Goal: Information Seeking & Learning: Learn about a topic

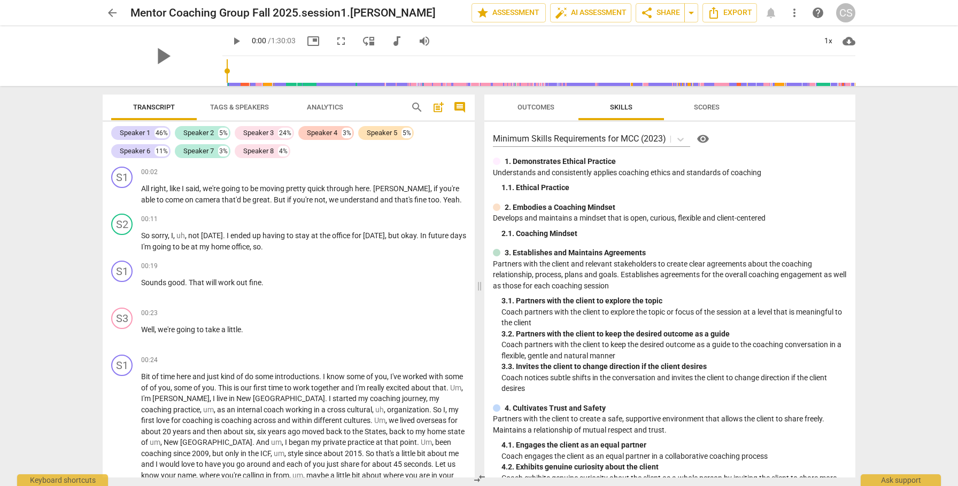
click at [242, 109] on span "Tags & Speakers" at bounding box center [239, 107] width 59 height 8
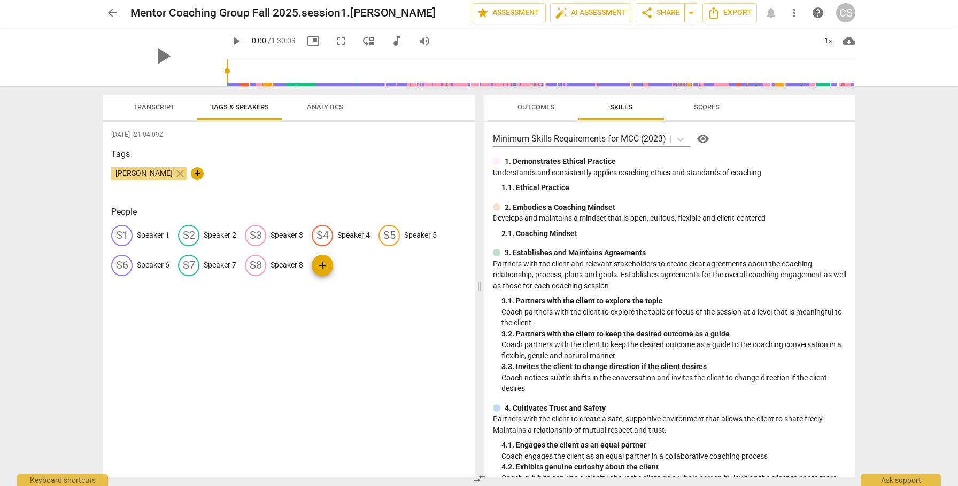
click at [150, 236] on p "Speaker 1" at bounding box center [153, 235] width 33 height 11
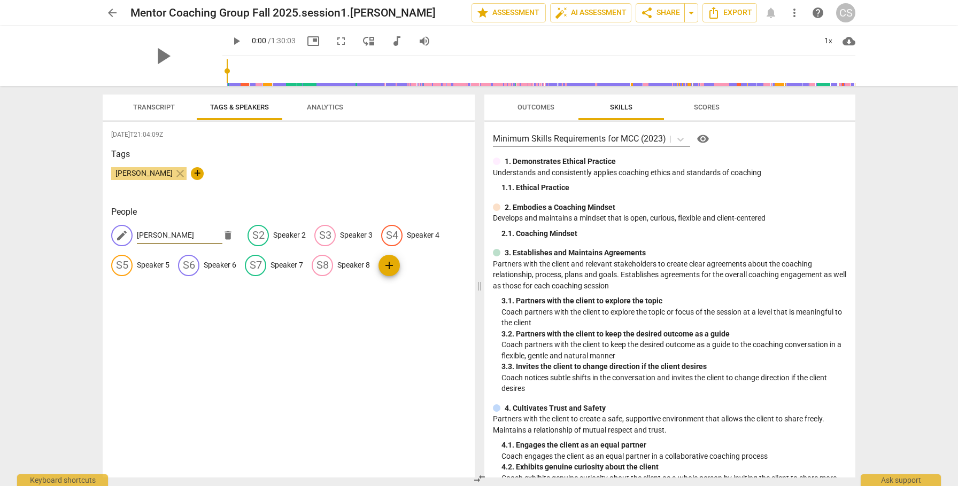
type input "[PERSON_NAME]"
click at [161, 107] on span "Transcript" at bounding box center [154, 107] width 42 height 8
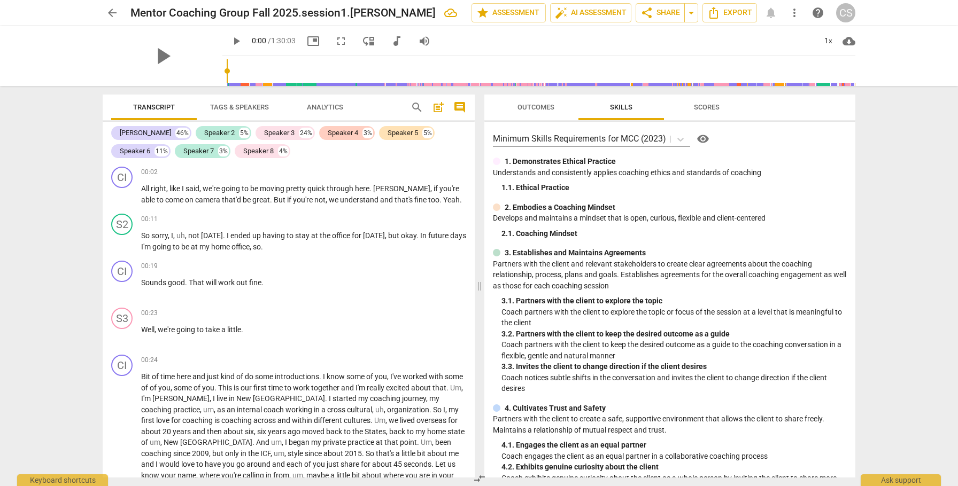
click at [249, 108] on span "Tags & Speakers" at bounding box center [239, 107] width 59 height 8
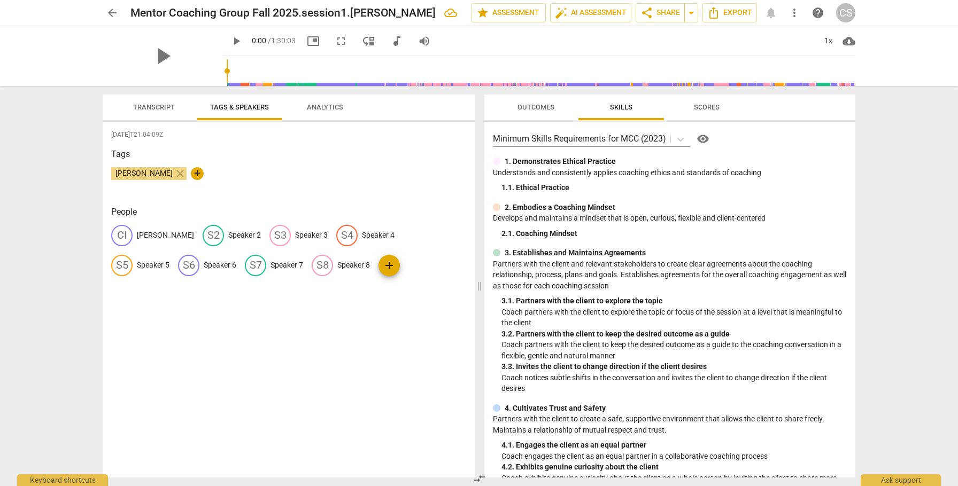
click at [147, 235] on p "[PERSON_NAME]" at bounding box center [165, 235] width 57 height 11
type input "c"
type input "CS"
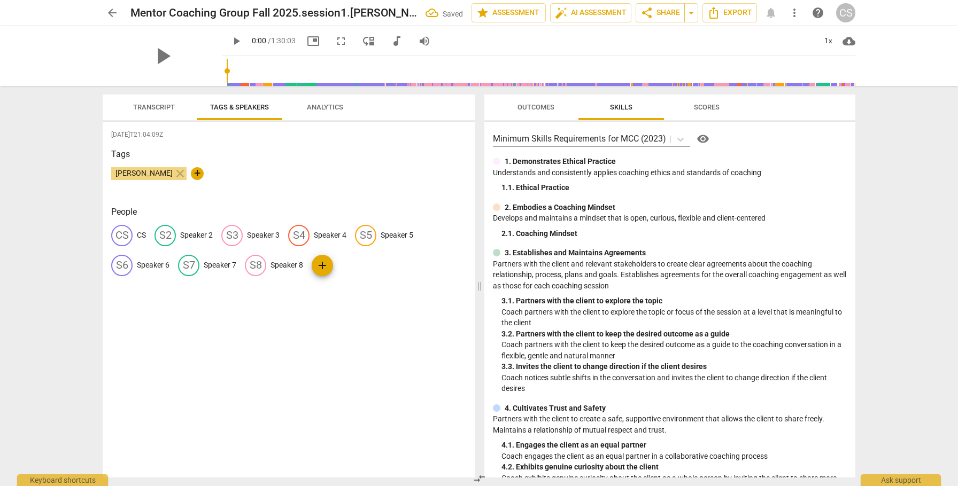
click at [153, 107] on span "Transcript" at bounding box center [154, 107] width 42 height 8
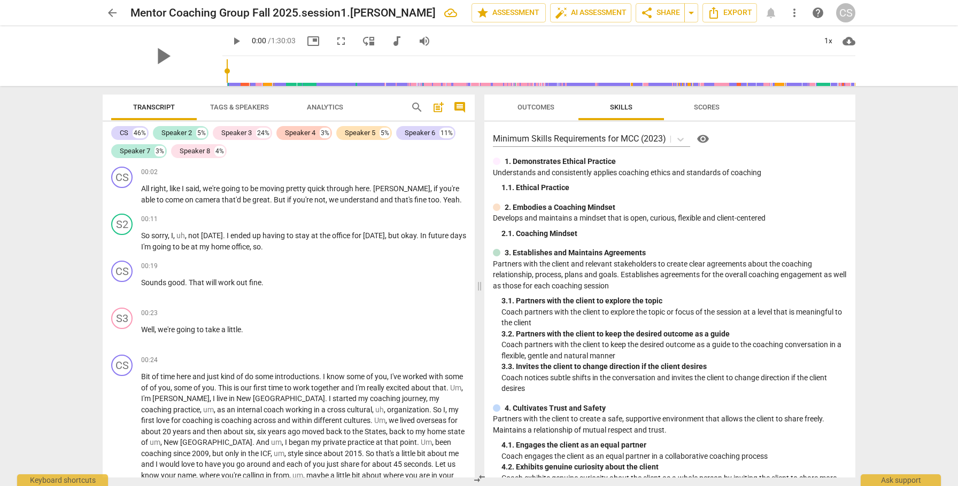
click at [245, 110] on span "Tags & Speakers" at bounding box center [239, 107] width 59 height 8
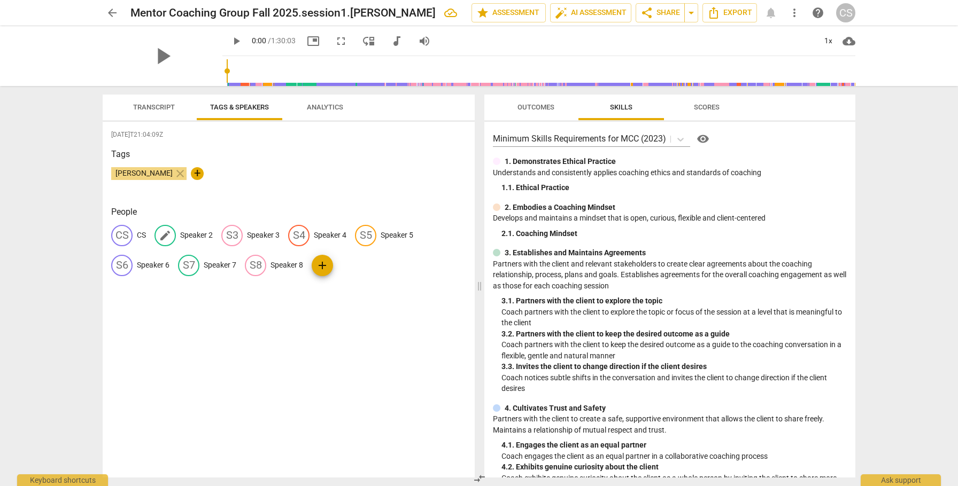
click at [193, 233] on p "Speaker 2" at bounding box center [196, 235] width 33 height 11
type input "JC"
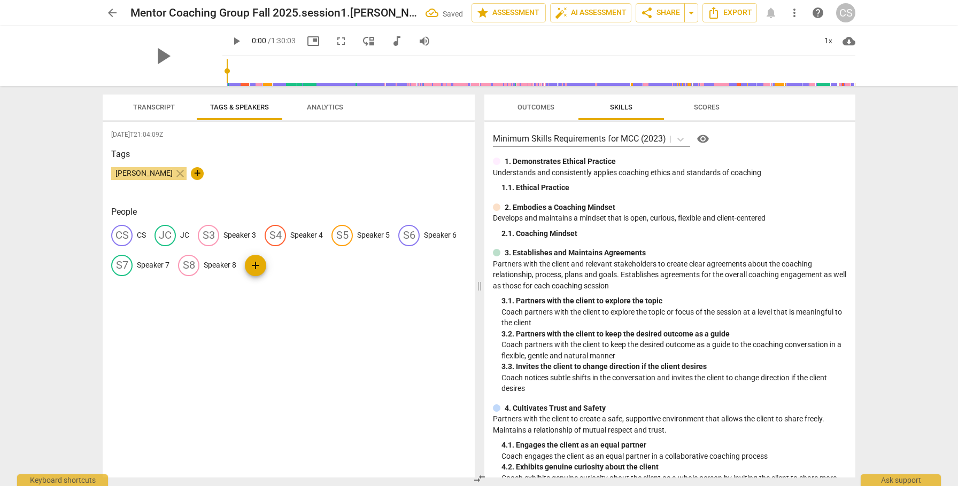
click at [152, 104] on span "Transcript" at bounding box center [154, 107] width 42 height 8
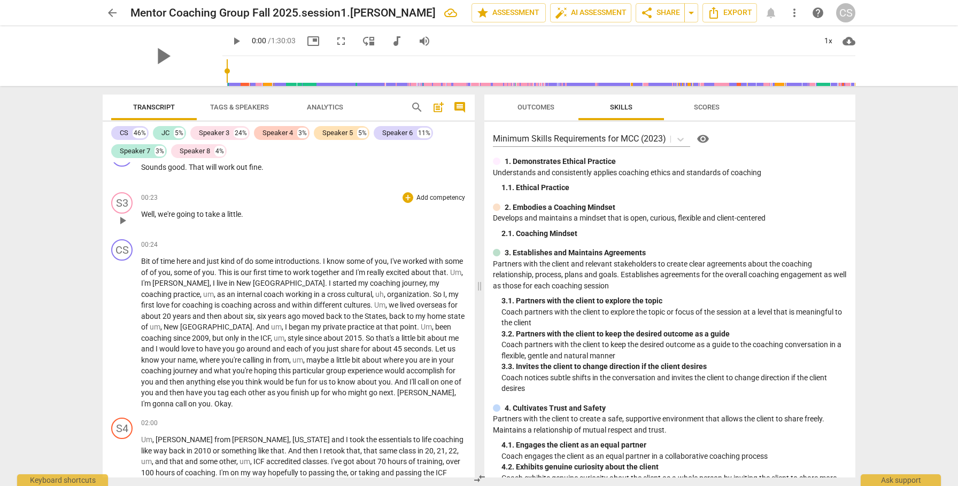
scroll to position [116, 0]
click at [141, 261] on span "Bit" at bounding box center [146, 261] width 11 height 9
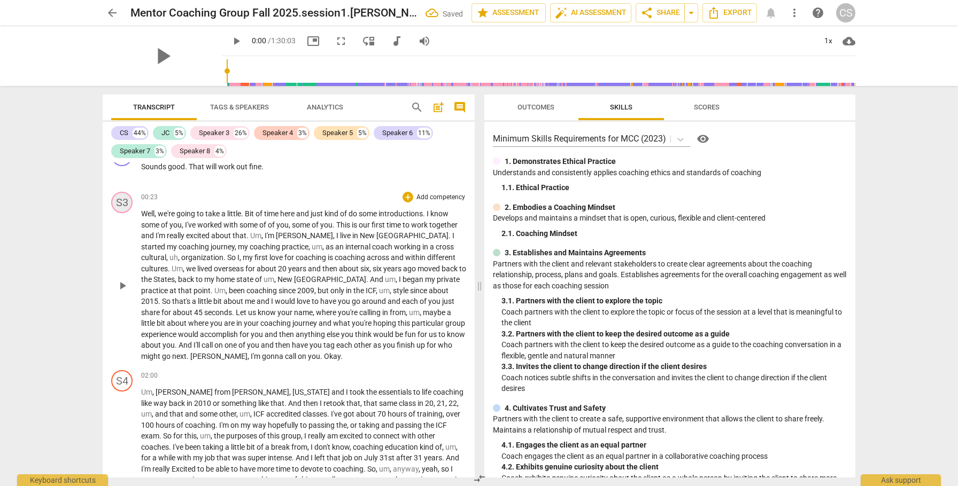
click at [114, 202] on div "S3" at bounding box center [121, 202] width 21 height 21
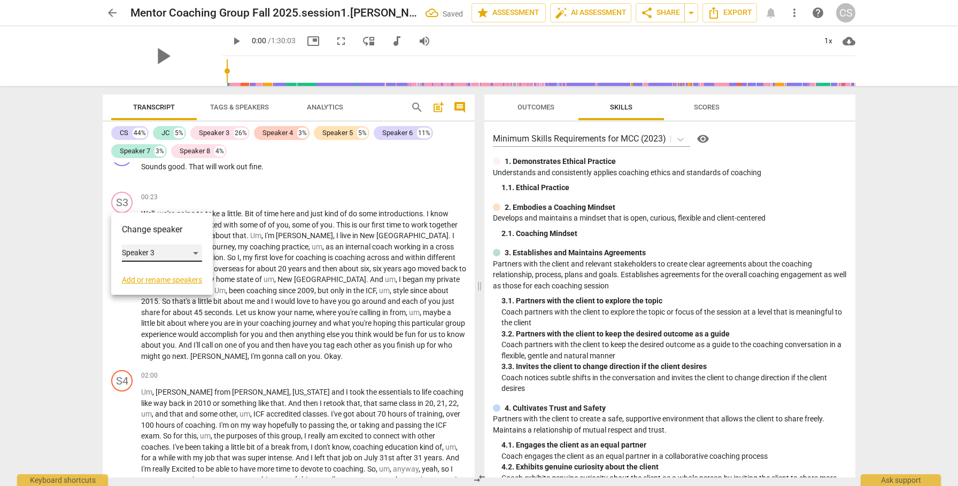
click at [196, 254] on div "Speaker 3" at bounding box center [162, 253] width 80 height 17
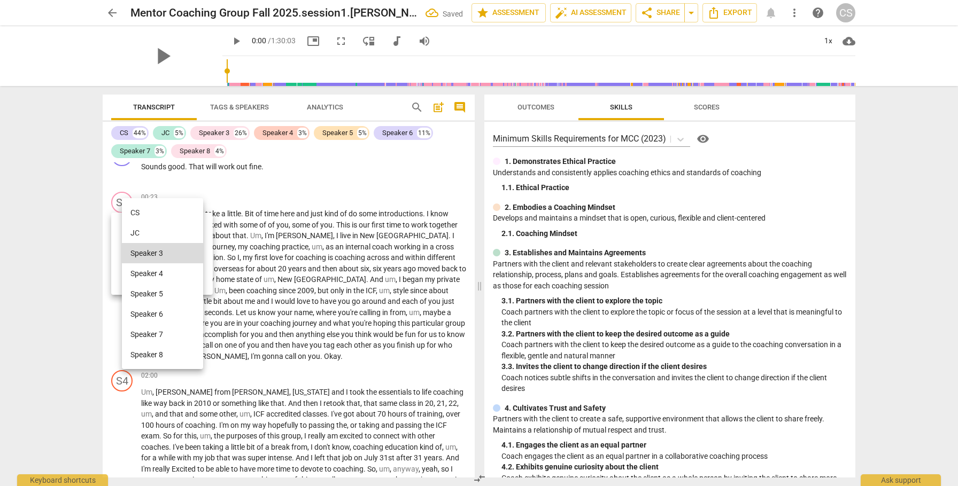
click at [153, 212] on li "CS" at bounding box center [162, 213] width 81 height 20
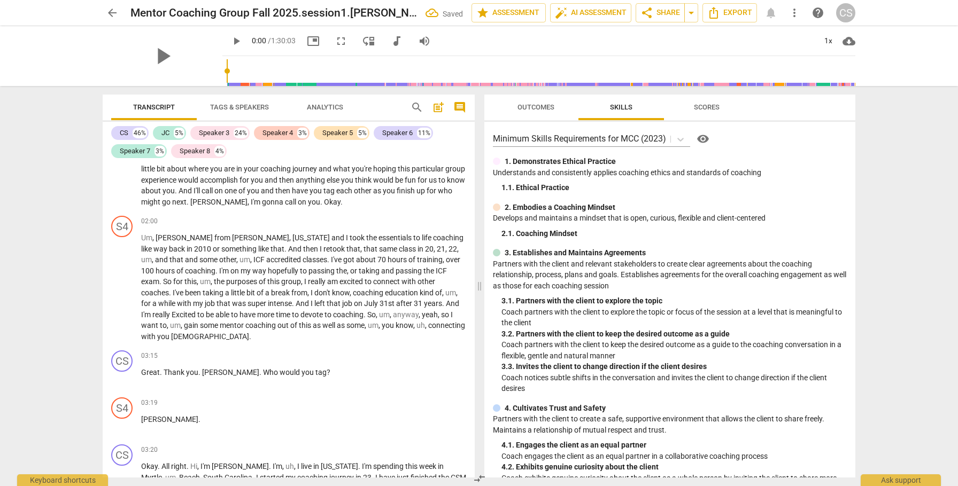
scroll to position [274, 0]
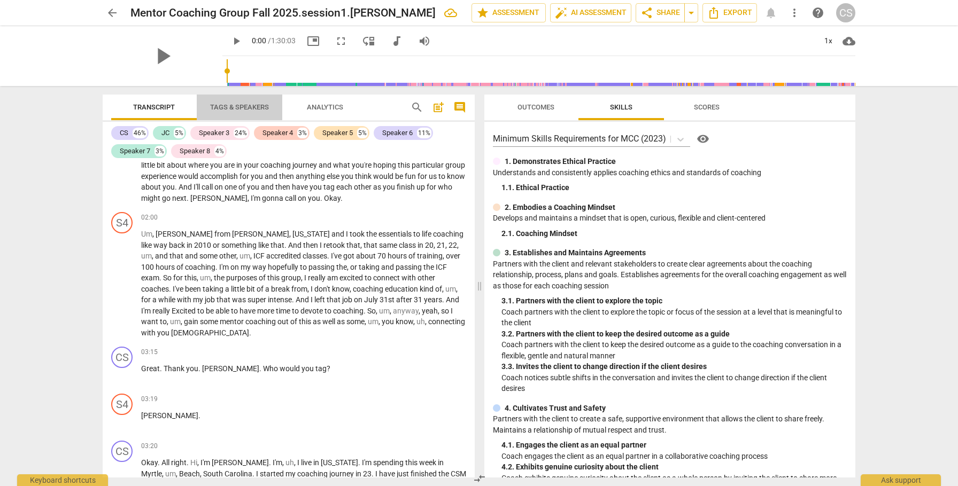
click at [245, 106] on span "Tags & Speakers" at bounding box center [239, 107] width 59 height 8
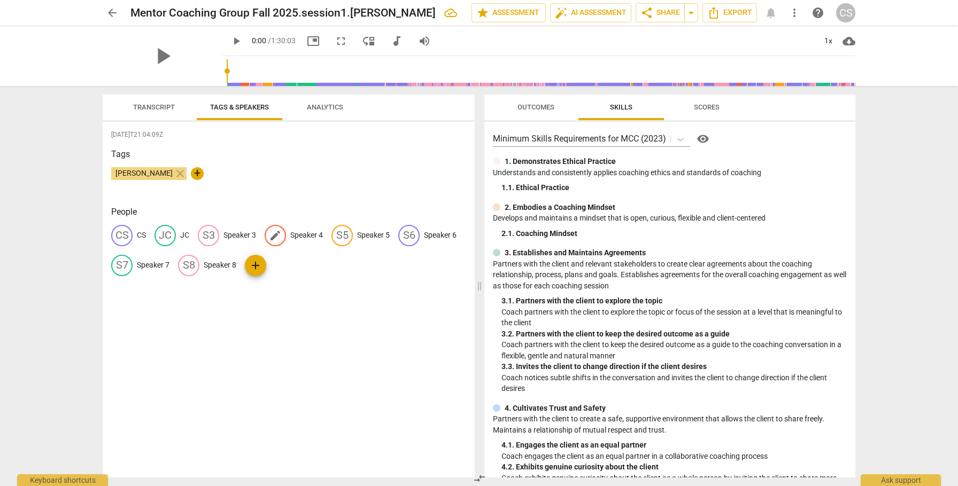
click at [305, 236] on p "Speaker 4" at bounding box center [306, 235] width 33 height 11
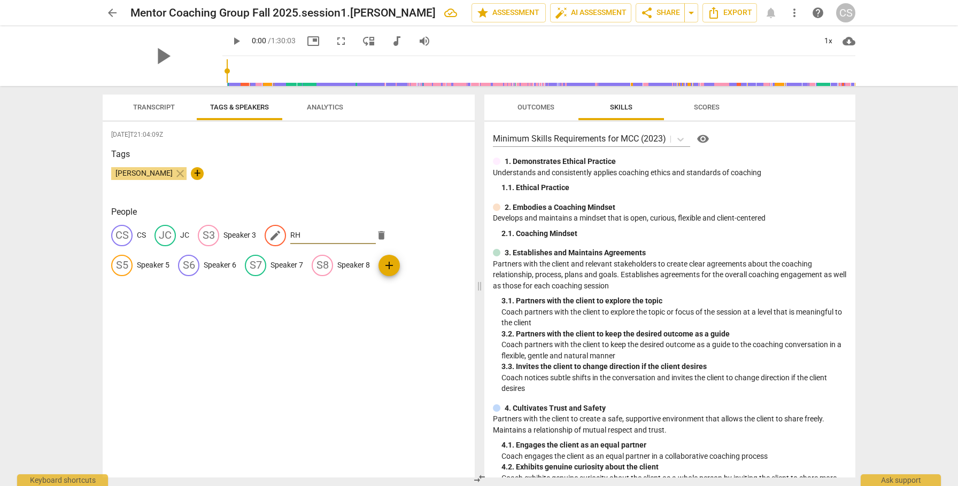
type input "RH"
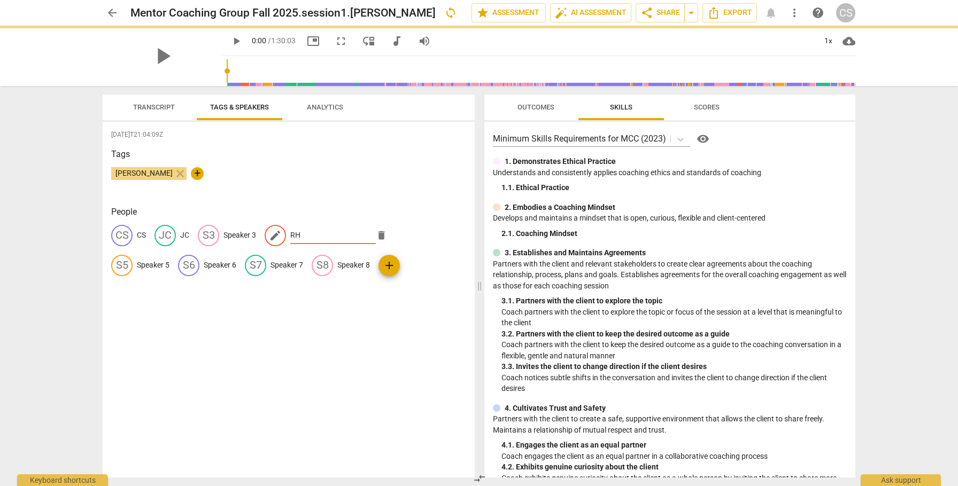
click at [308, 344] on div "[DATE]T21:04:09Z Tags [PERSON_NAME] close + People CS CS JC JC S3 Speaker 3 edi…" at bounding box center [289, 300] width 372 height 356
click at [153, 107] on span "Transcript" at bounding box center [154, 107] width 42 height 8
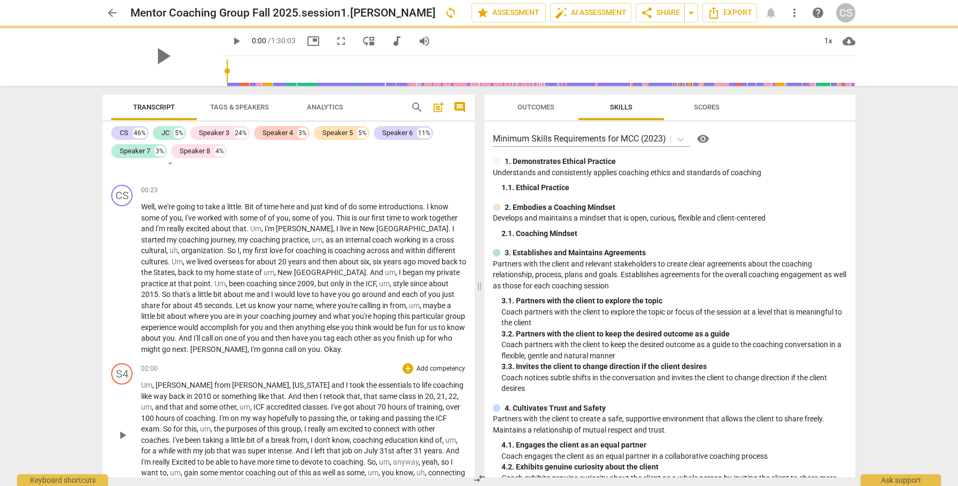
scroll to position [129, 0]
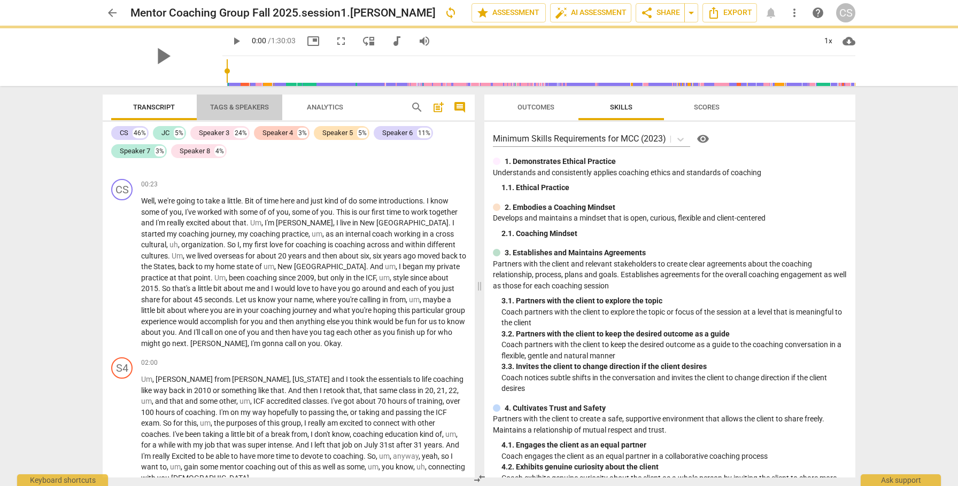
click at [246, 105] on span "Tags & Speakers" at bounding box center [239, 107] width 59 height 8
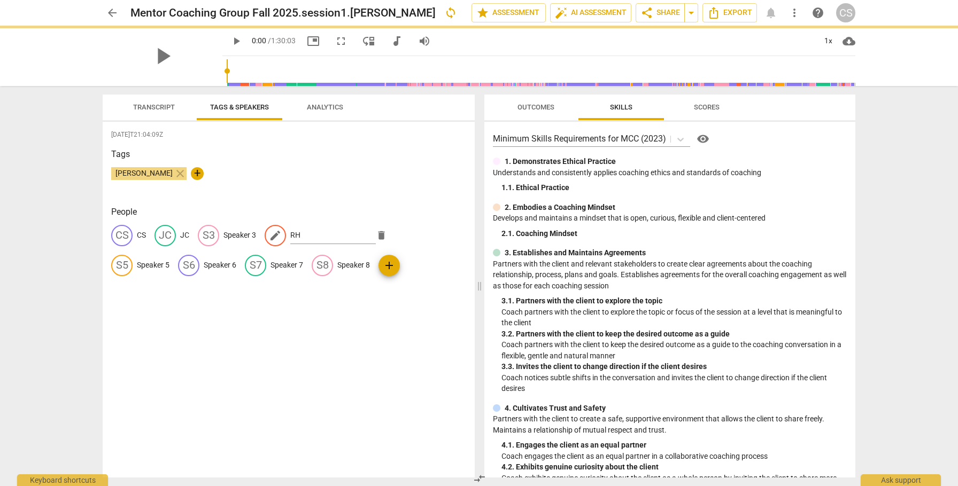
click at [367, 290] on div "People CS CS JC JC S3 Speaker 3 edit RH delete S5 Speaker 5 S6 Speaker 6 S7 Spe…" at bounding box center [288, 250] width 355 height 88
click at [335, 235] on input "RH" at bounding box center [333, 235] width 86 height 17
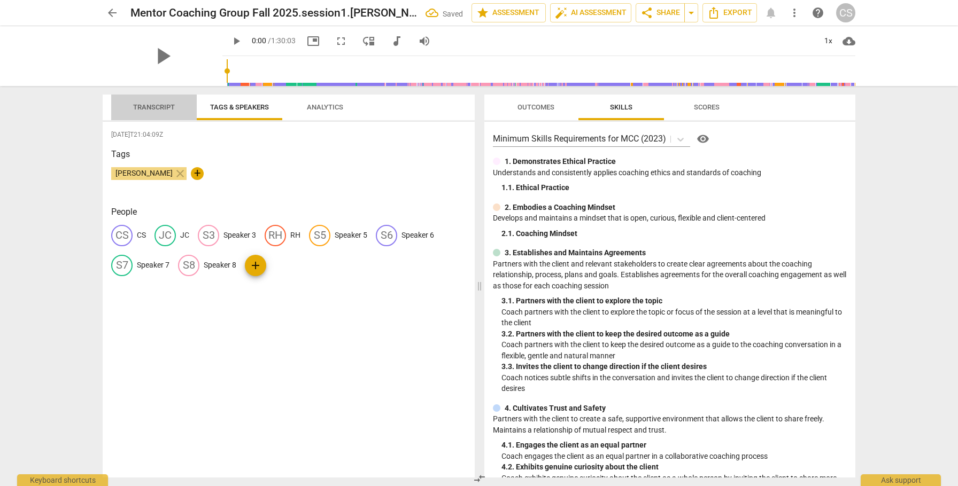
click at [159, 107] on span "Transcript" at bounding box center [154, 107] width 42 height 8
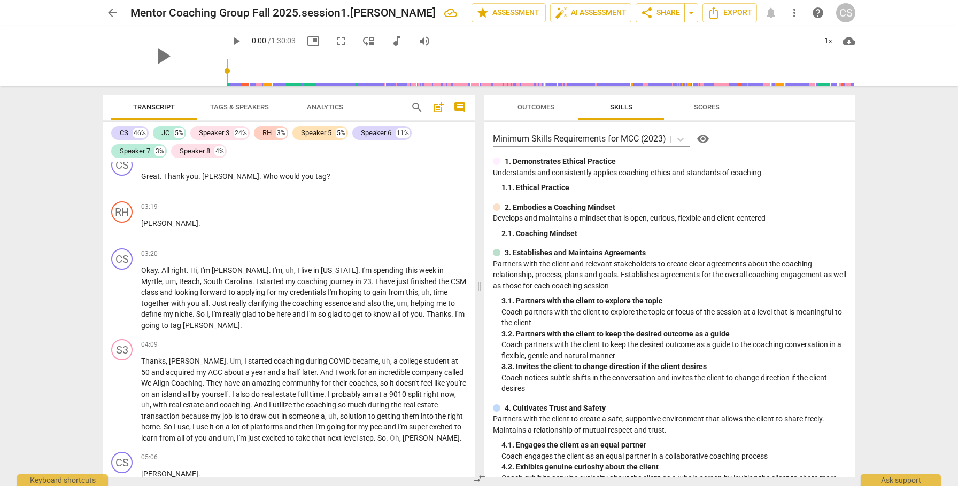
scroll to position [474, 0]
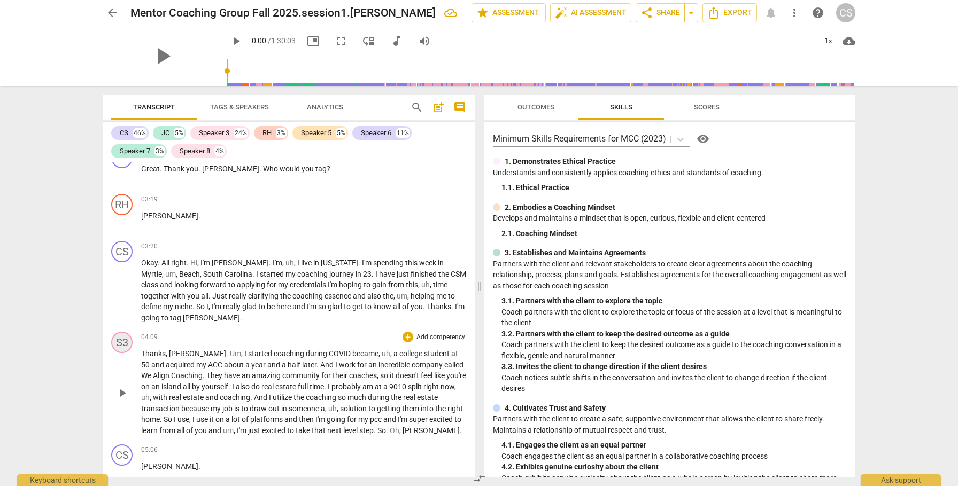
click at [123, 332] on div "S3" at bounding box center [121, 342] width 21 height 21
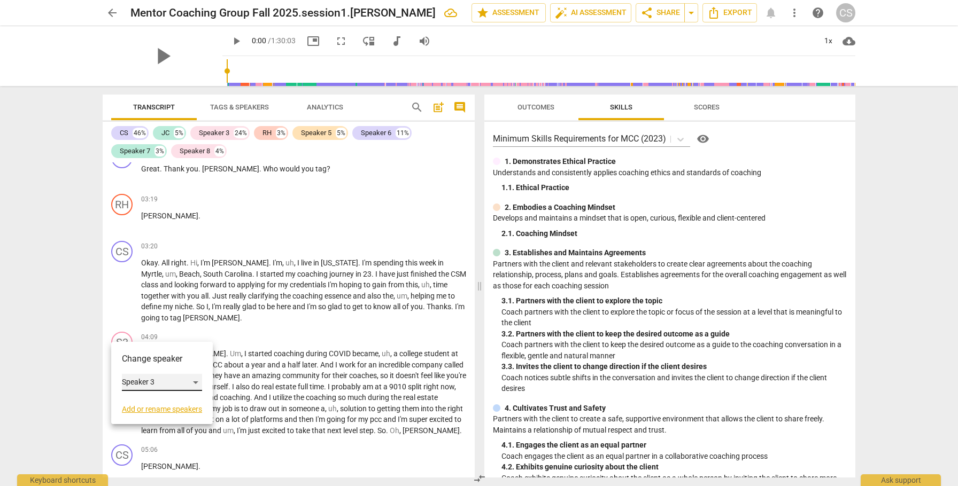
click at [196, 382] on div "Speaker 3" at bounding box center [162, 382] width 80 height 17
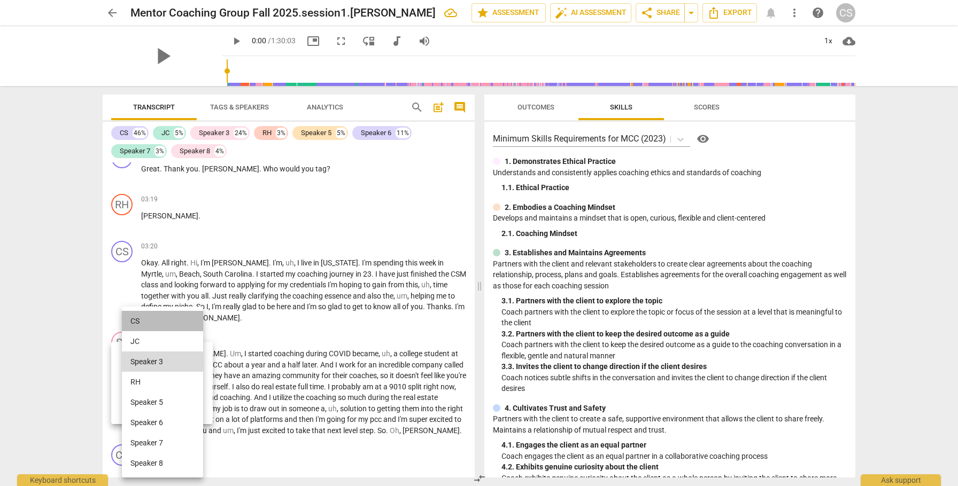
click at [174, 320] on li "CS" at bounding box center [162, 321] width 81 height 20
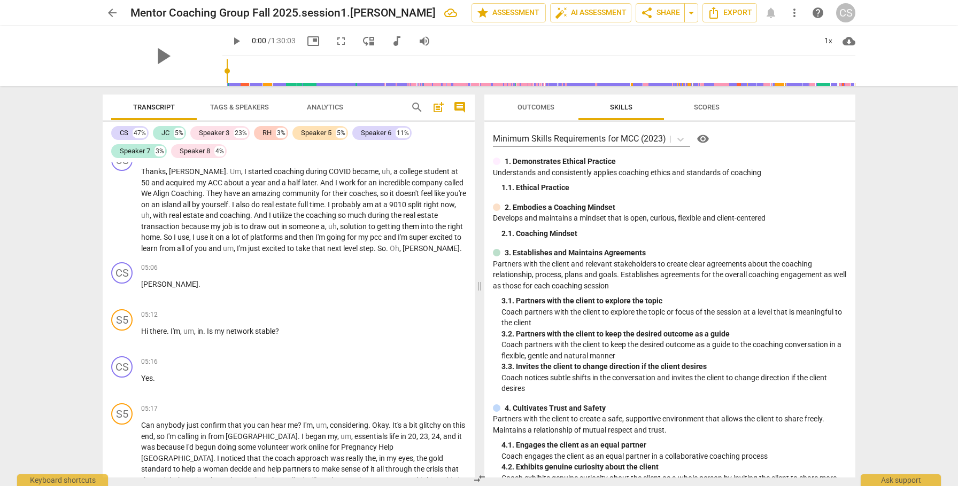
scroll to position [658, 0]
click at [242, 105] on span "Tags & Speakers" at bounding box center [239, 107] width 59 height 8
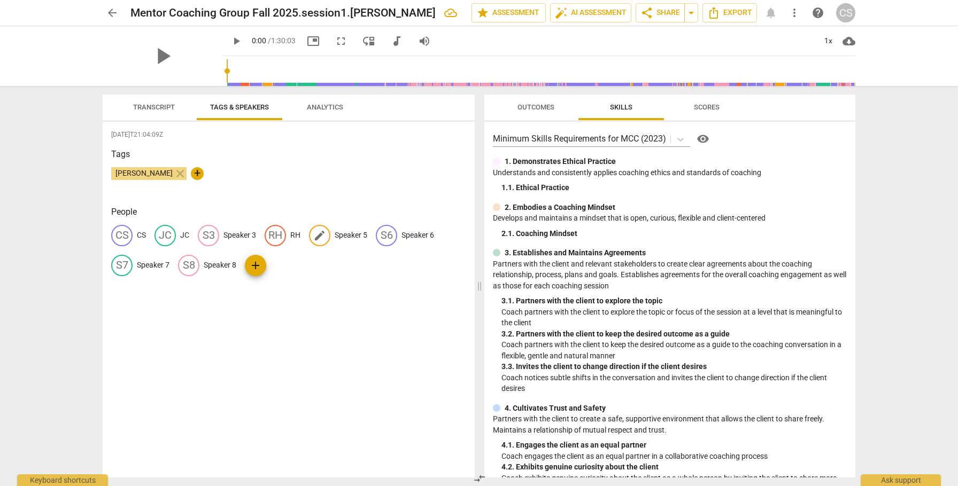
click at [348, 237] on p "Speaker 5" at bounding box center [351, 235] width 33 height 11
type input "SC"
click at [164, 107] on span "Transcript" at bounding box center [154, 107] width 42 height 8
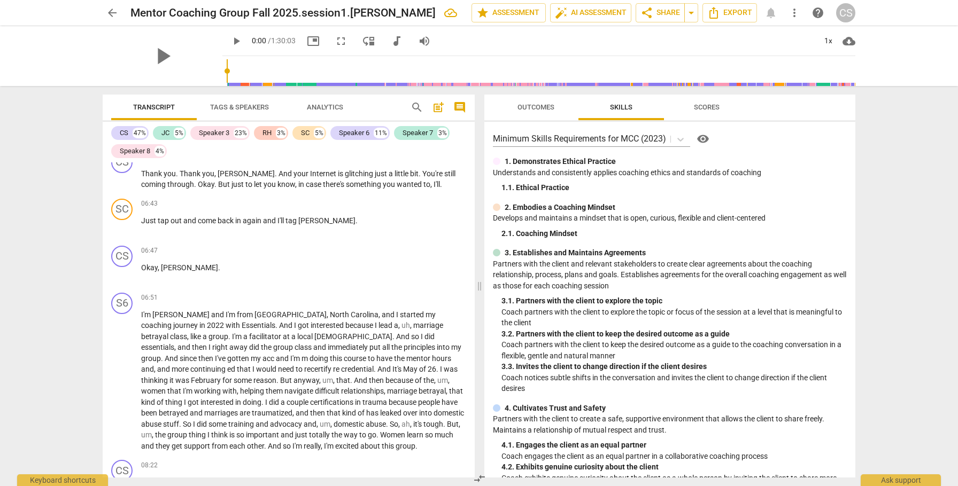
scroll to position [1063, 0]
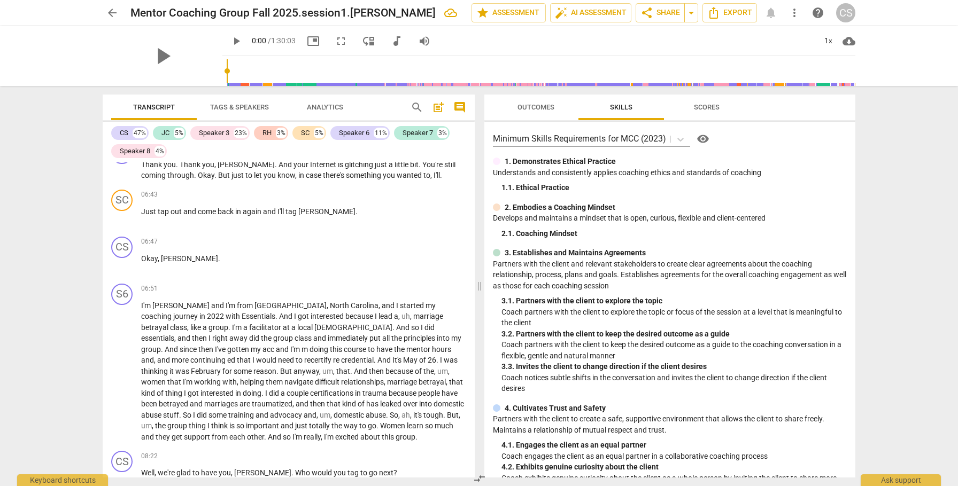
click at [239, 105] on span "Tags & Speakers" at bounding box center [239, 107] width 59 height 8
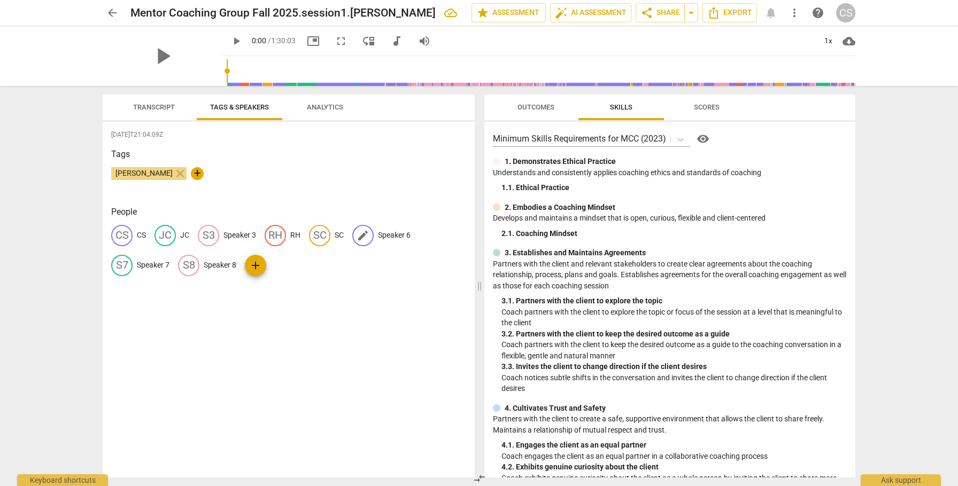
click at [389, 236] on p "Speaker 6" at bounding box center [394, 235] width 33 height 11
type input "JL"
click at [163, 104] on span "Transcript" at bounding box center [154, 107] width 42 height 8
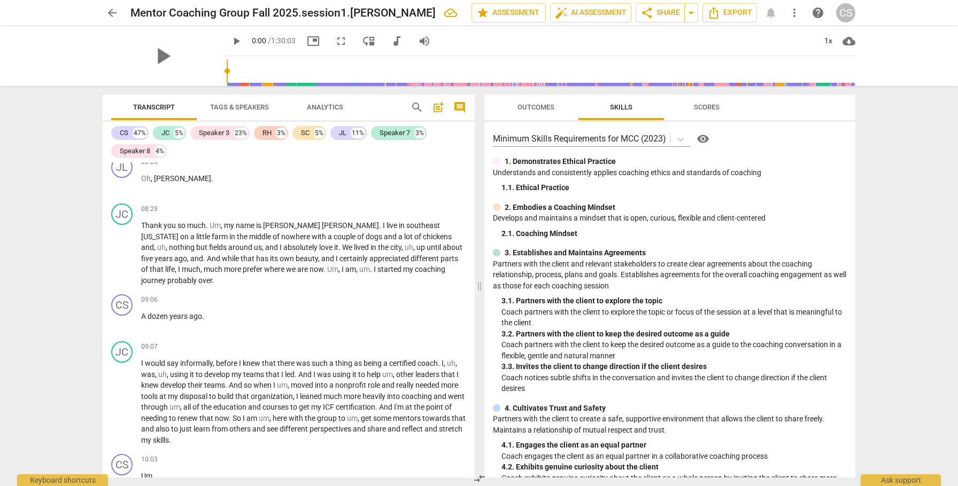
scroll to position [1406, 0]
click at [142, 311] on span "A" at bounding box center [144, 315] width 6 height 9
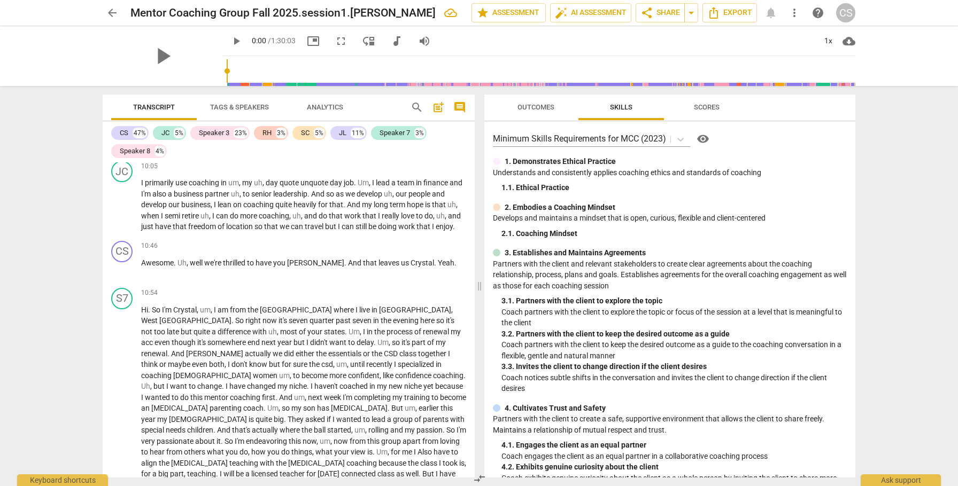
scroll to position [1700, 0]
click at [241, 107] on span "Tags & Speakers" at bounding box center [239, 107] width 59 height 8
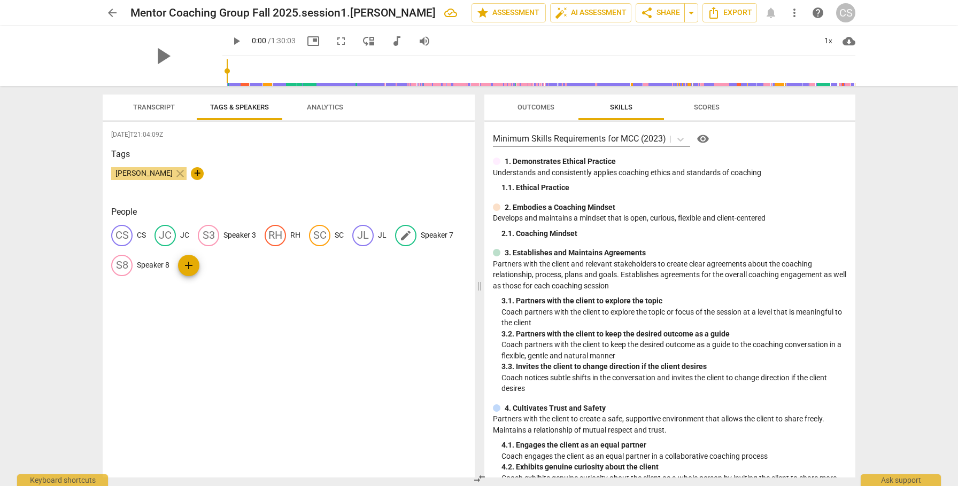
click at [441, 236] on p "Speaker 7" at bounding box center [437, 235] width 33 height 11
type input "H"
type input "CO"
click at [146, 102] on span "Transcript" at bounding box center [153, 108] width 67 height 14
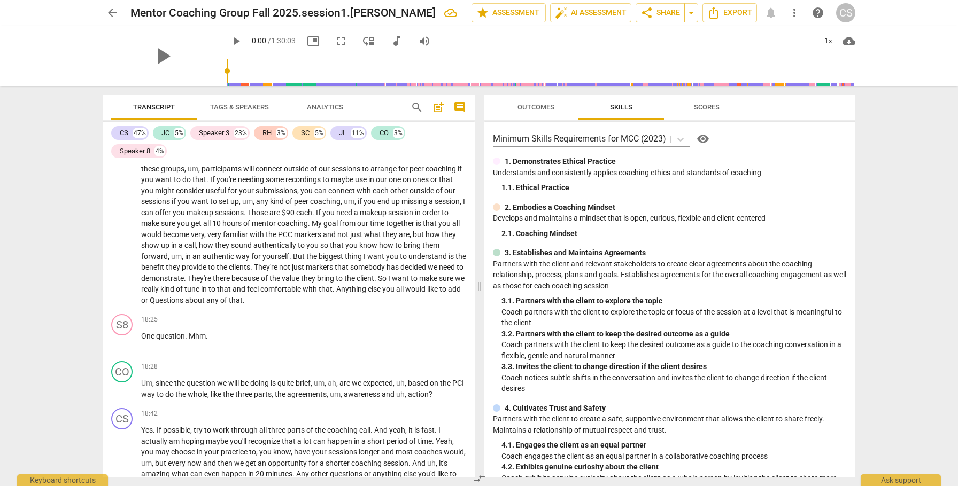
scroll to position [2437, 0]
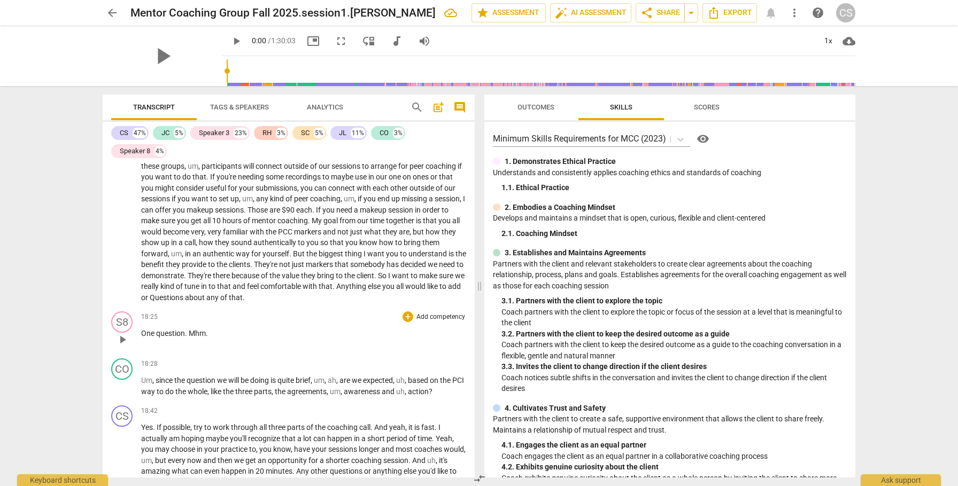
click at [124, 339] on span "play_arrow" at bounding box center [122, 340] width 13 height 13
click at [124, 339] on span "pause" at bounding box center [122, 340] width 13 height 13
click at [126, 322] on div "S8" at bounding box center [121, 322] width 21 height 21
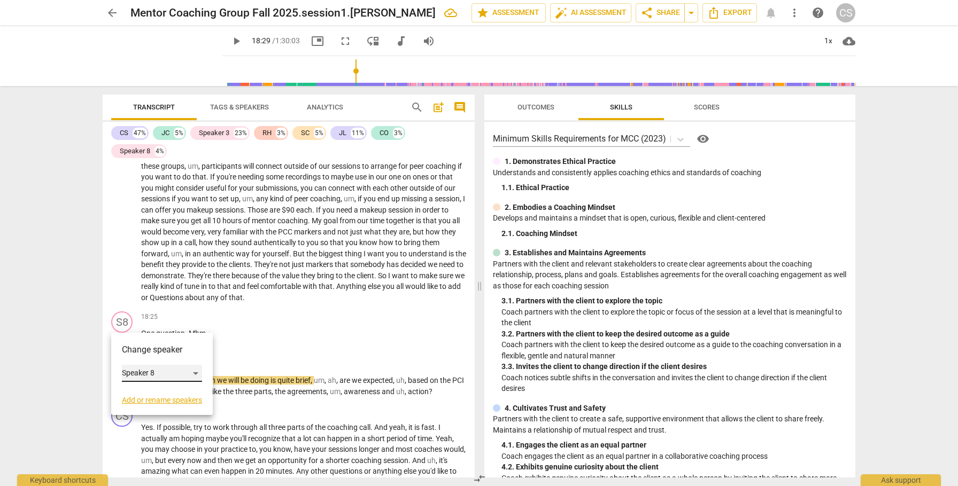
click at [197, 372] on div "Speaker 8" at bounding box center [162, 373] width 80 height 17
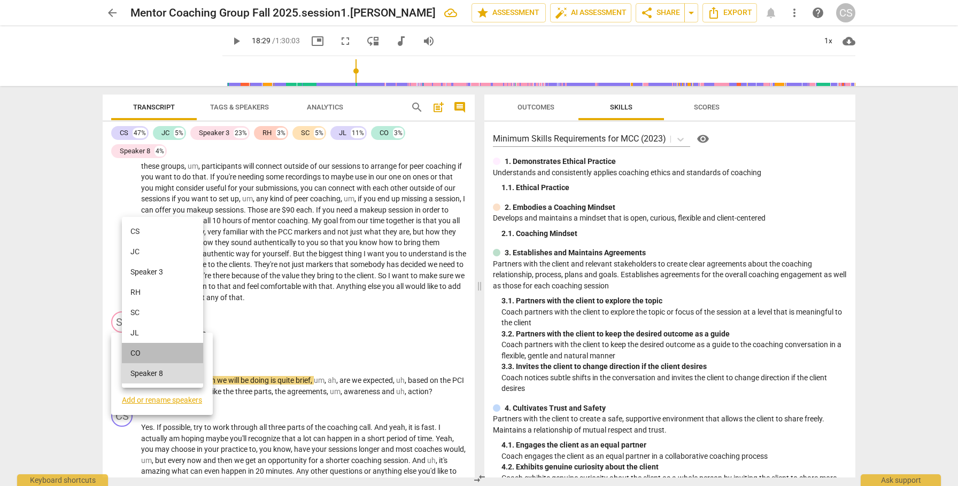
click at [183, 351] on li "CO" at bounding box center [162, 353] width 81 height 20
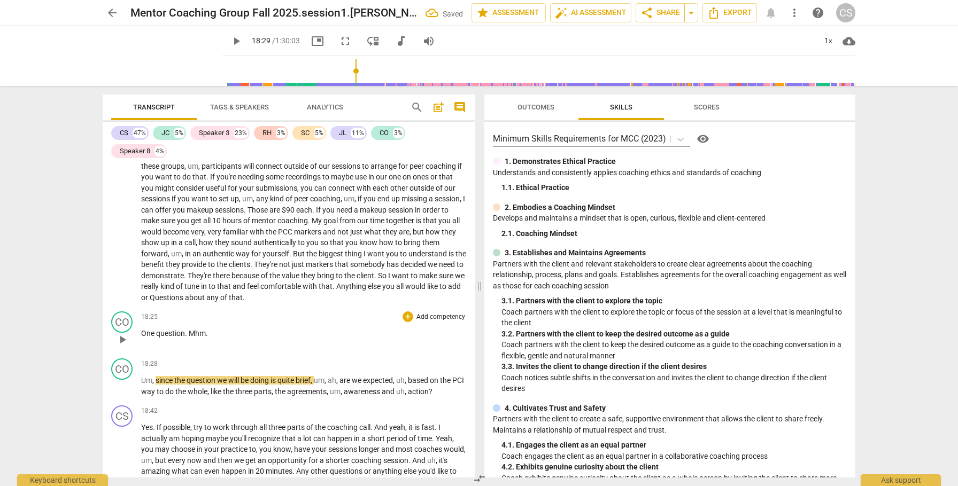
click at [272, 342] on div "18:25 + Add competency keyboard_arrow_right One question . Mhm ." at bounding box center [303, 331] width 325 height 38
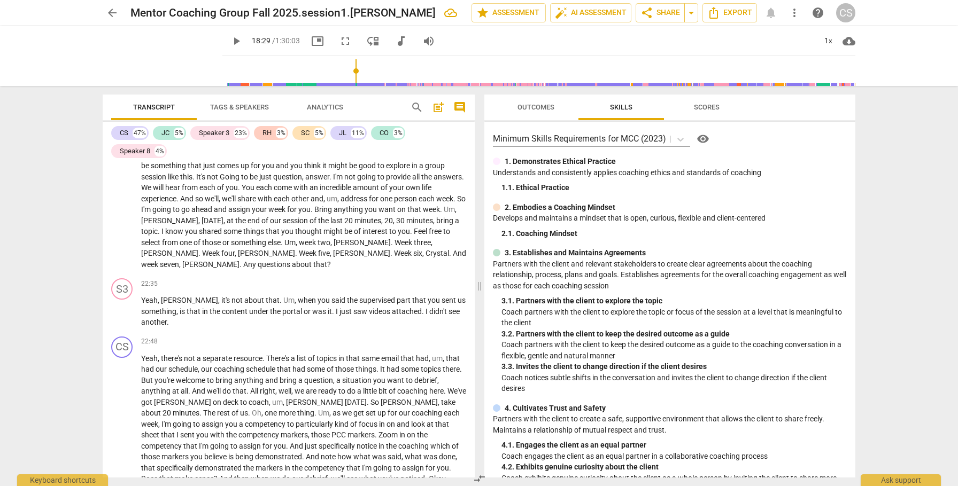
scroll to position [2944, 0]
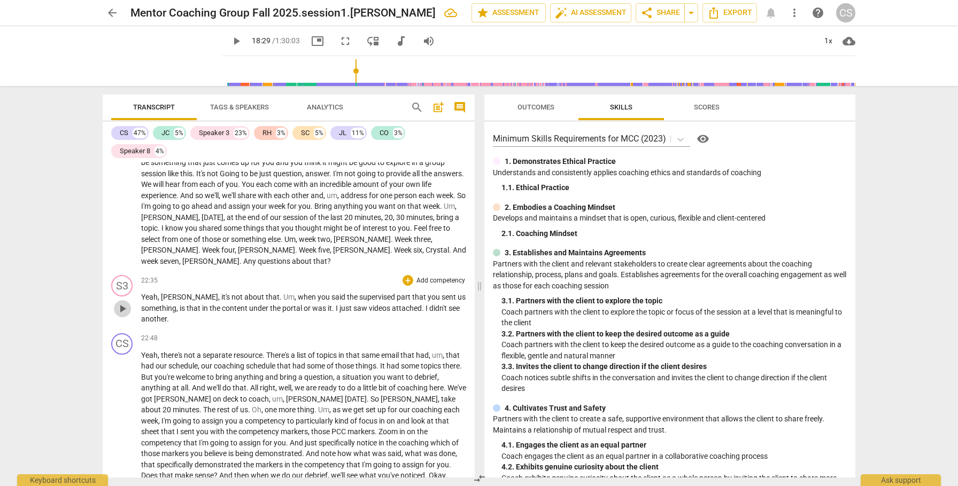
click at [125, 307] on span "play_arrow" at bounding box center [122, 309] width 13 height 13
click at [123, 307] on span "pause" at bounding box center [122, 309] width 13 height 13
type input "1360"
click at [260, 105] on span "Tags & Speakers" at bounding box center [239, 107] width 59 height 8
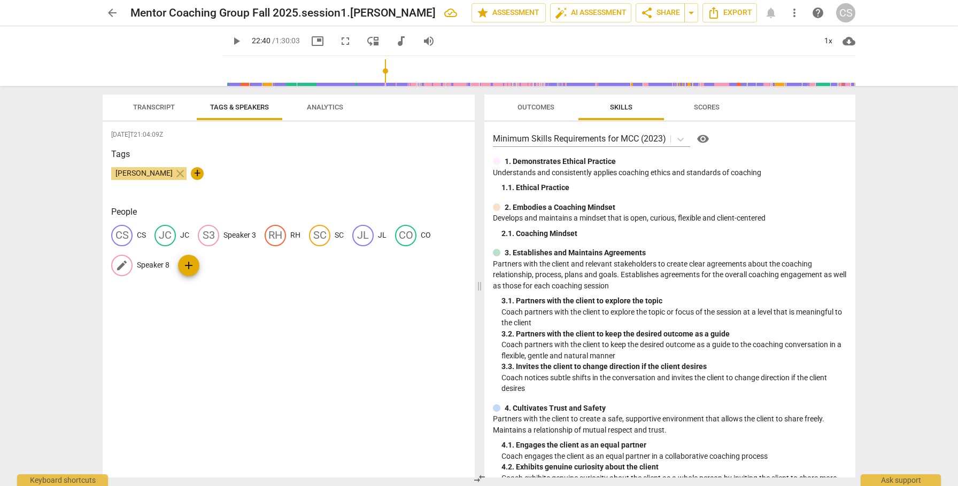
click at [150, 264] on p "Speaker 8" at bounding box center [153, 265] width 33 height 11
type input "TS"
click at [237, 235] on p "Speaker 3" at bounding box center [239, 235] width 33 height 11
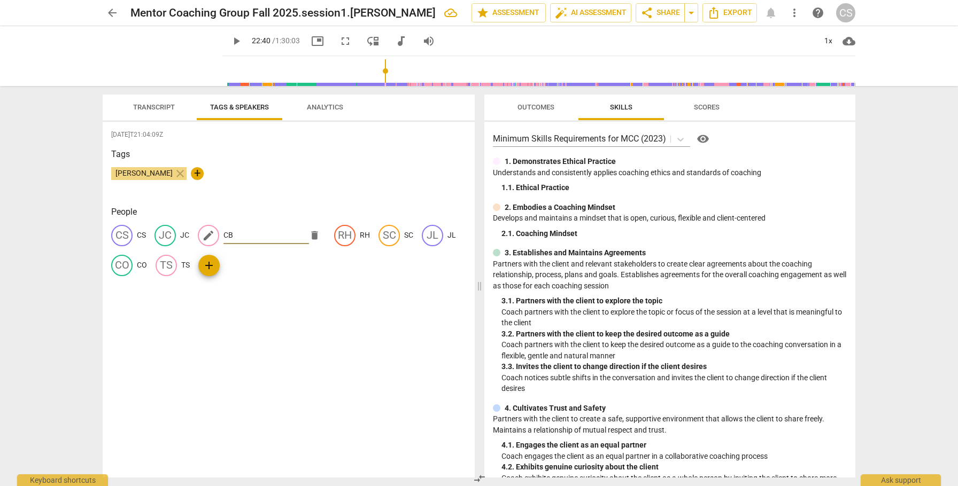
type input "CB"
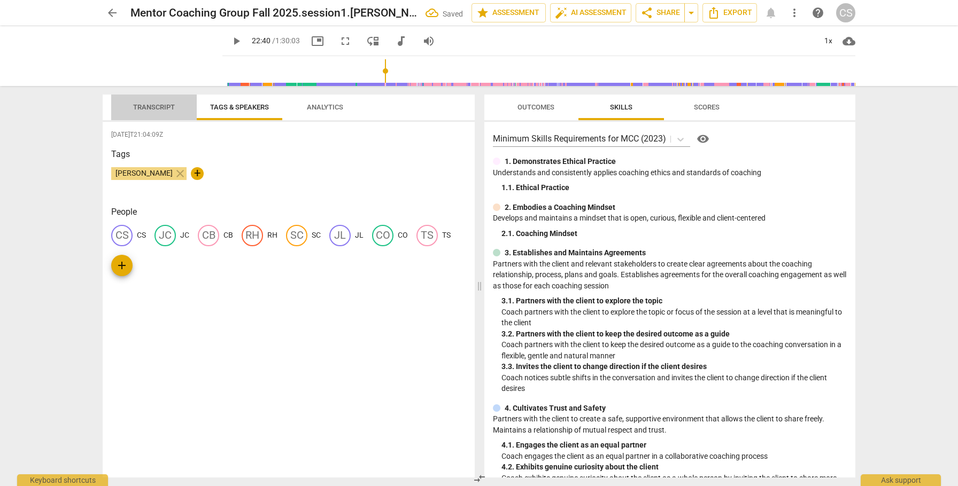
click at [161, 105] on span "Transcript" at bounding box center [154, 107] width 42 height 8
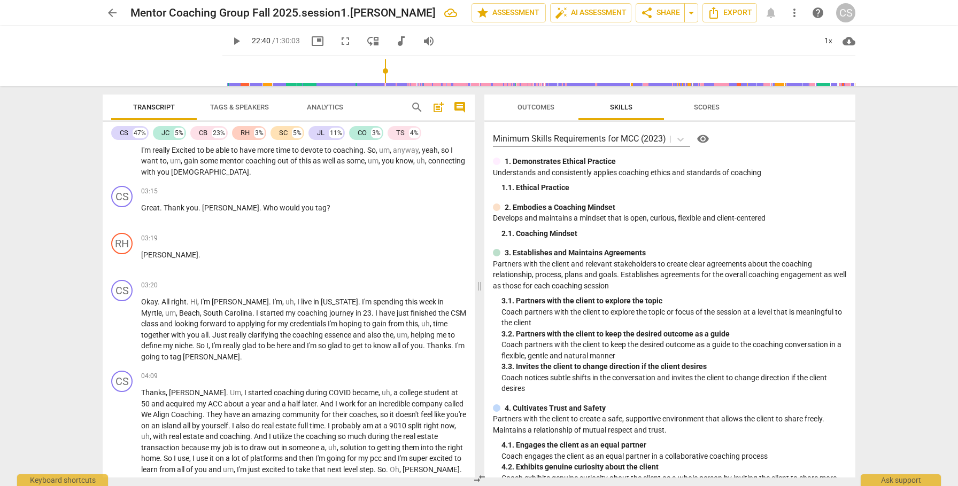
scroll to position [419, 0]
click at [126, 278] on div "CS" at bounding box center [121, 288] width 21 height 21
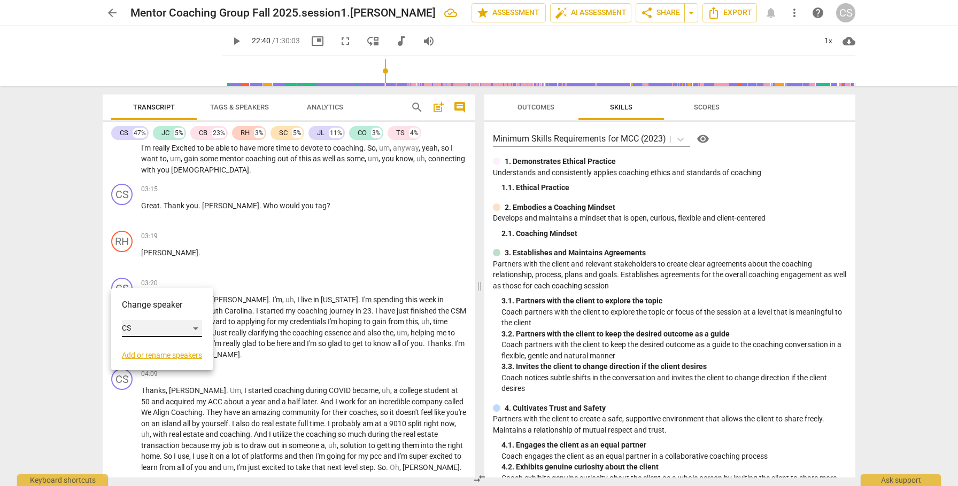
click at [196, 331] on div "CS" at bounding box center [162, 328] width 80 height 17
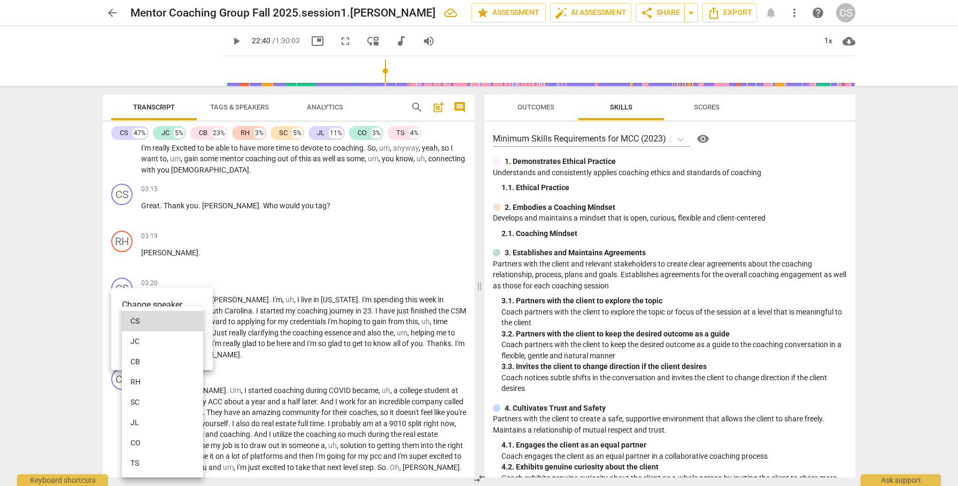
click at [148, 360] on li "CB" at bounding box center [162, 362] width 81 height 20
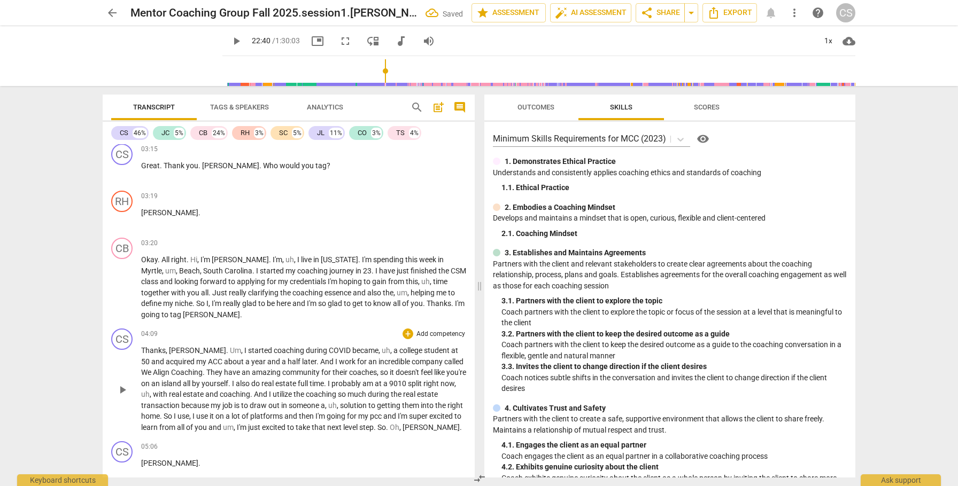
scroll to position [461, 0]
click at [121, 328] on div "CS" at bounding box center [121, 337] width 21 height 21
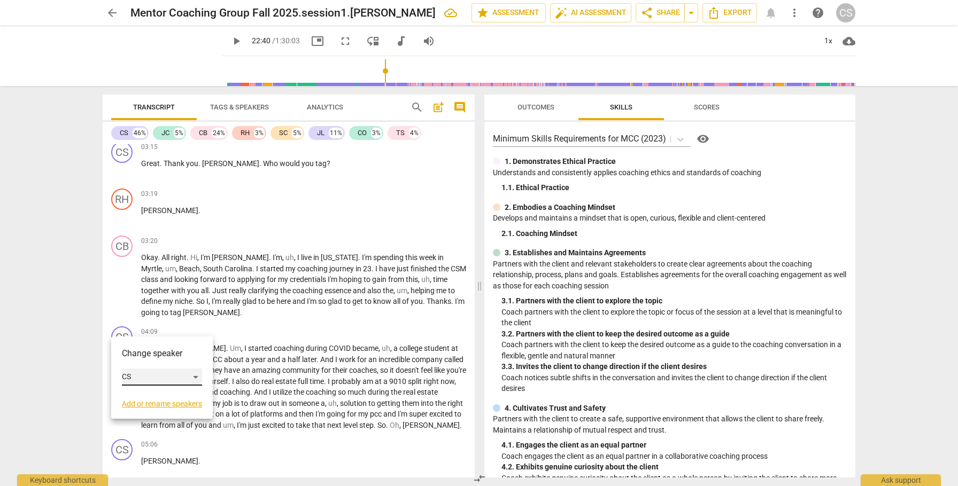
click at [196, 376] on div "CS" at bounding box center [162, 377] width 80 height 17
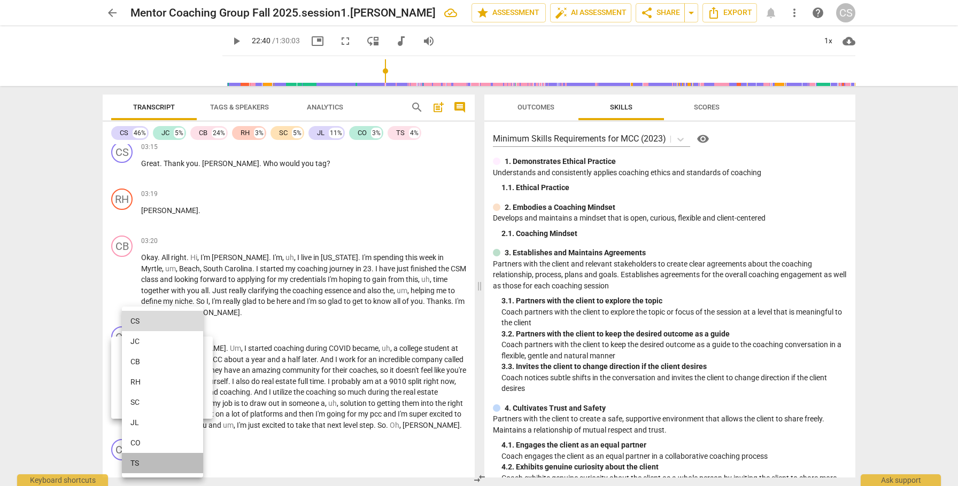
click at [164, 461] on li "TS" at bounding box center [162, 463] width 81 height 20
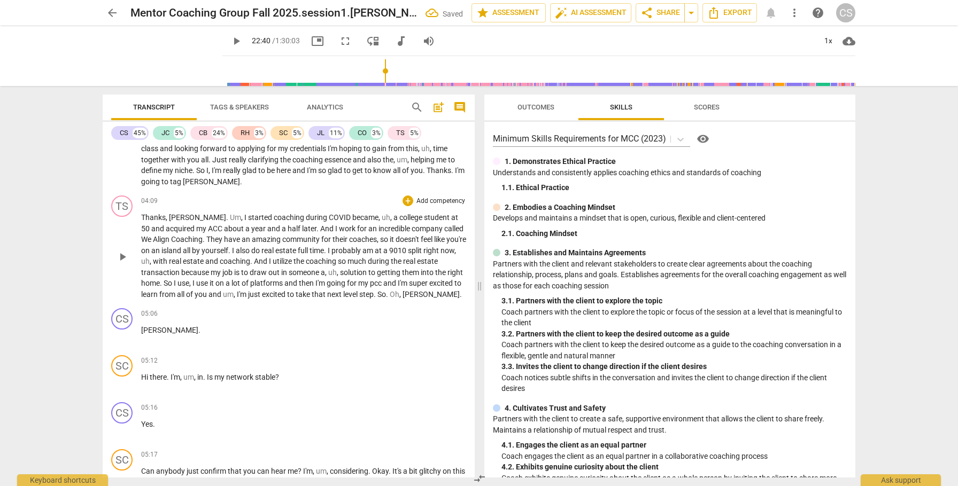
scroll to position [597, 0]
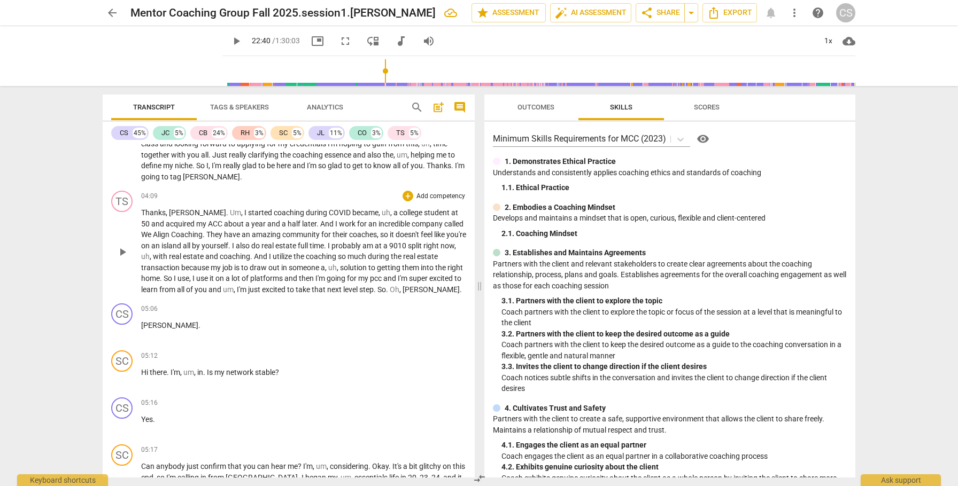
click at [386, 285] on span "So" at bounding box center [381, 289] width 9 height 9
click at [123, 420] on span "pause" at bounding box center [122, 426] width 13 height 13
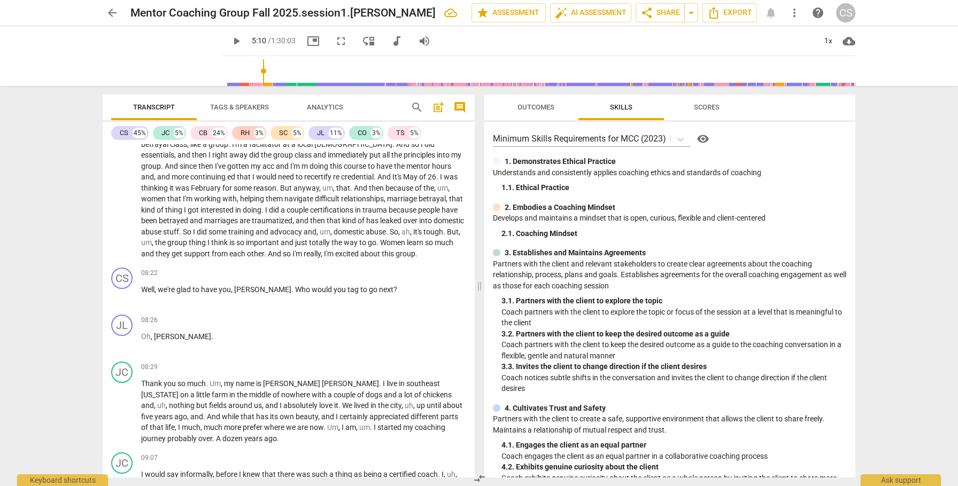
scroll to position [1231, 0]
click at [126, 313] on div "JL" at bounding box center [121, 323] width 21 height 21
click at [304, 328] on div at bounding box center [479, 243] width 958 height 486
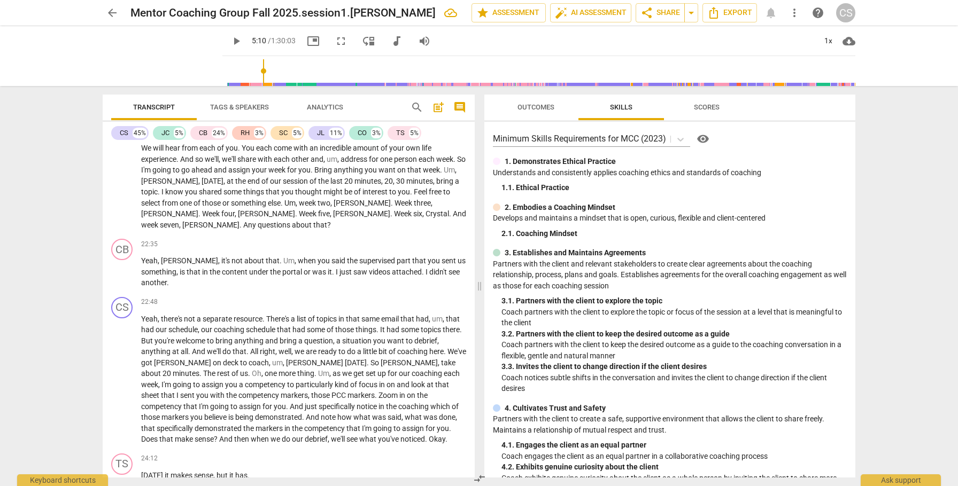
scroll to position [2962, 0]
click at [148, 261] on span "Yeah" at bounding box center [149, 260] width 17 height 9
click at [142, 259] on span "Yeah" at bounding box center [149, 260] width 17 height 9
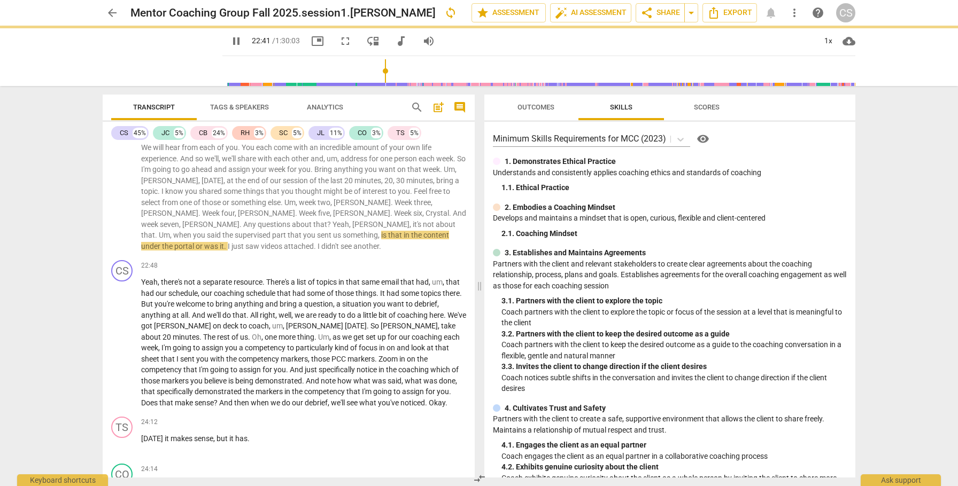
scroll to position [2926, 0]
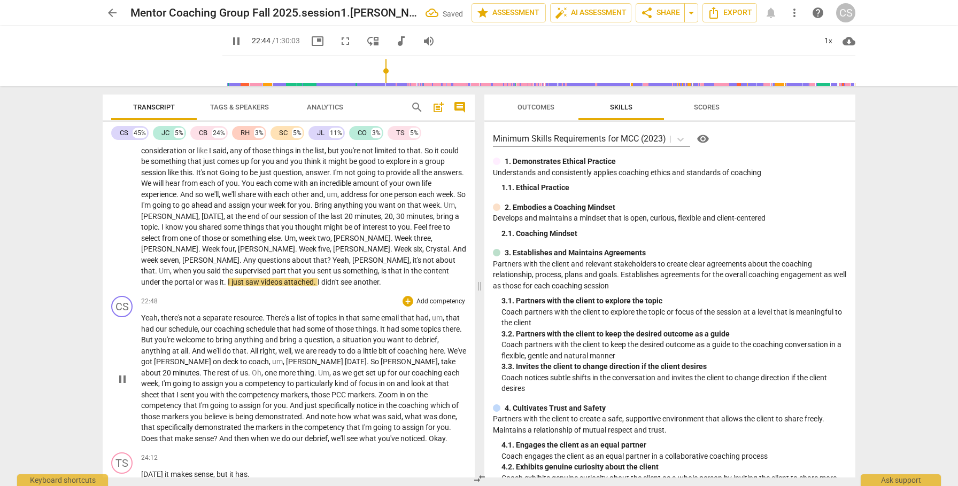
click at [119, 381] on span "pause" at bounding box center [122, 379] width 13 height 13
click at [333, 260] on span "Yeah" at bounding box center [341, 260] width 17 height 9
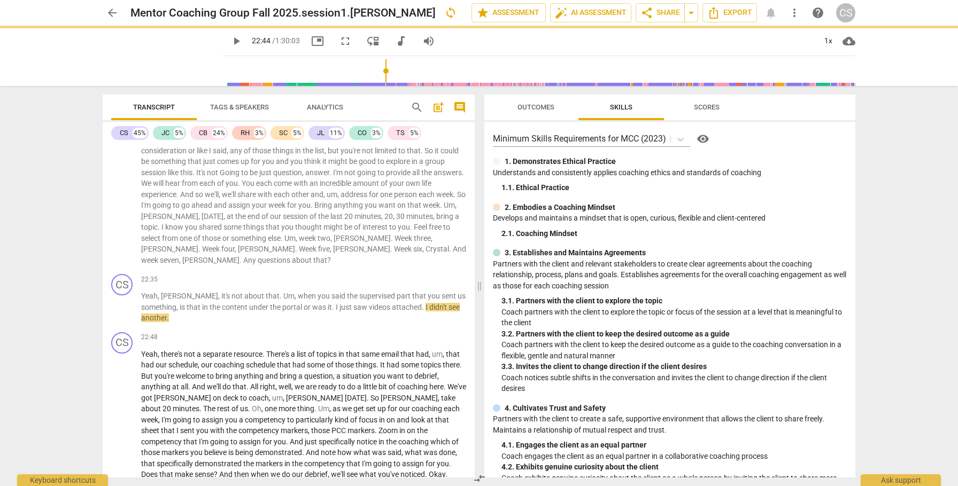
scroll to position [2962, 0]
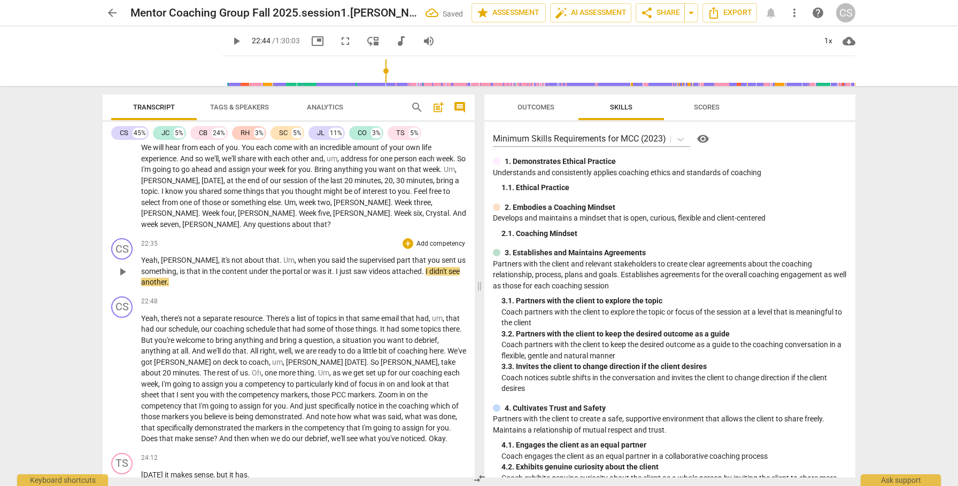
click at [221, 261] on span "it's" at bounding box center [226, 260] width 10 height 9
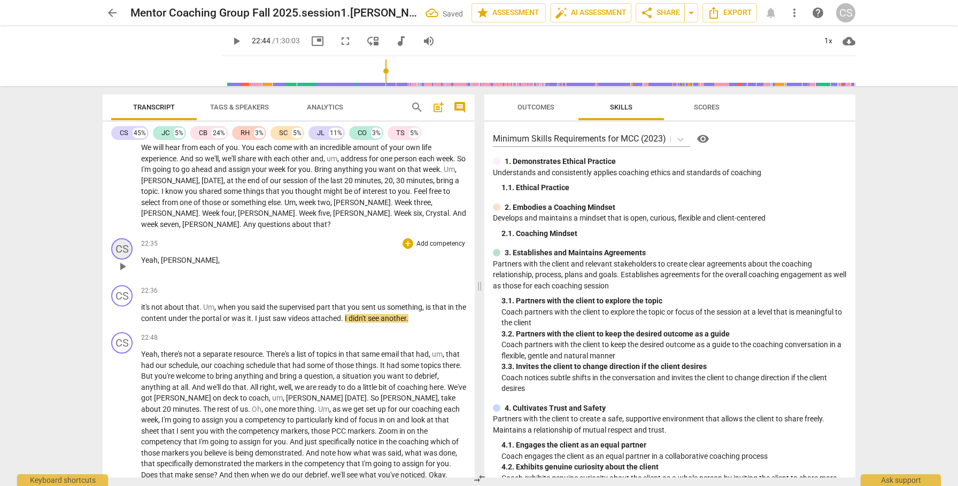
click at [117, 253] on div "CS" at bounding box center [121, 248] width 21 height 21
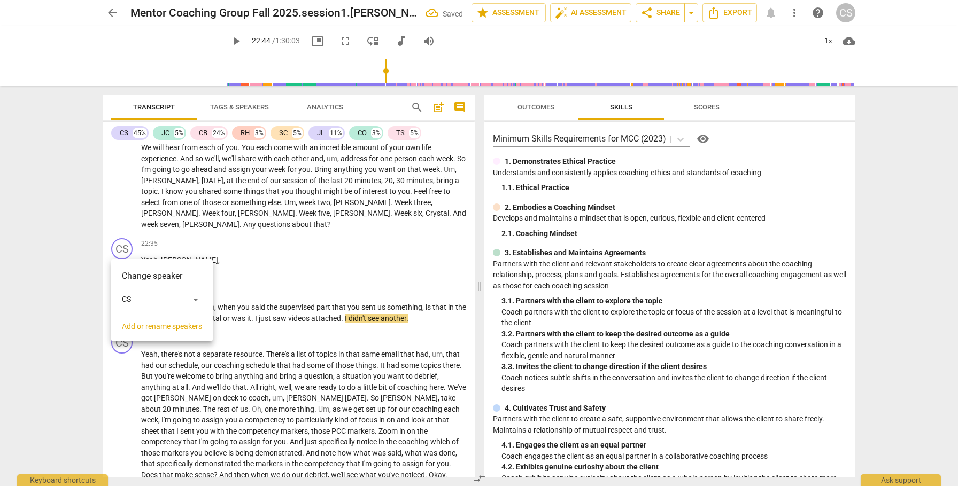
click at [268, 266] on div at bounding box center [479, 243] width 958 height 486
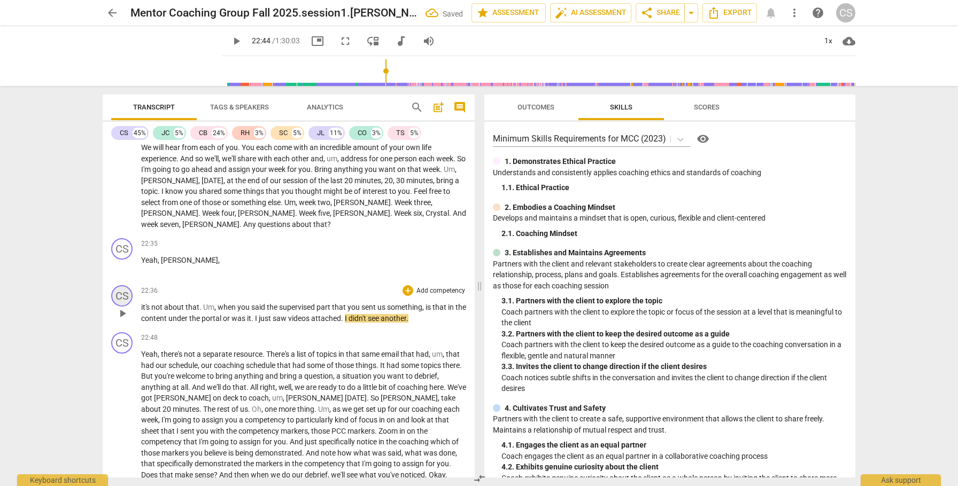
click at [122, 295] on div "CS" at bounding box center [121, 295] width 21 height 21
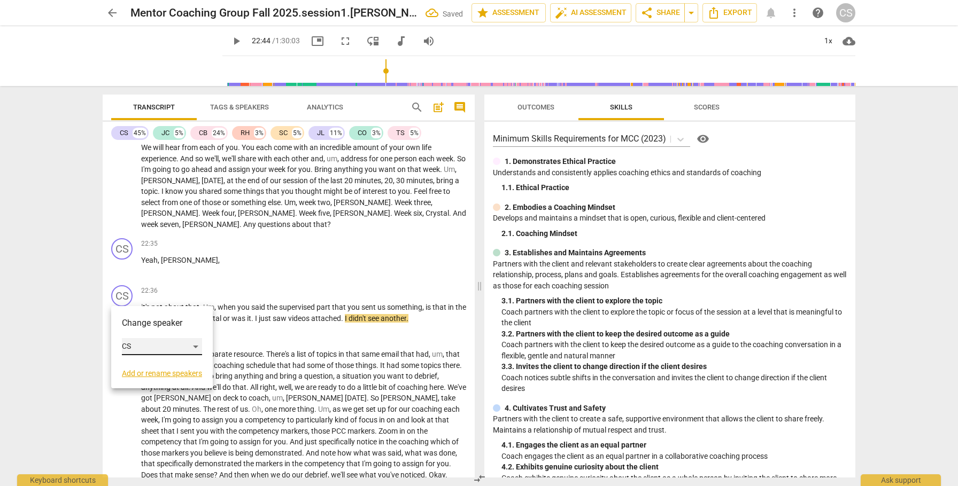
click at [195, 346] on div "CS" at bounding box center [162, 346] width 80 height 17
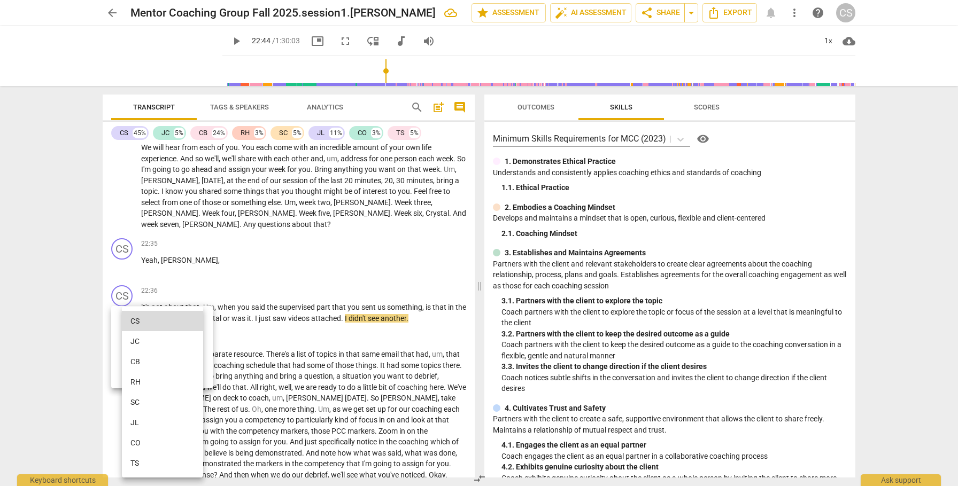
click at [158, 460] on li "TS" at bounding box center [162, 463] width 81 height 20
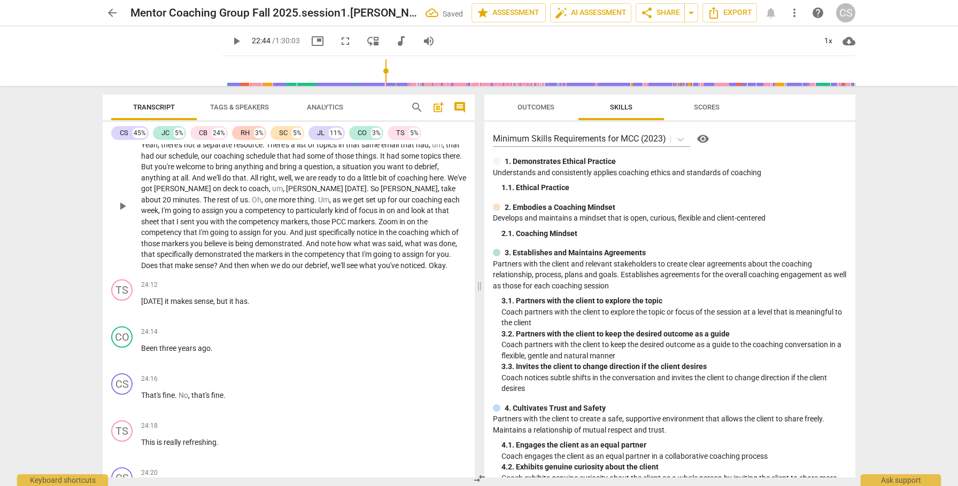
scroll to position [3178, 0]
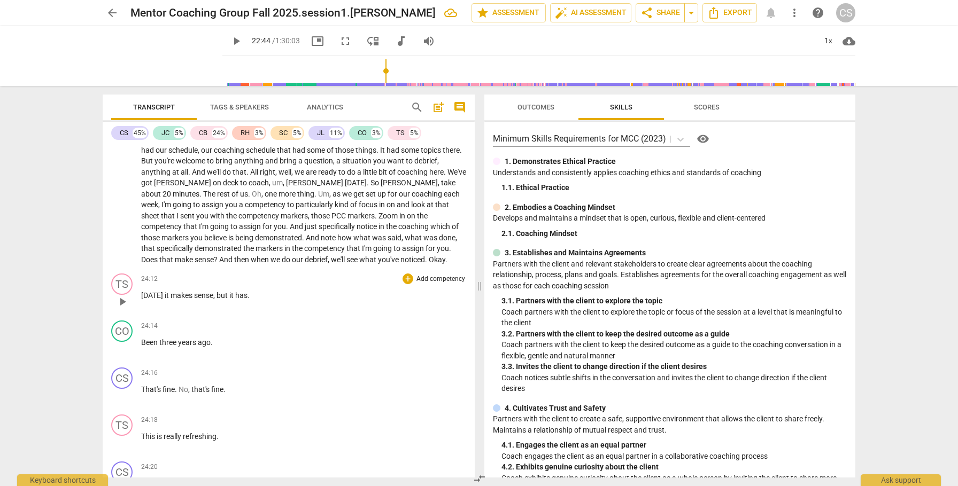
click at [155, 297] on span "[DATE]" at bounding box center [153, 295] width 24 height 9
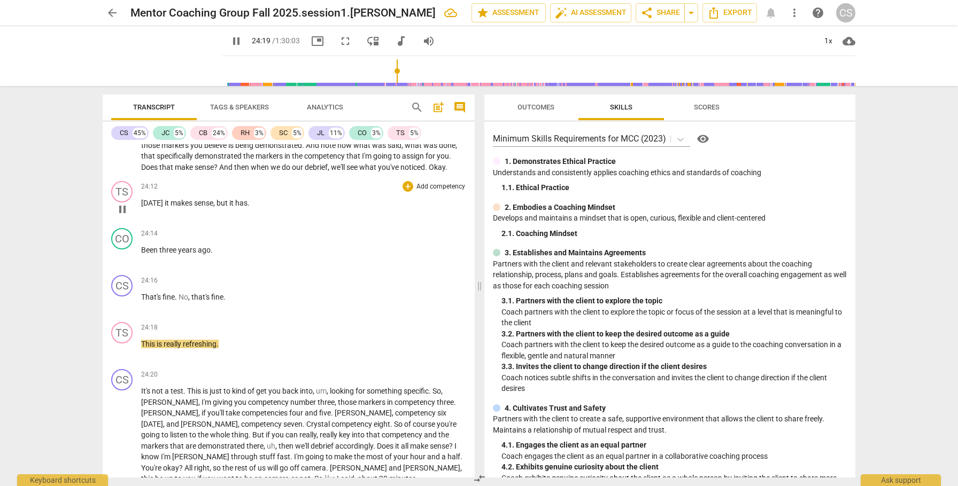
scroll to position [3271, 0]
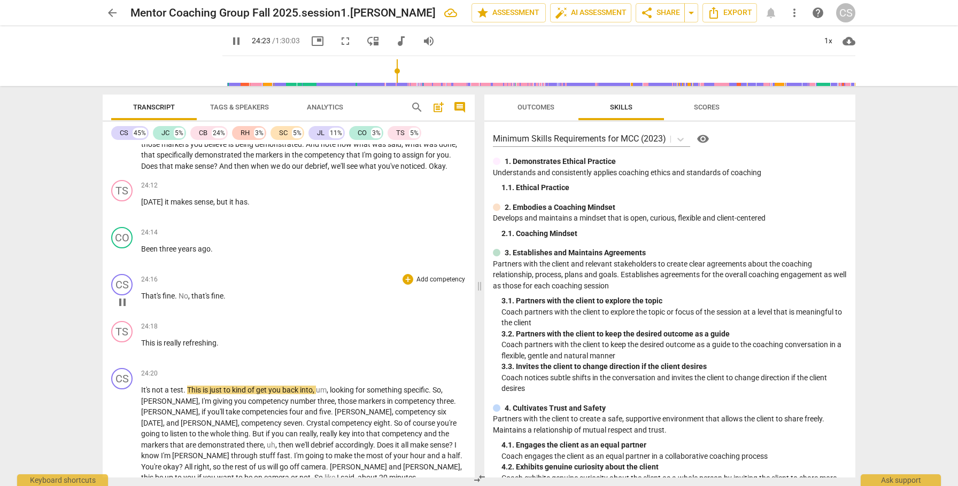
click at [123, 305] on span "pause" at bounding box center [122, 302] width 13 height 13
click at [123, 333] on div "TS" at bounding box center [121, 331] width 21 height 21
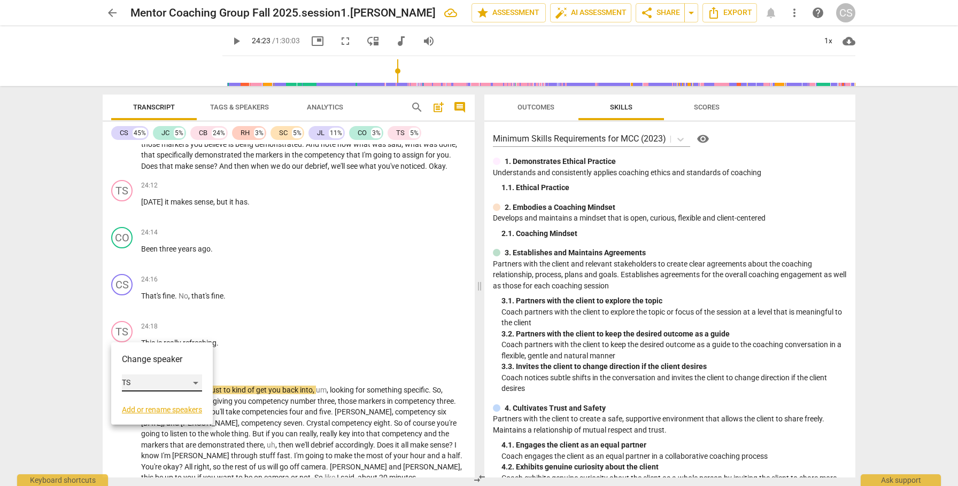
click at [197, 383] on div "TS" at bounding box center [162, 383] width 80 height 17
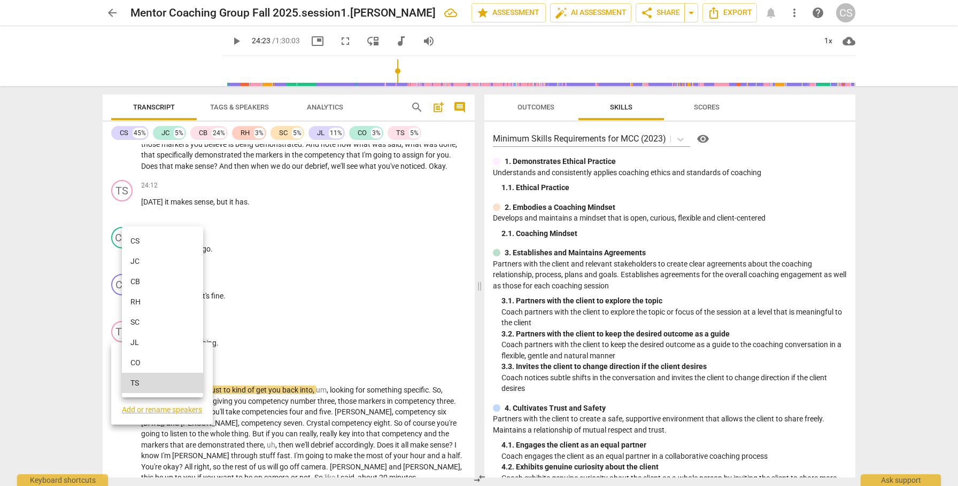
click at [191, 360] on li "CO" at bounding box center [162, 363] width 81 height 20
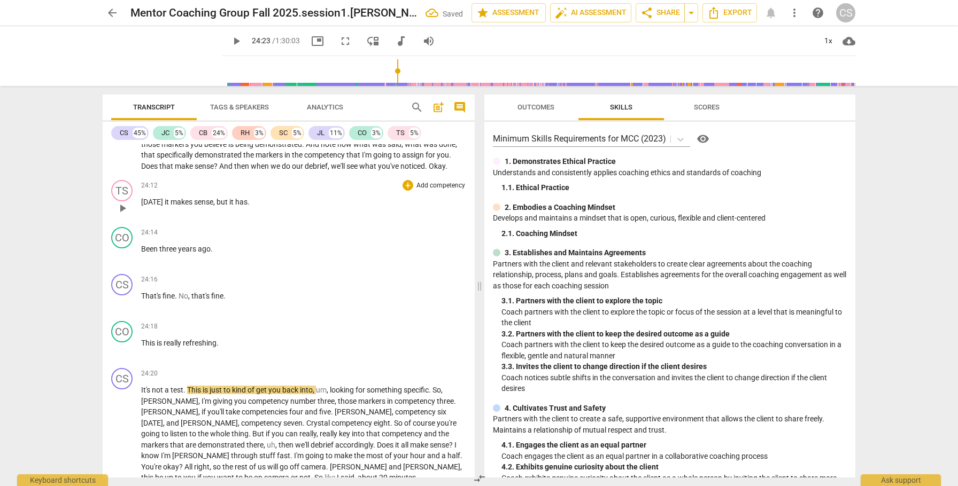
click at [165, 203] on span "it" at bounding box center [168, 202] width 6 height 9
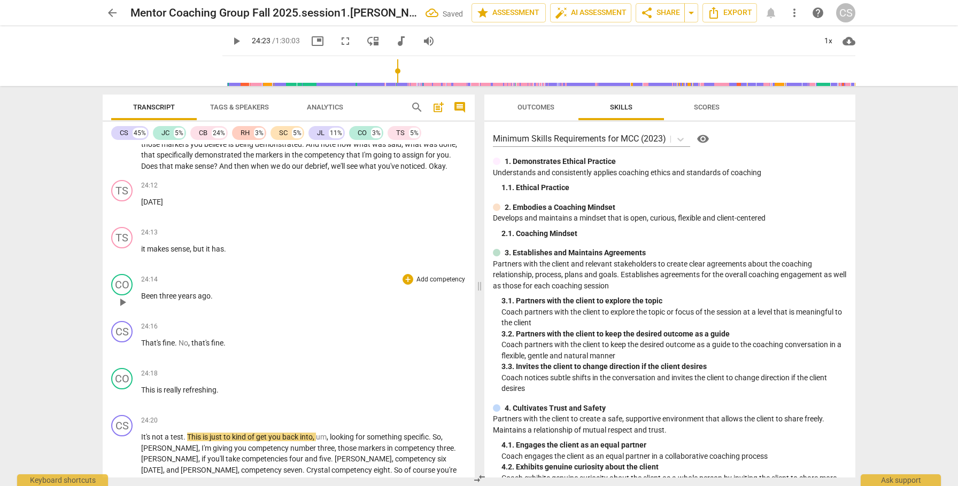
click at [142, 298] on span "Been" at bounding box center [150, 296] width 18 height 9
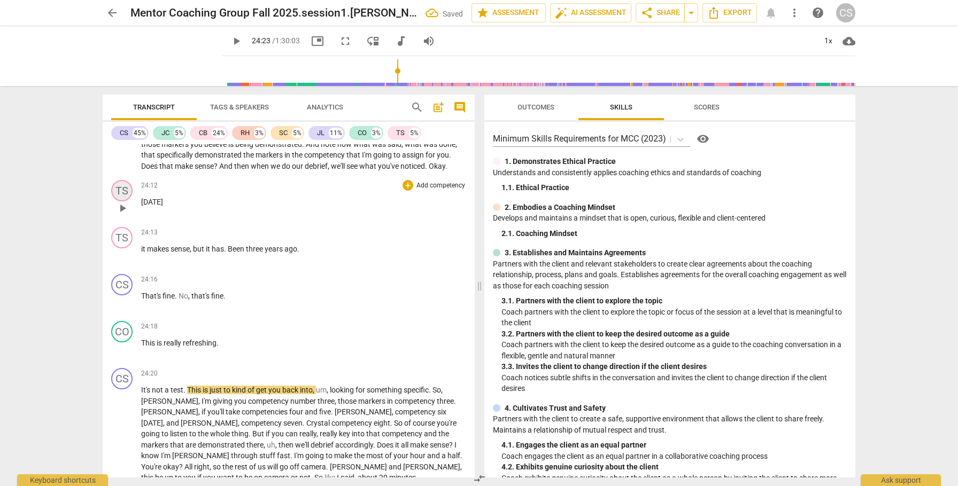
click at [123, 192] on div "TS" at bounding box center [121, 190] width 21 height 21
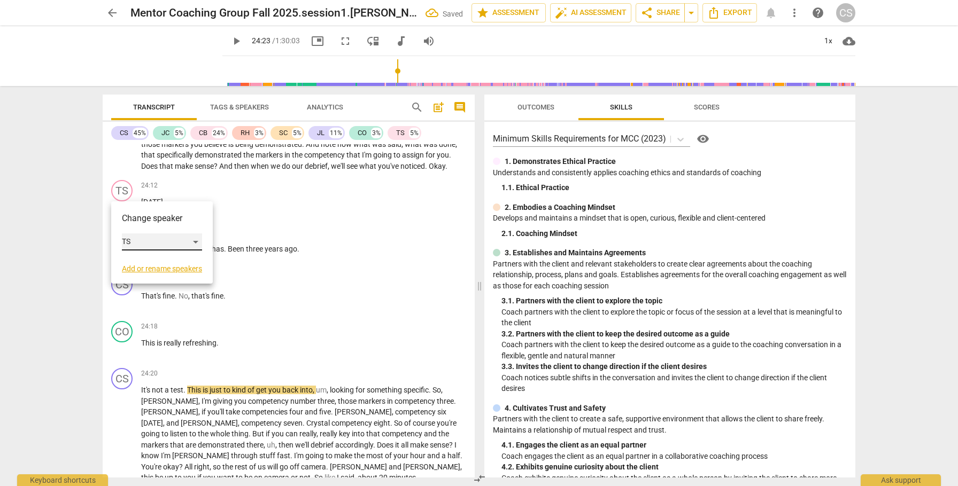
click at [197, 240] on div "TS" at bounding box center [162, 242] width 80 height 17
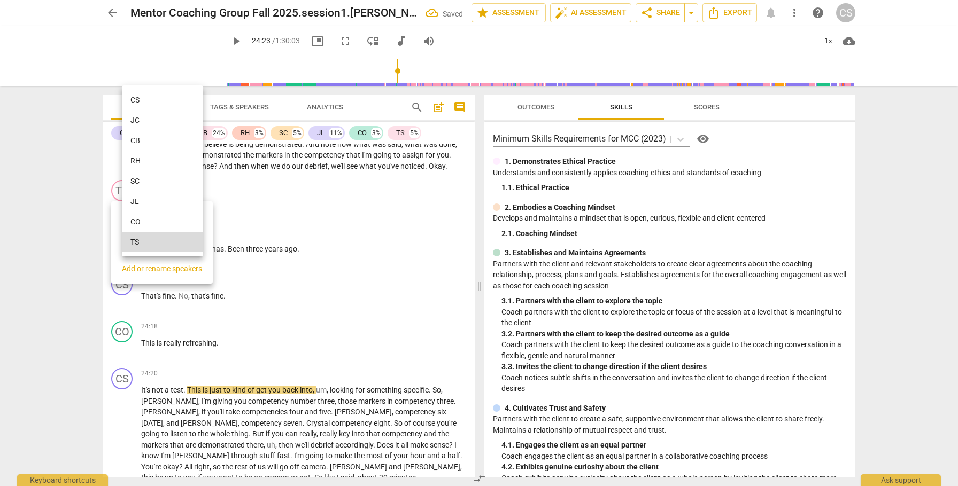
click at [164, 97] on li "CS" at bounding box center [162, 100] width 81 height 20
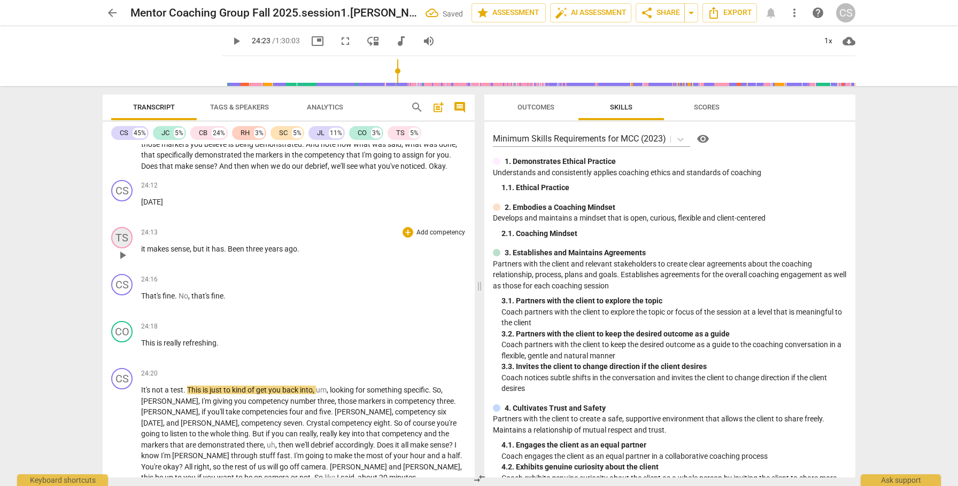
click at [125, 240] on div "TS" at bounding box center [121, 237] width 21 height 21
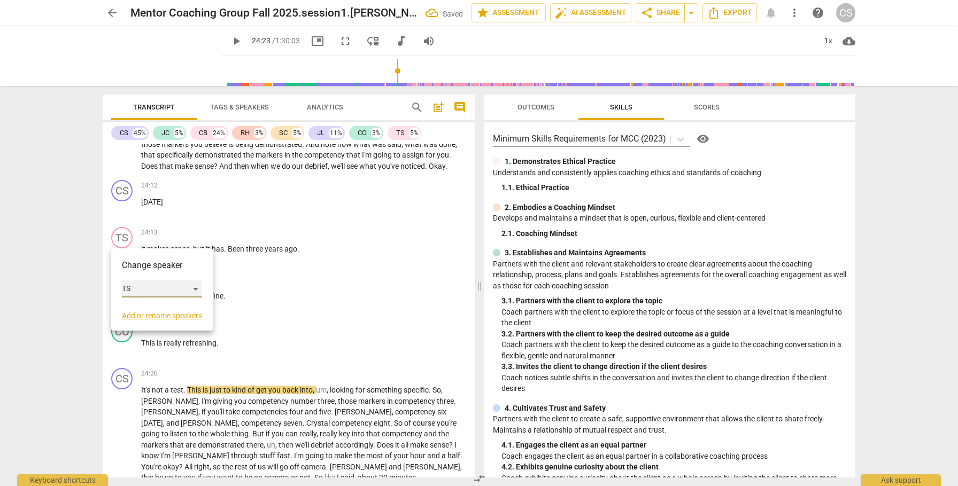
click at [202, 288] on div "TS" at bounding box center [162, 289] width 80 height 17
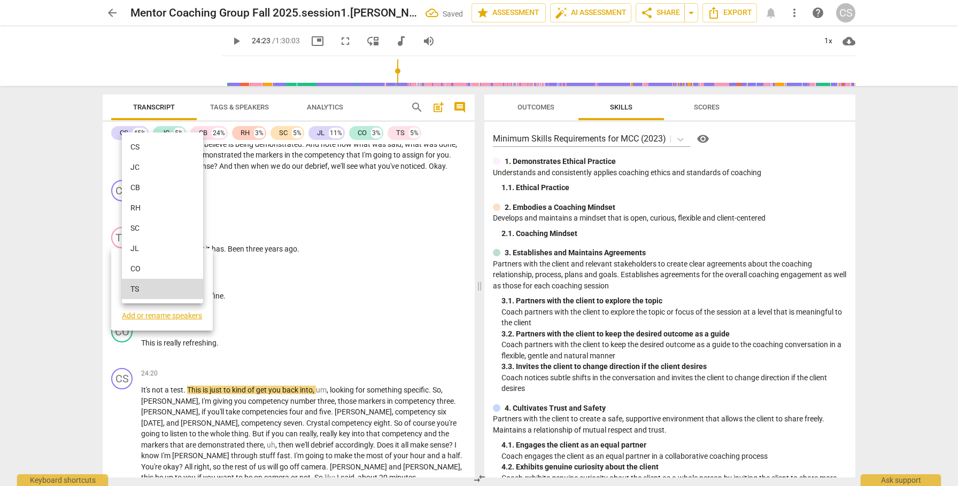
click at [184, 270] on li "CO" at bounding box center [162, 269] width 81 height 20
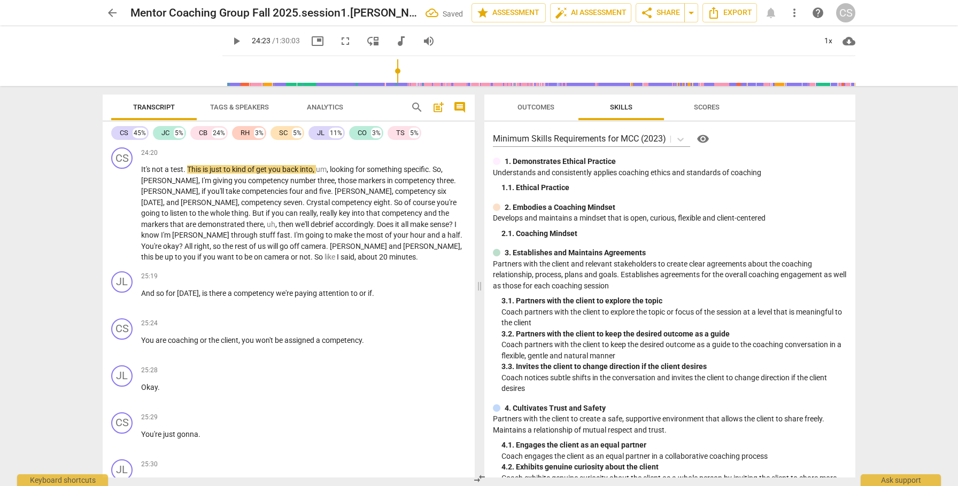
scroll to position [3494, 0]
click at [149, 292] on span "And" at bounding box center [148, 292] width 15 height 9
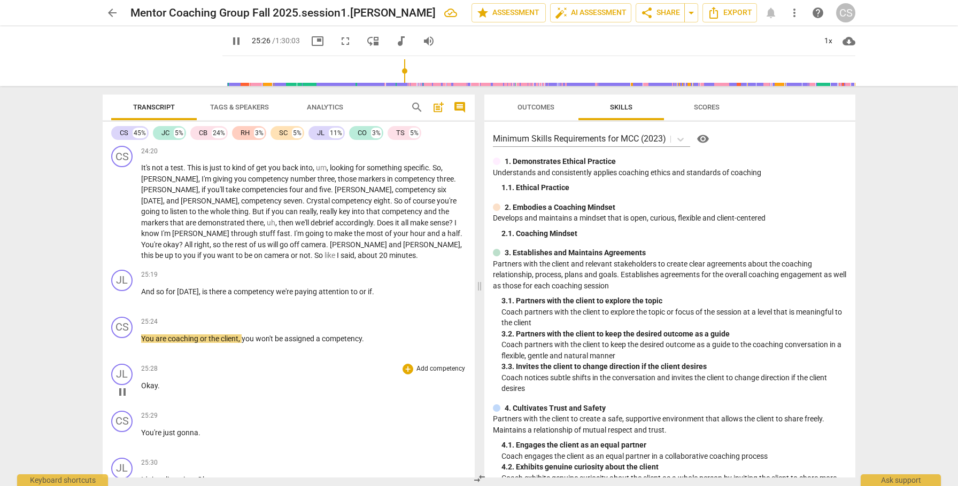
click at [429, 377] on div "25:28 + Add competency keyboard_arrow_right Okay ." at bounding box center [303, 383] width 325 height 38
click at [126, 390] on span "pause" at bounding box center [122, 392] width 13 height 13
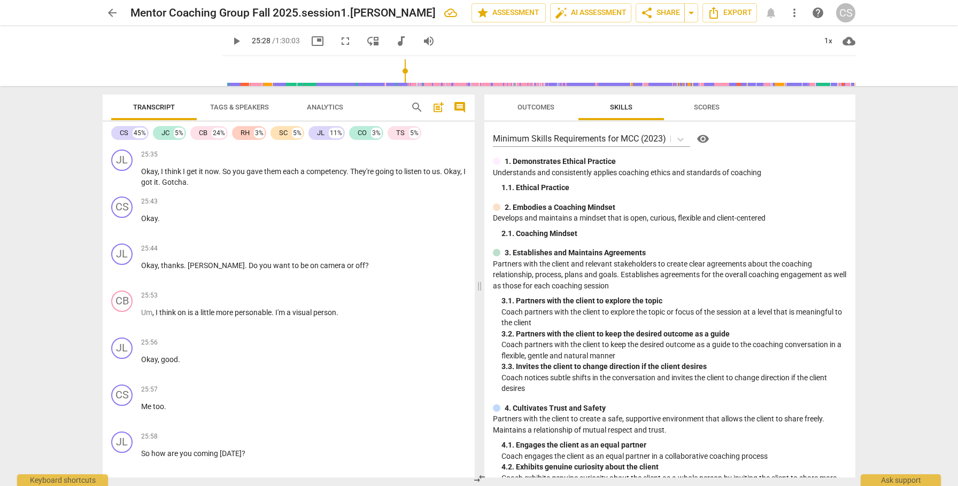
scroll to position [3904, 0]
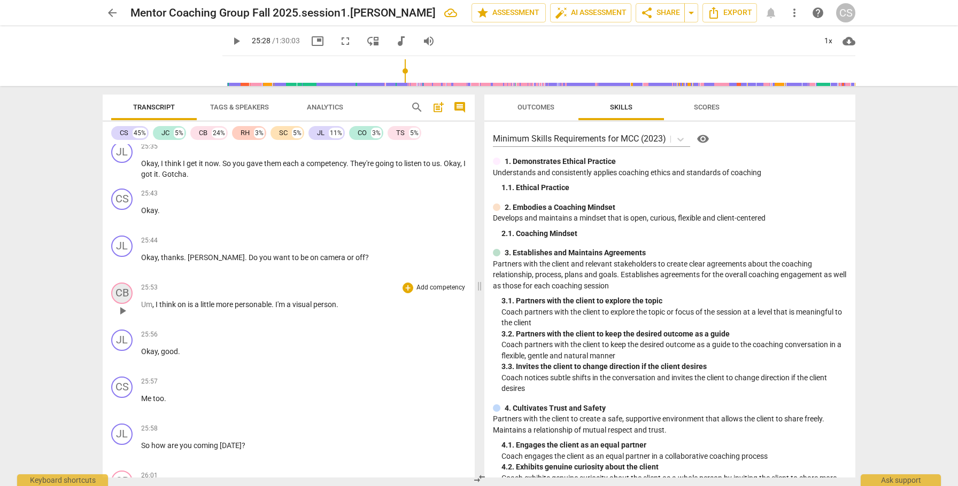
click at [122, 293] on div "CB" at bounding box center [121, 293] width 21 height 21
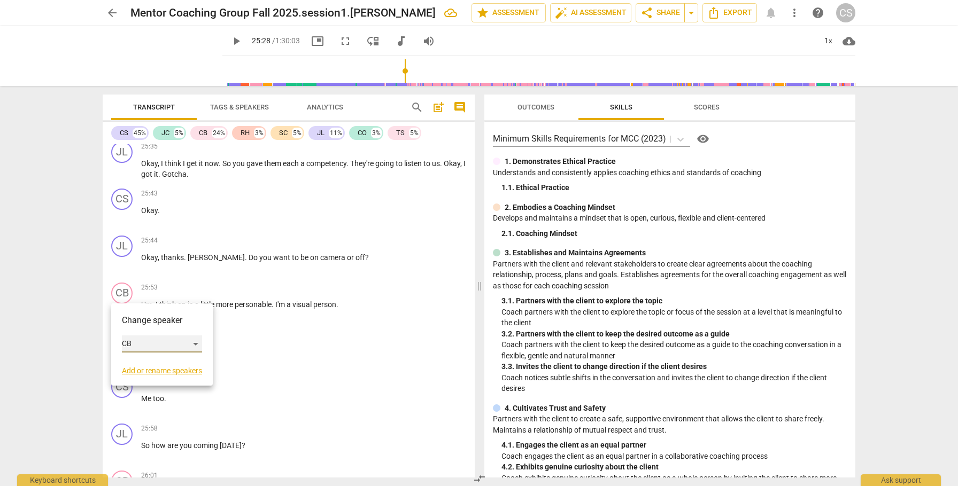
click at [196, 345] on div "CB" at bounding box center [162, 344] width 80 height 17
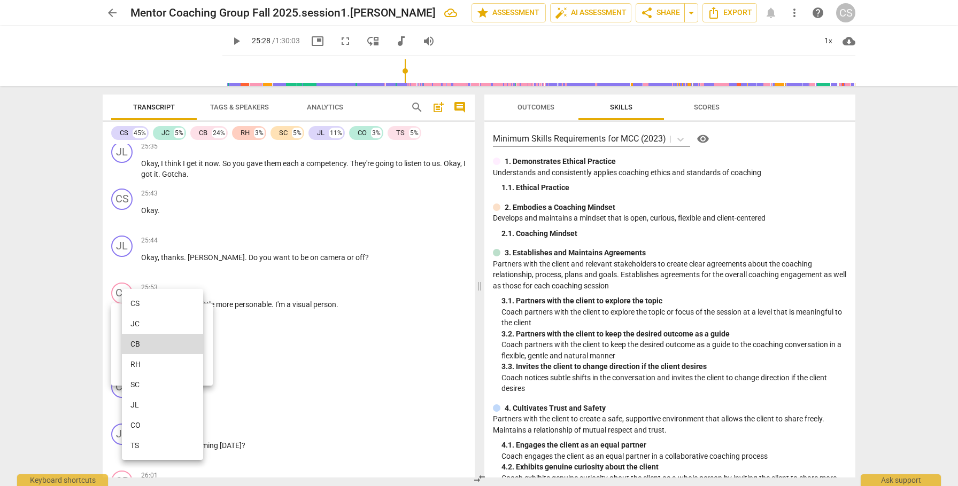
click at [165, 445] on li "TS" at bounding box center [162, 446] width 81 height 20
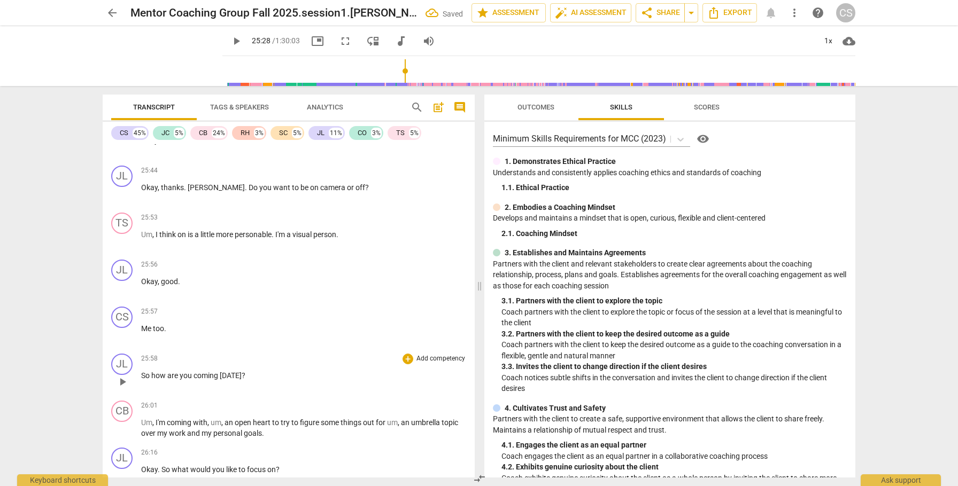
scroll to position [3979, 0]
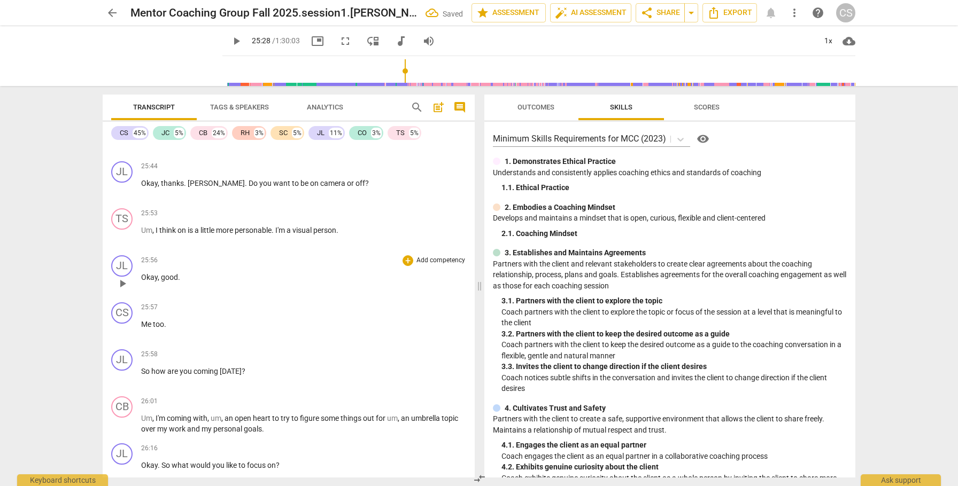
click at [148, 276] on span "Okay" at bounding box center [149, 277] width 17 height 9
click at [123, 330] on span "pause" at bounding box center [122, 331] width 13 height 13
click at [142, 324] on span "Me" at bounding box center [147, 324] width 12 height 9
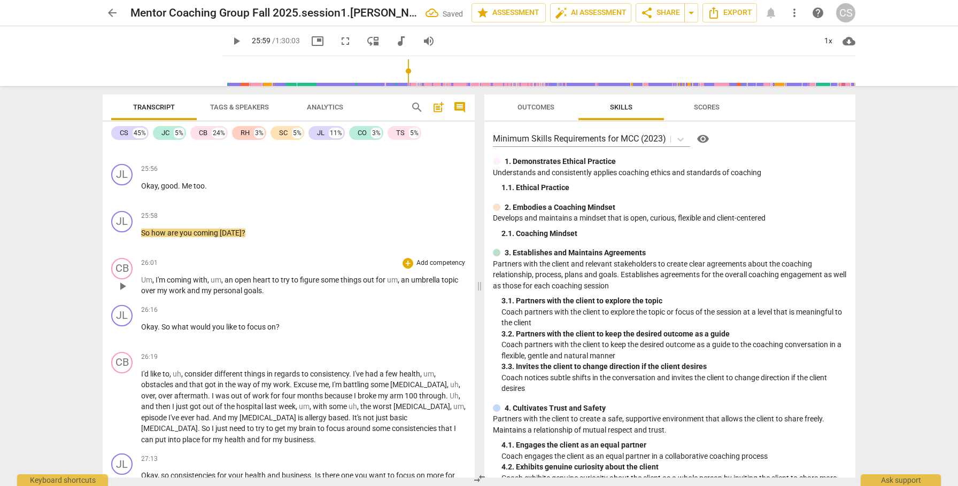
scroll to position [4072, 0]
click at [127, 266] on div "CB" at bounding box center [121, 266] width 21 height 21
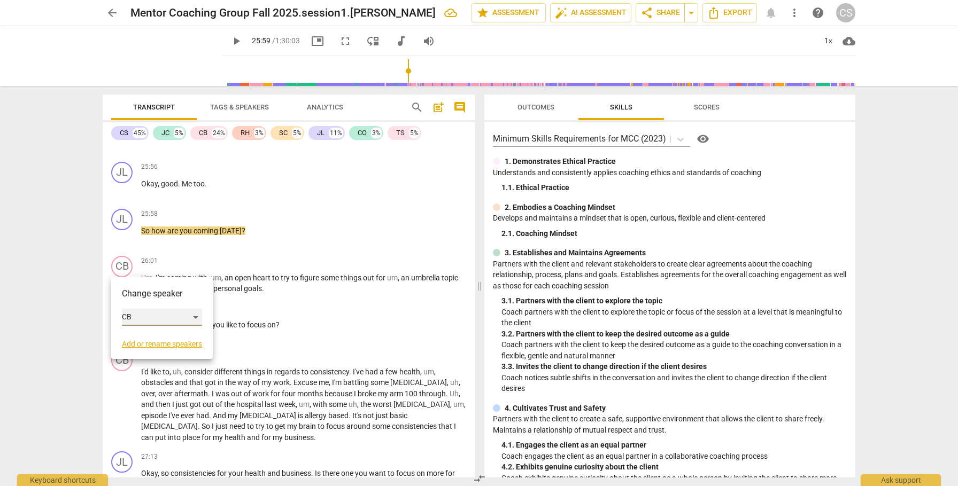
click at [197, 316] on div "CB" at bounding box center [162, 317] width 80 height 17
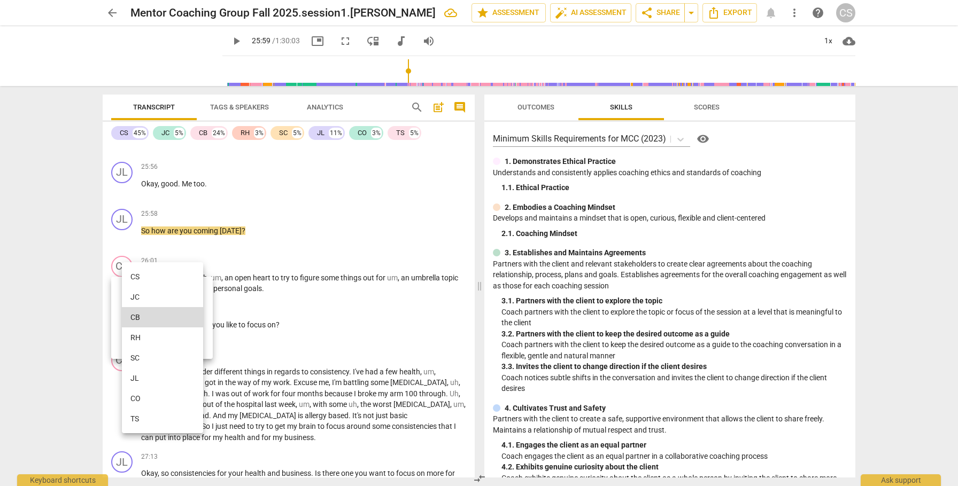
click at [162, 418] on li "TS" at bounding box center [162, 419] width 81 height 20
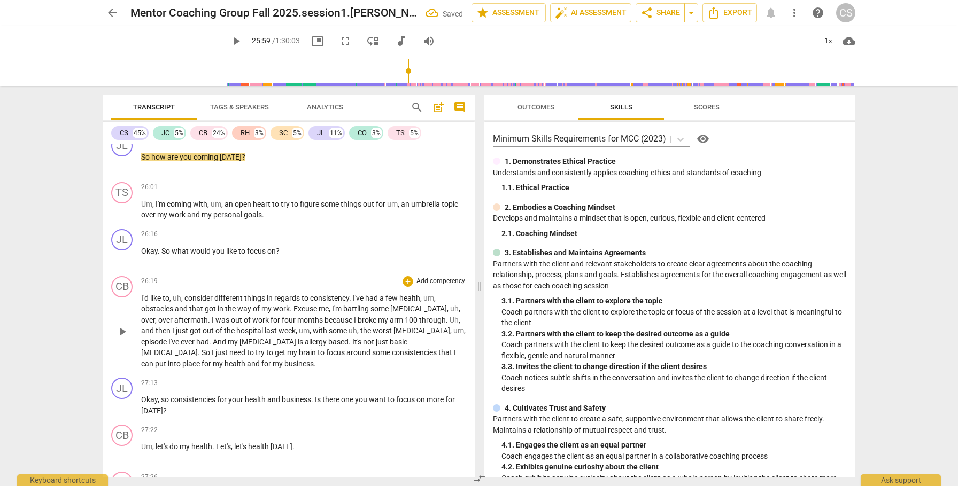
scroll to position [4150, 0]
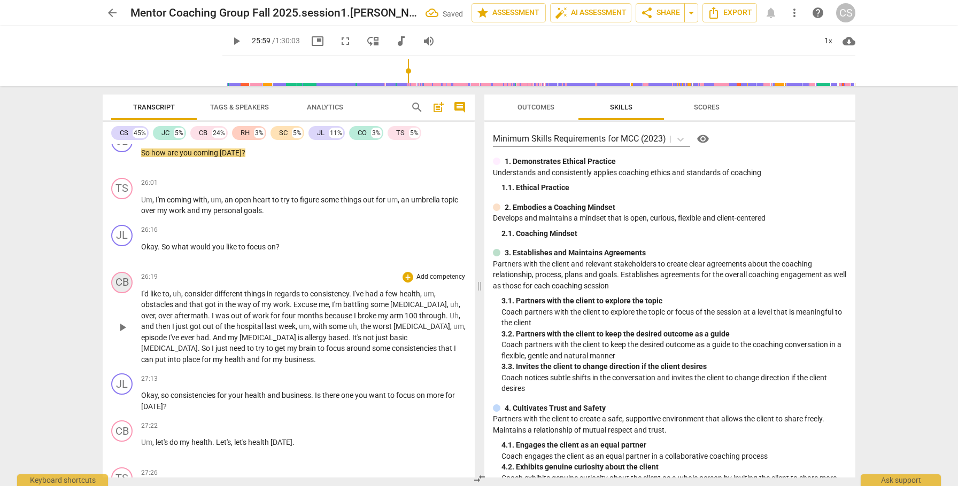
click at [121, 280] on div "CB" at bounding box center [121, 282] width 21 height 21
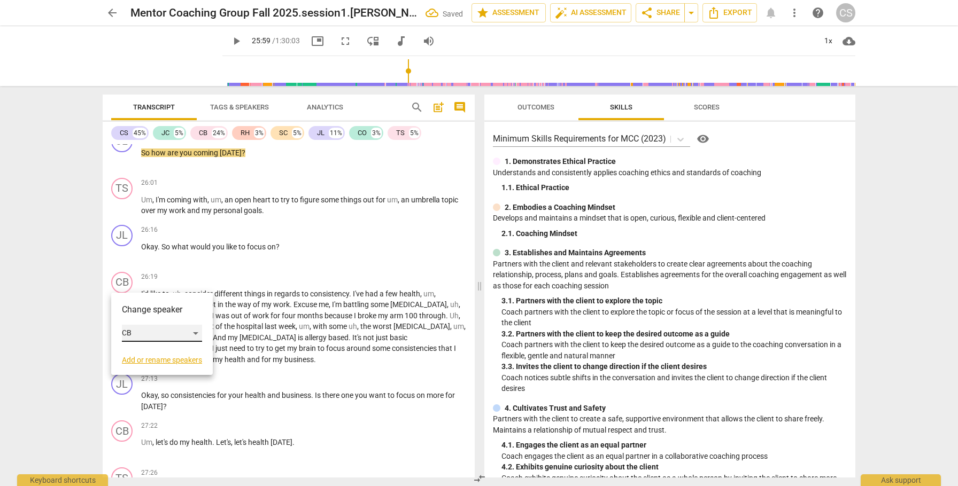
click at [196, 334] on div "CB" at bounding box center [162, 333] width 80 height 17
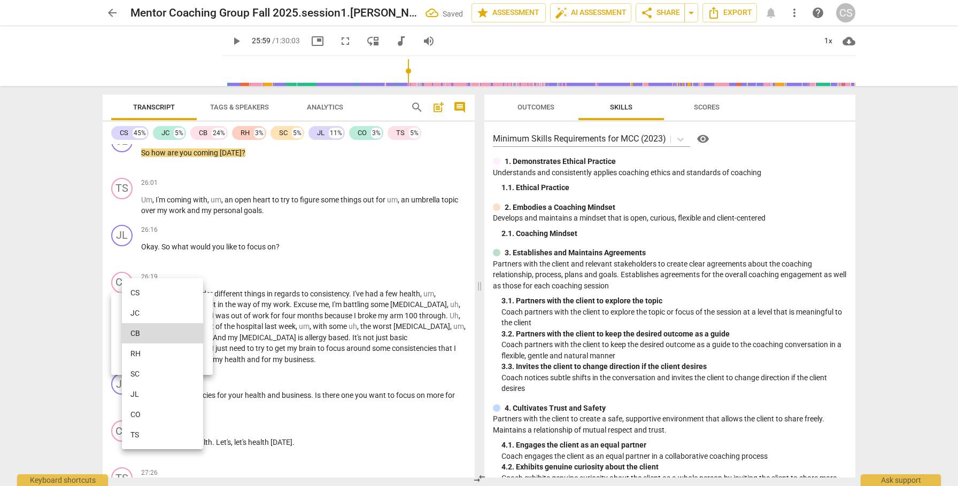
click at [150, 438] on li "TS" at bounding box center [162, 435] width 81 height 20
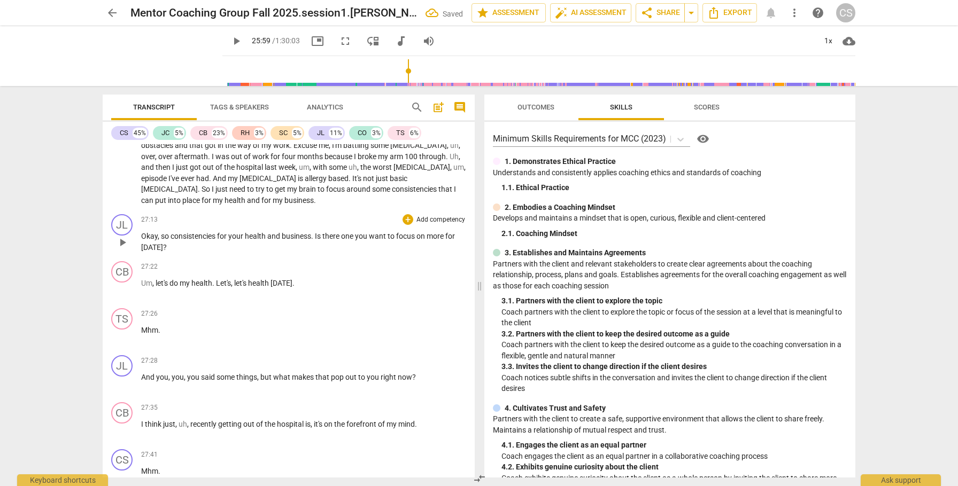
scroll to position [4323, 0]
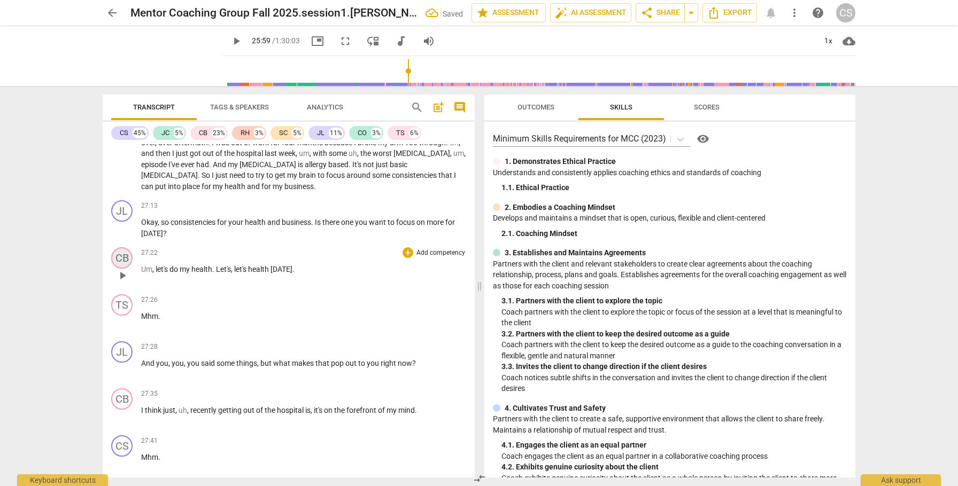
click at [125, 260] on div "CB" at bounding box center [121, 258] width 21 height 21
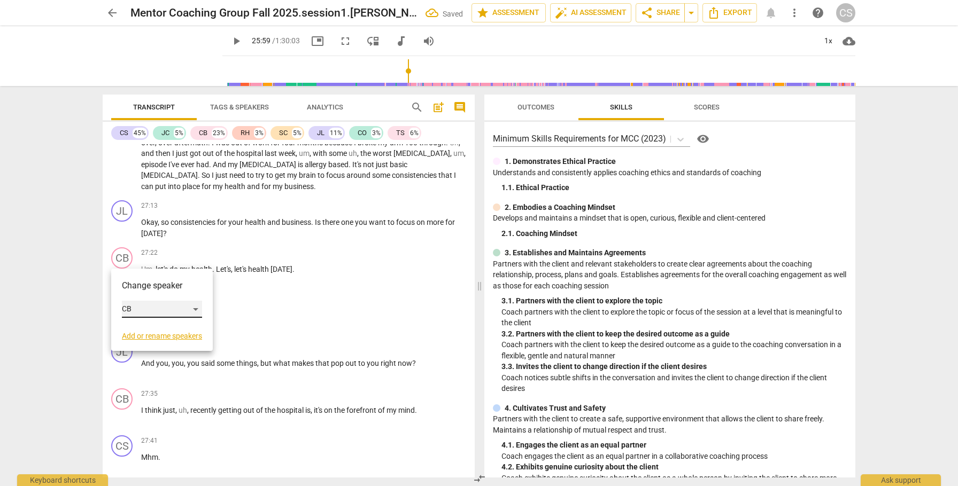
click at [196, 305] on div "CB" at bounding box center [162, 309] width 80 height 17
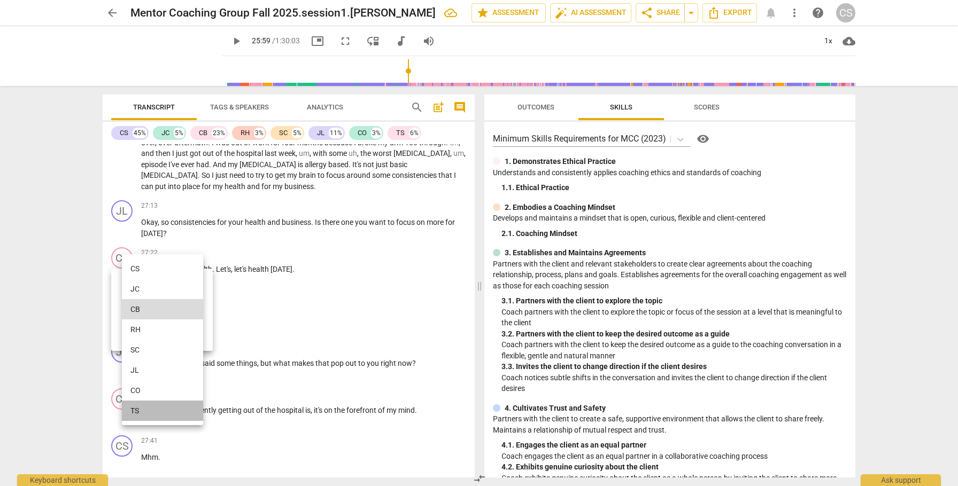
click at [151, 414] on li "TS" at bounding box center [162, 411] width 81 height 20
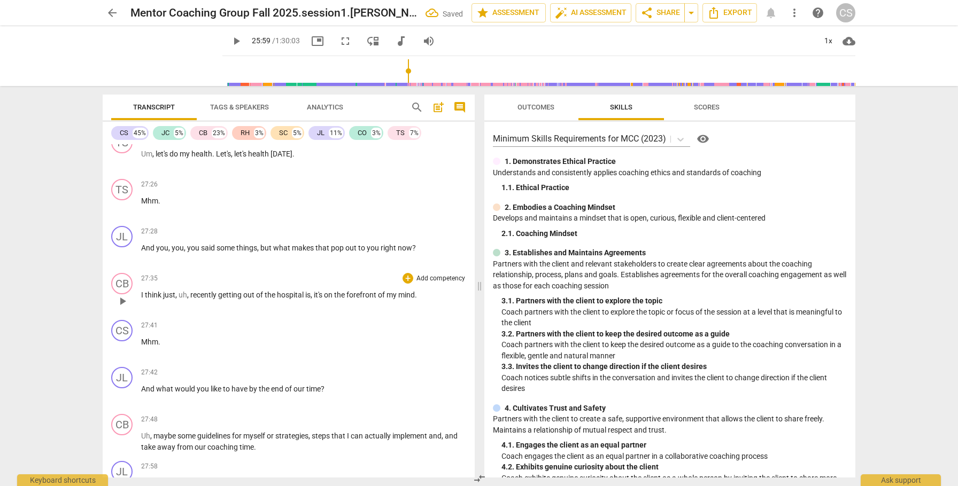
scroll to position [4441, 0]
click at [126, 277] on div "CB" at bounding box center [121, 281] width 21 height 21
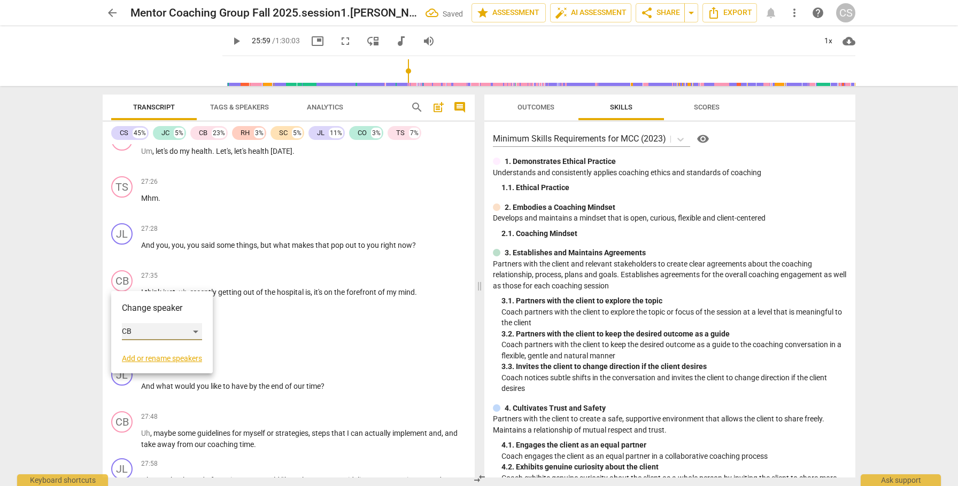
click at [194, 330] on div "CB" at bounding box center [162, 331] width 80 height 17
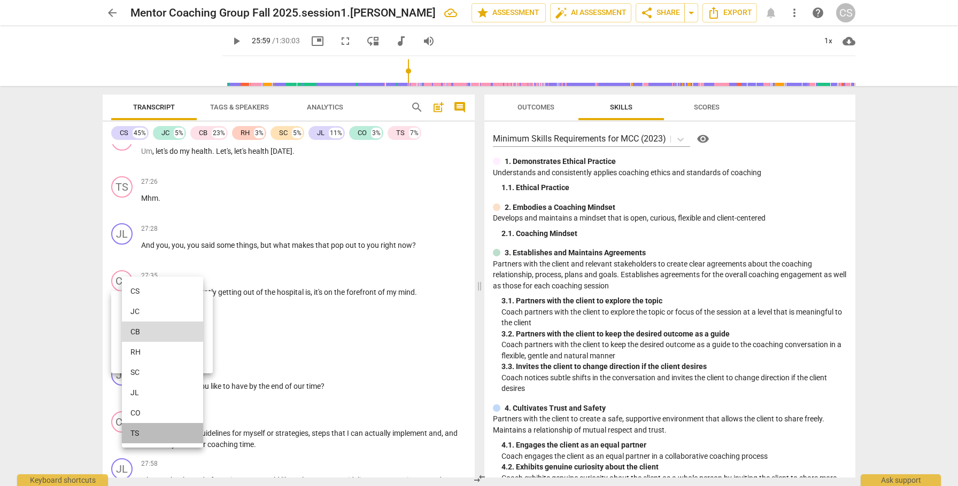
click at [144, 433] on li "TS" at bounding box center [162, 433] width 81 height 20
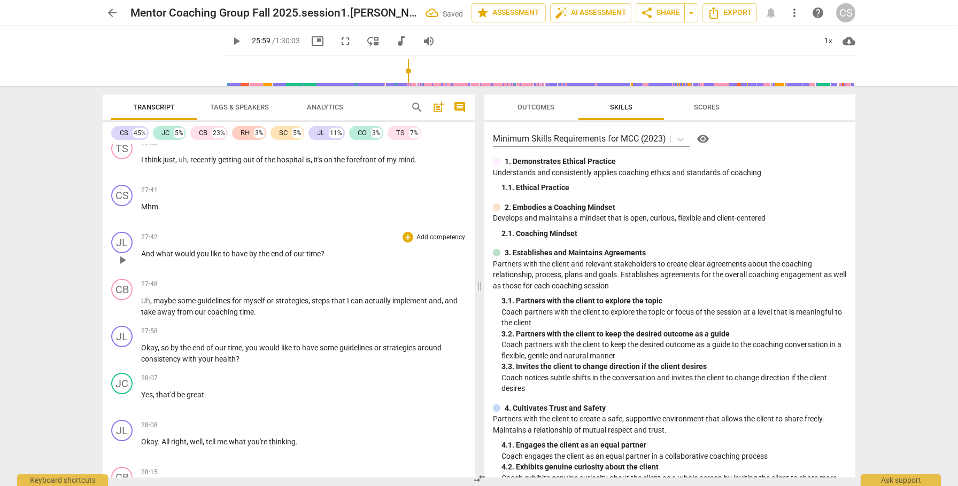
scroll to position [4601, 0]
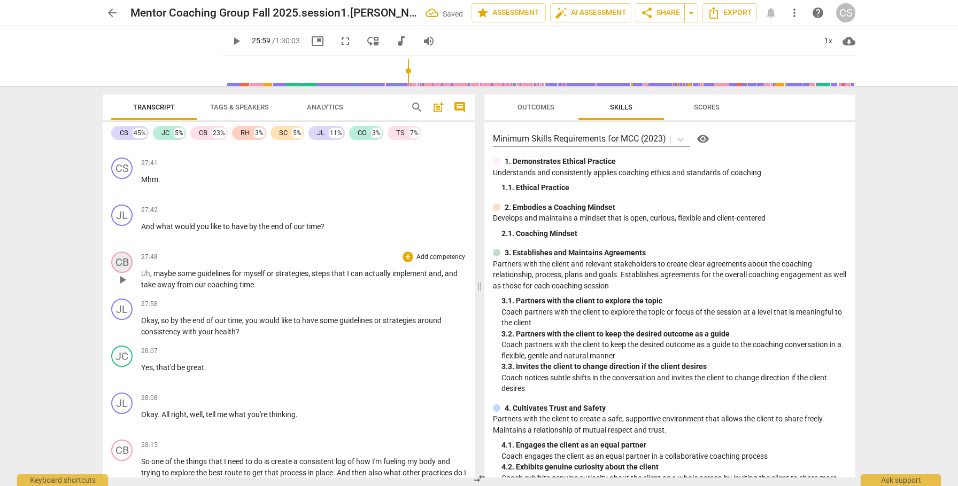
click at [120, 262] on div "CB" at bounding box center [121, 262] width 21 height 21
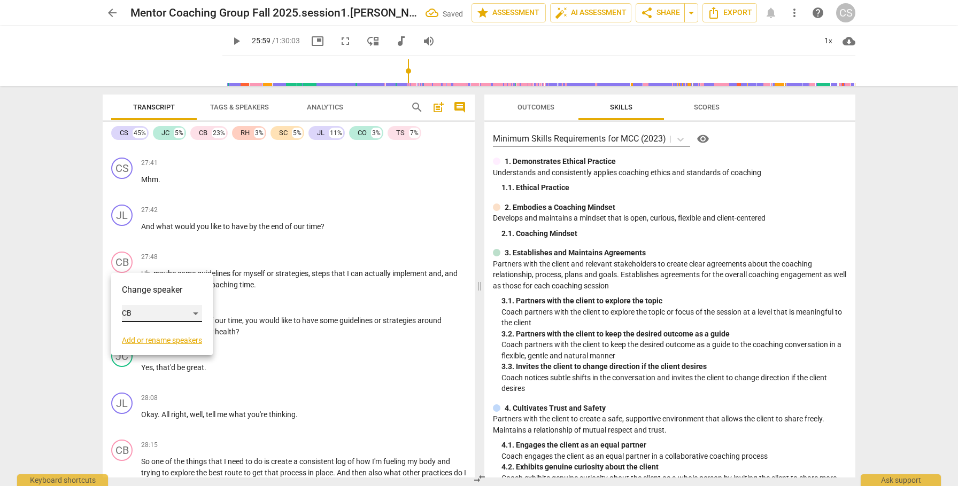
click at [197, 313] on div "CB" at bounding box center [162, 313] width 80 height 17
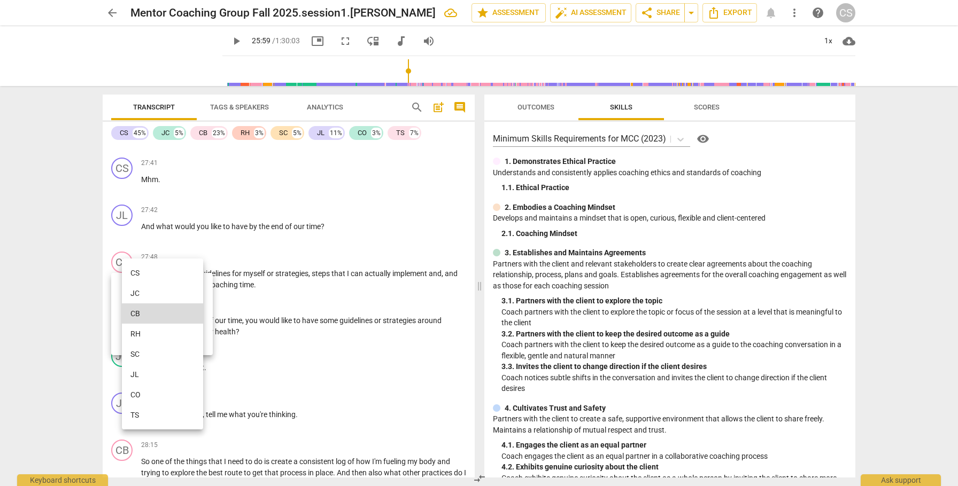
click at [160, 421] on li "TS" at bounding box center [162, 415] width 81 height 20
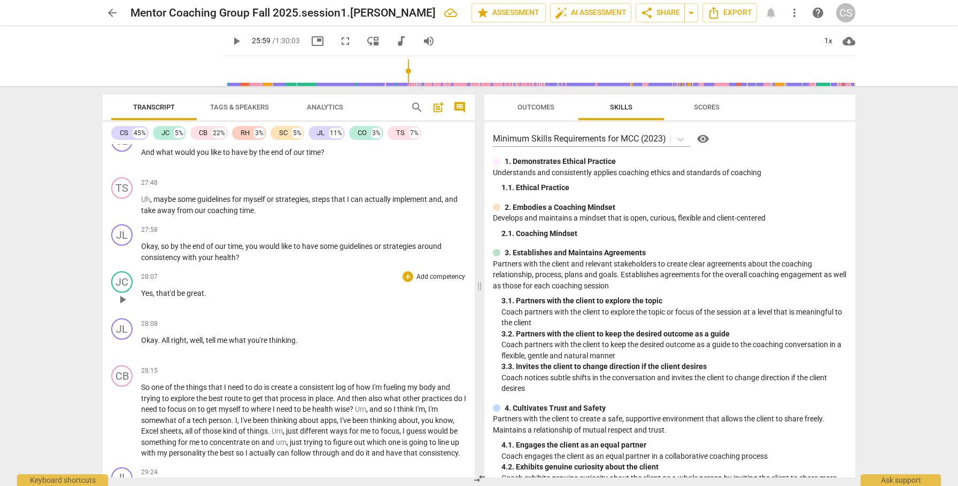
scroll to position [4677, 0]
click at [124, 285] on div "JC" at bounding box center [121, 281] width 21 height 21
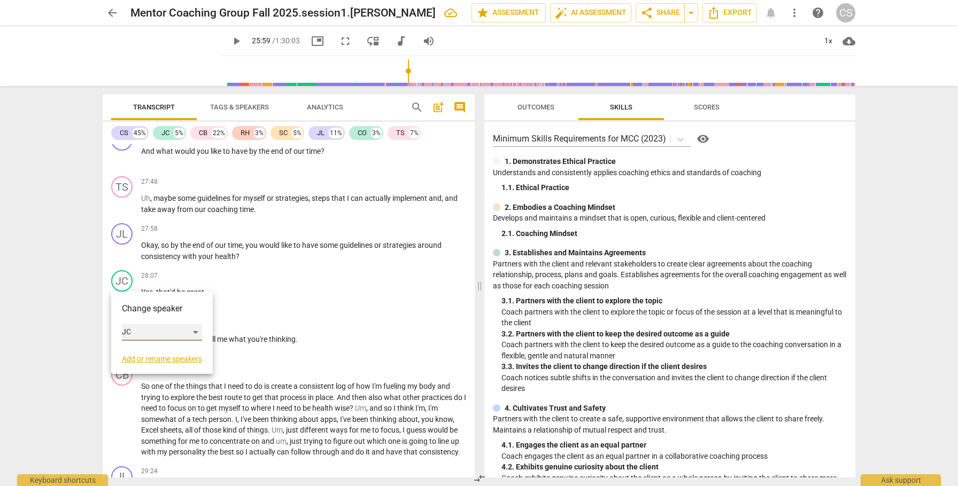
click at [195, 331] on div "JC" at bounding box center [162, 332] width 80 height 17
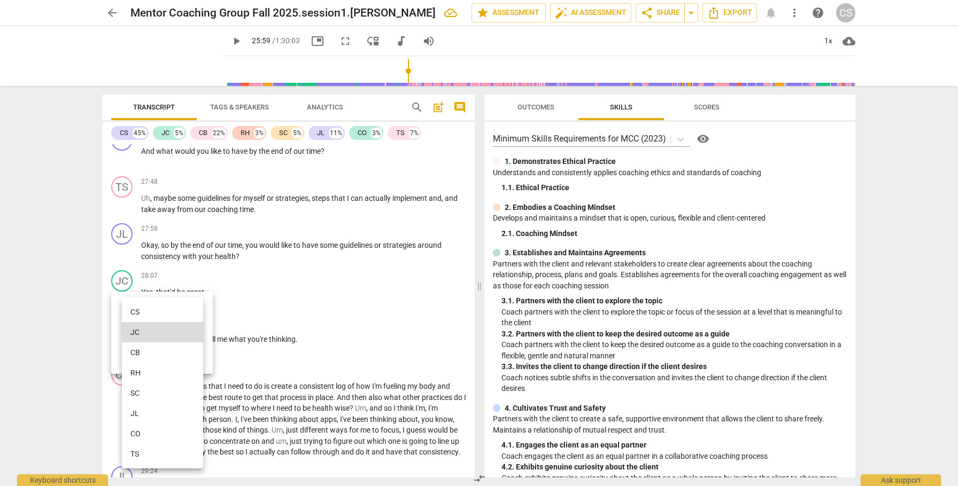
click at [156, 457] on li "TS" at bounding box center [162, 454] width 81 height 20
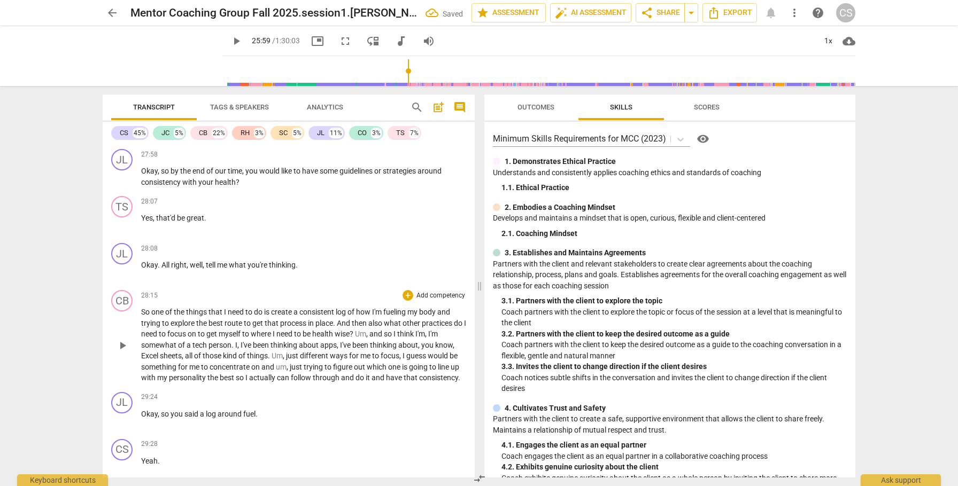
scroll to position [4756, 0]
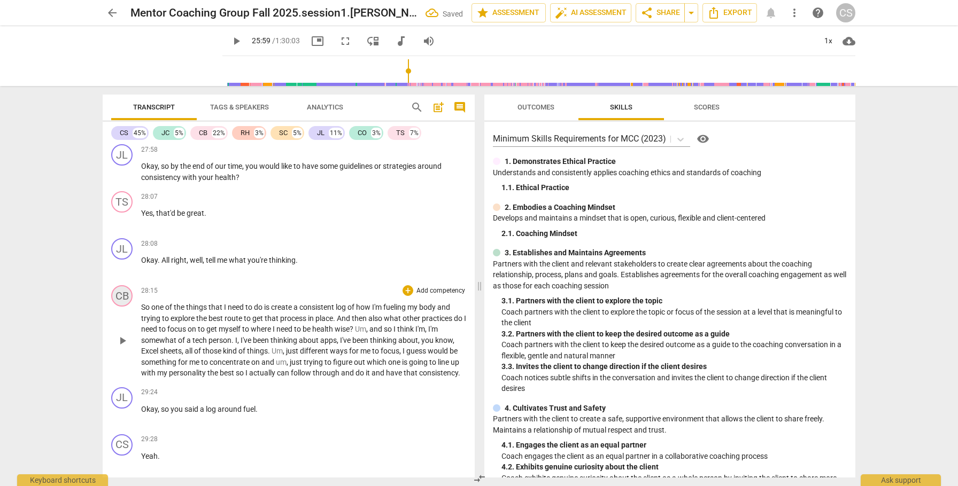
click at [127, 295] on div "CB" at bounding box center [121, 295] width 21 height 21
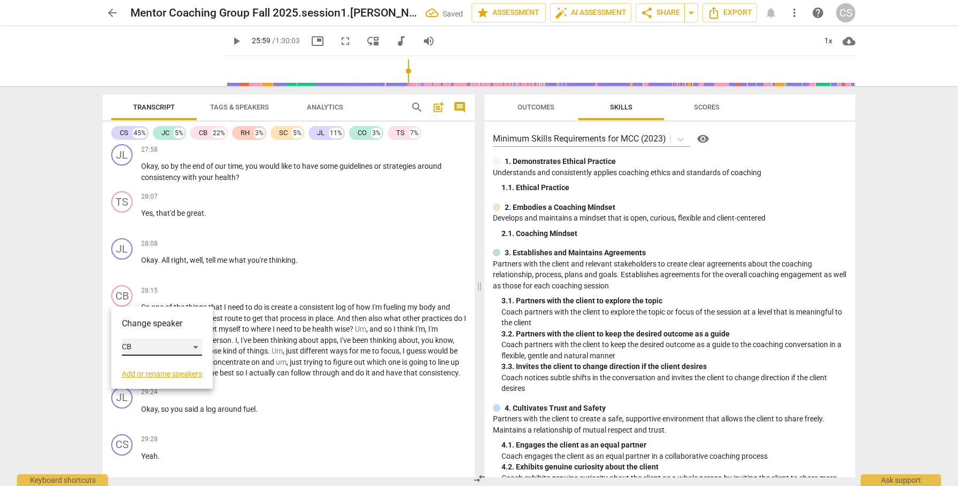
click at [197, 344] on div "CB" at bounding box center [162, 347] width 80 height 17
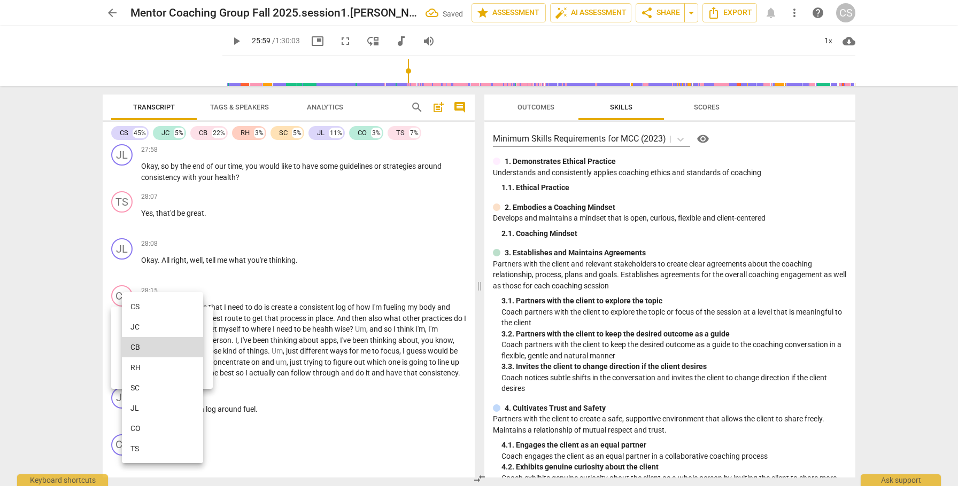
click at [139, 447] on li "TS" at bounding box center [162, 449] width 81 height 20
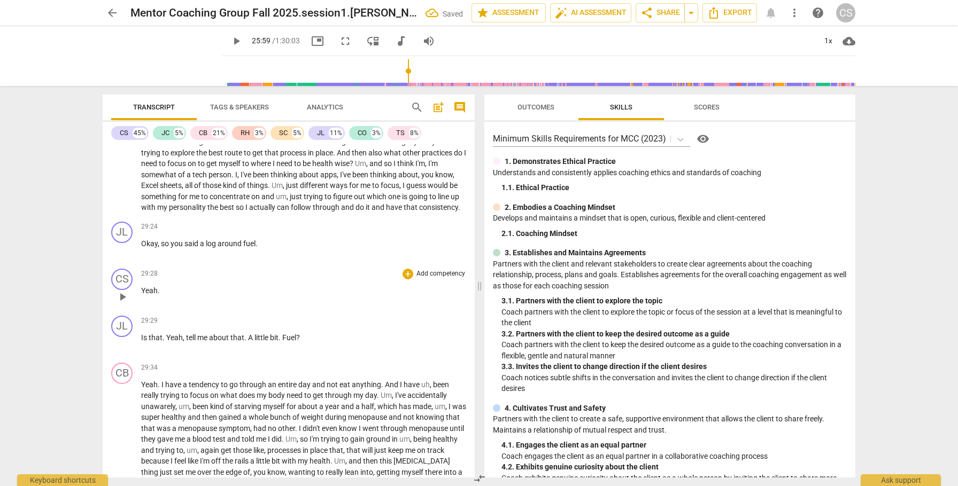
scroll to position [4925, 0]
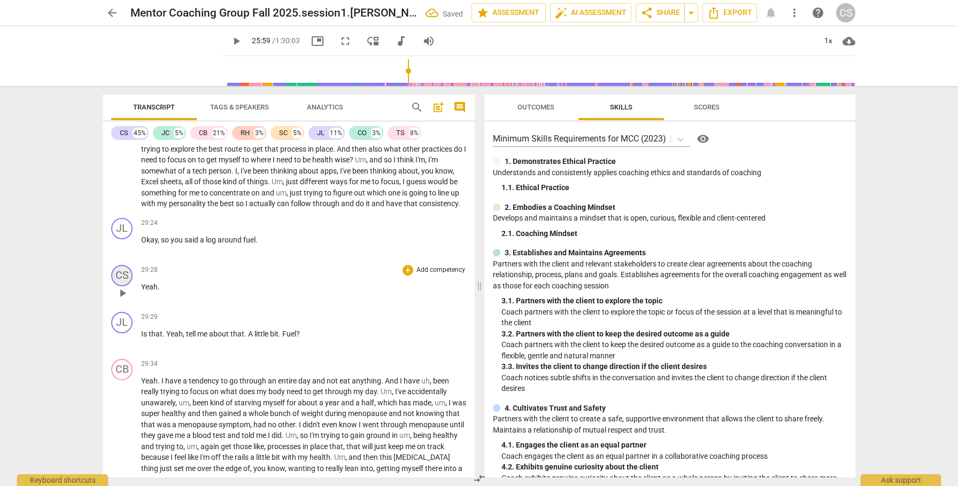
click at [122, 276] on div "CS" at bounding box center [121, 275] width 21 height 21
click at [195, 327] on div "CS" at bounding box center [162, 326] width 80 height 17
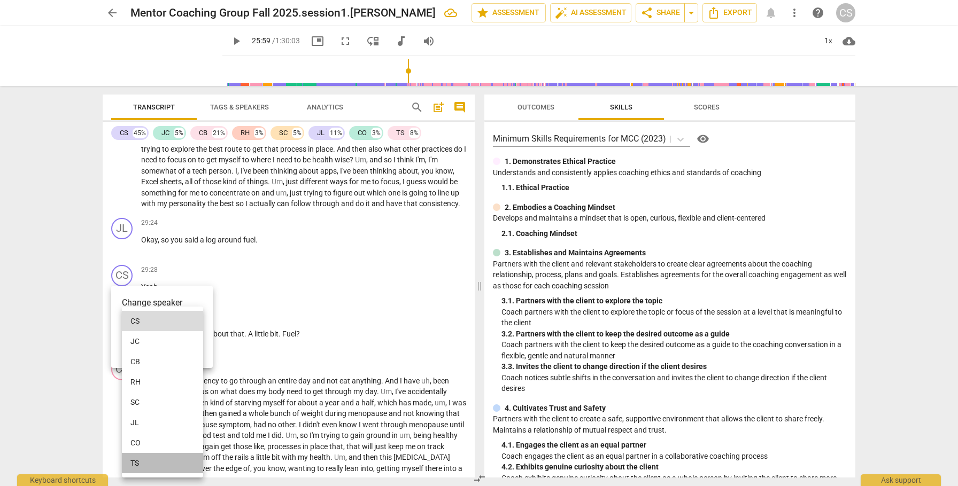
click at [136, 461] on li "TS" at bounding box center [162, 463] width 81 height 20
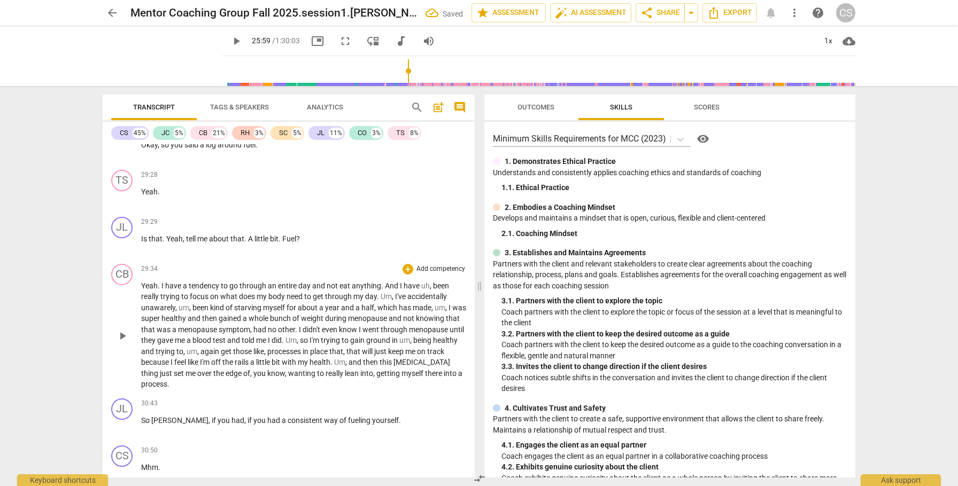
scroll to position [5027, 0]
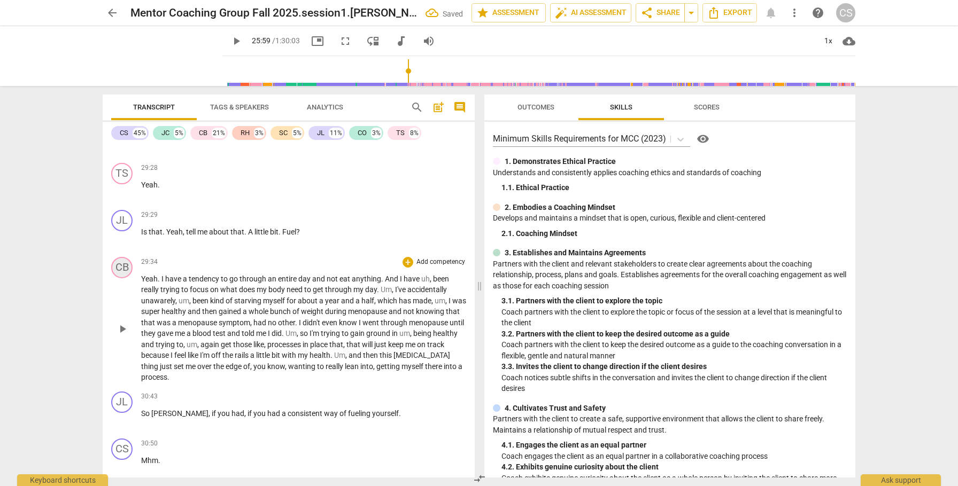
click at [123, 260] on div "CB" at bounding box center [121, 267] width 21 height 21
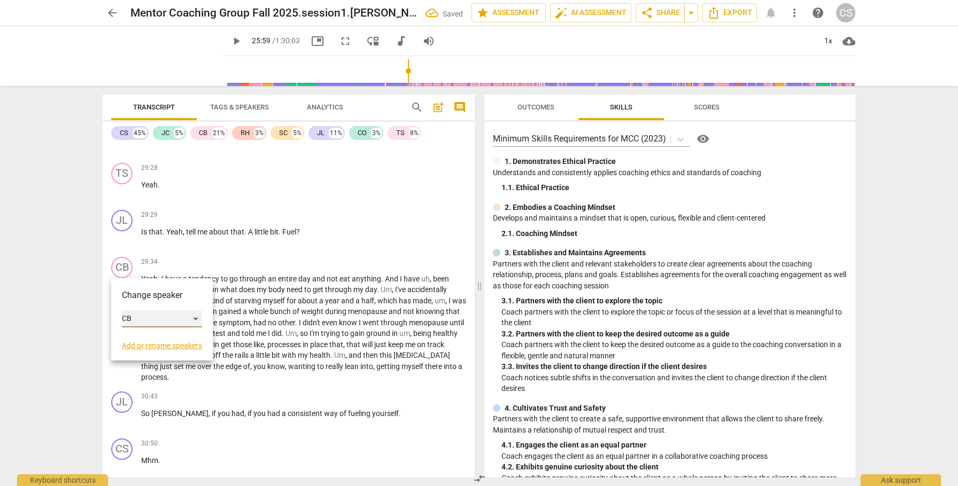
click at [198, 317] on div "CB" at bounding box center [162, 319] width 80 height 17
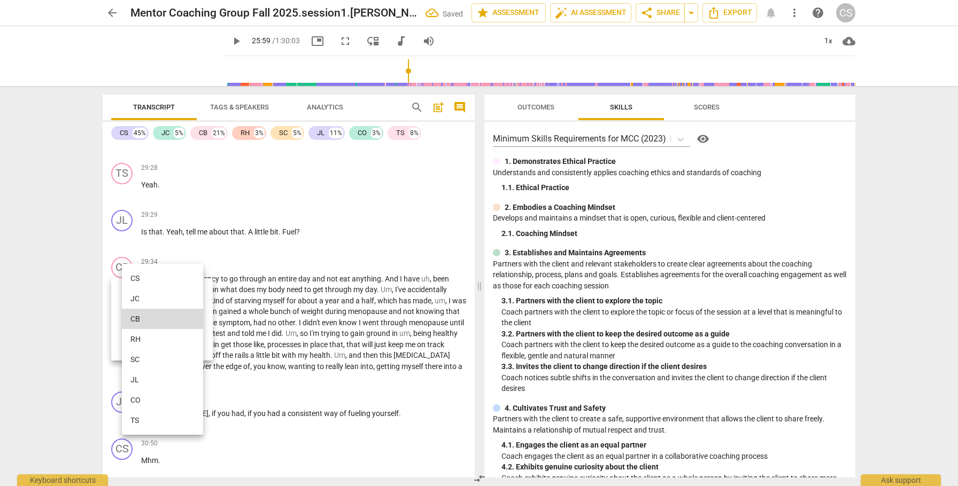
click at [153, 422] on li "TS" at bounding box center [162, 421] width 81 height 20
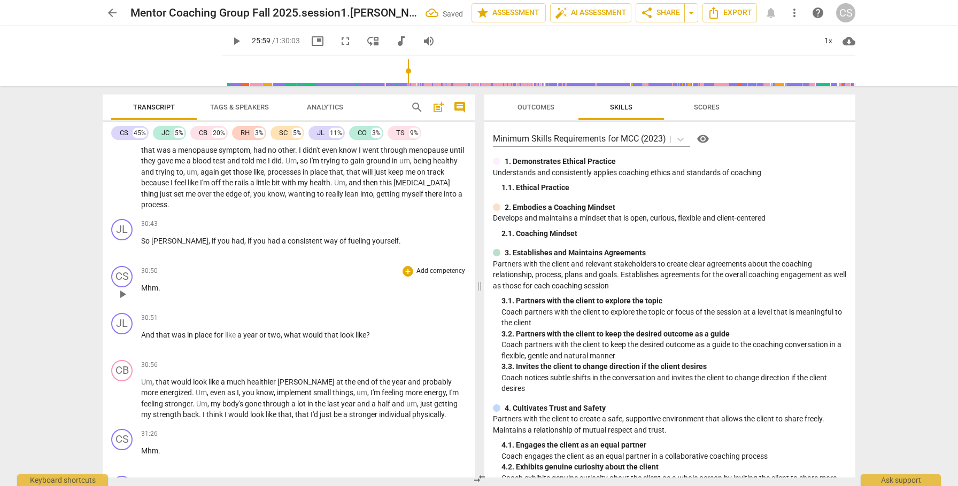
scroll to position [5201, 0]
click at [121, 274] on div "CS" at bounding box center [121, 276] width 21 height 21
click at [197, 326] on div "CS" at bounding box center [162, 327] width 80 height 17
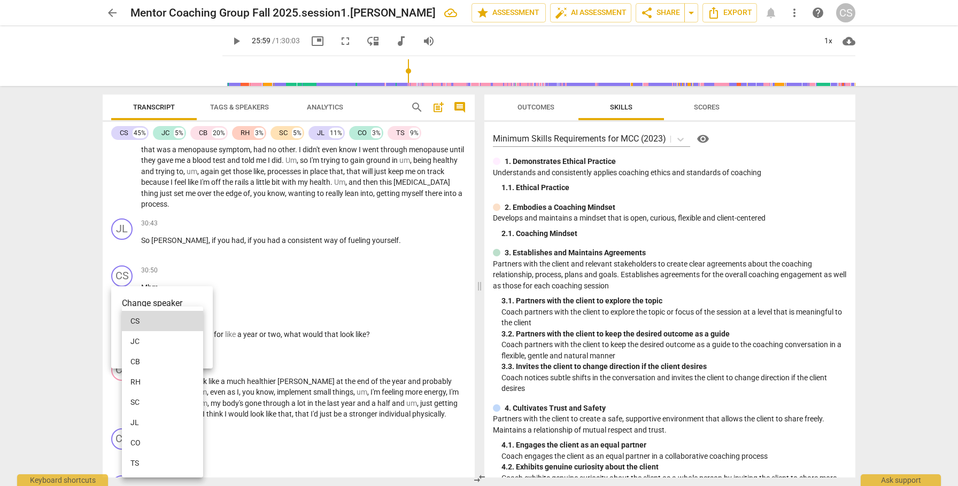
click at [141, 465] on li "TS" at bounding box center [162, 463] width 81 height 20
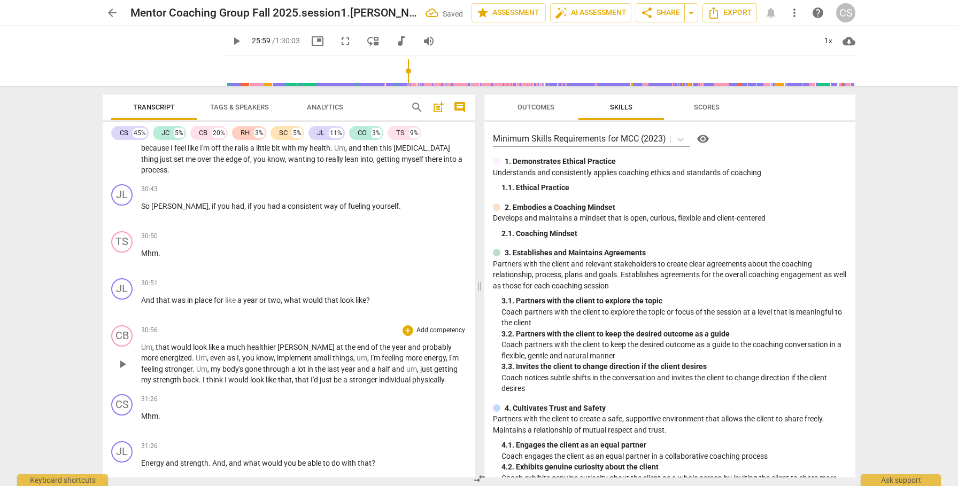
scroll to position [5252, 0]
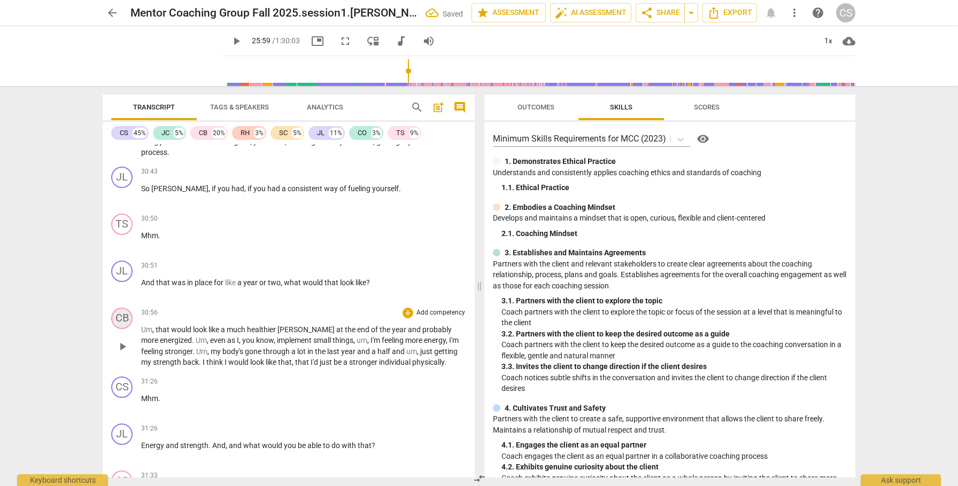
click at [118, 314] on div "CB" at bounding box center [121, 318] width 21 height 21
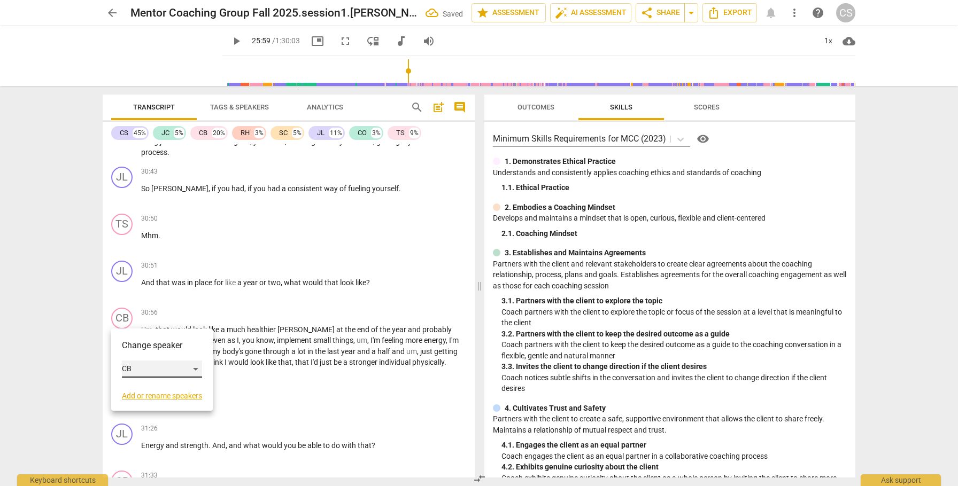
click at [197, 369] on div "CB" at bounding box center [162, 369] width 80 height 17
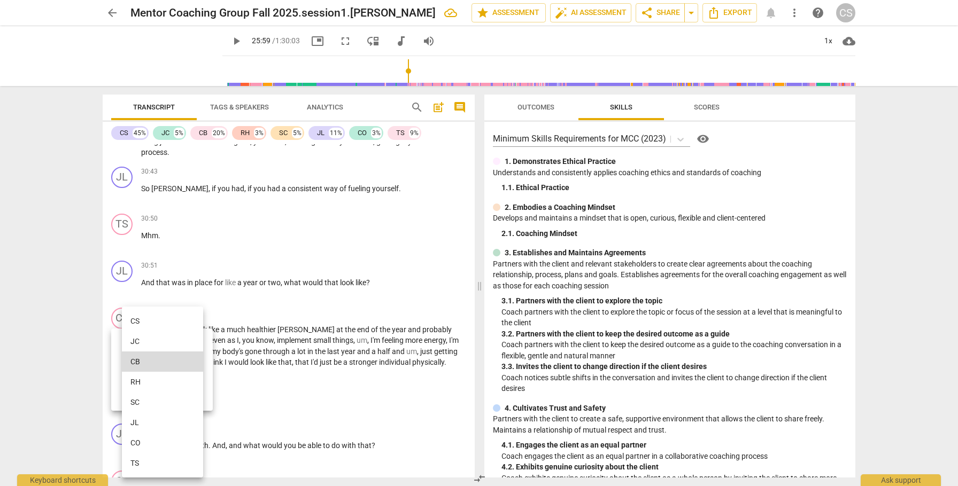
click at [165, 464] on li "TS" at bounding box center [162, 463] width 81 height 20
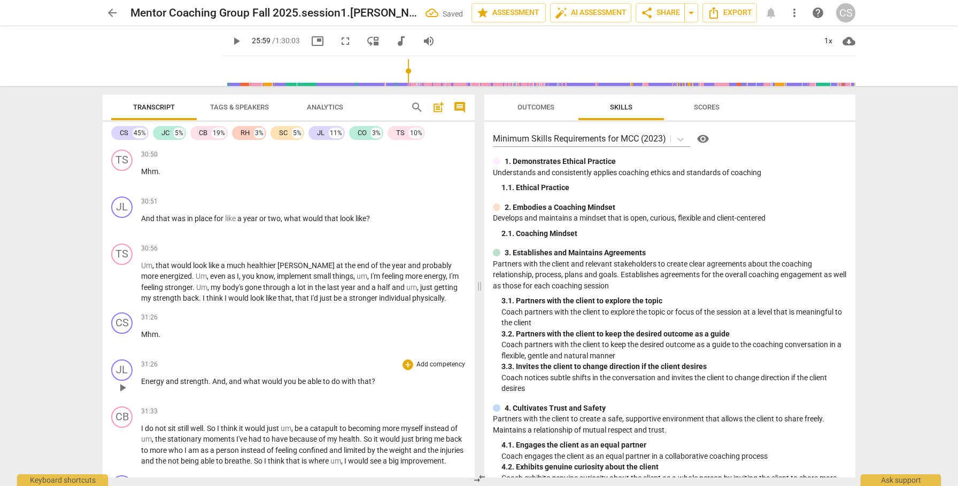
scroll to position [5333, 0]
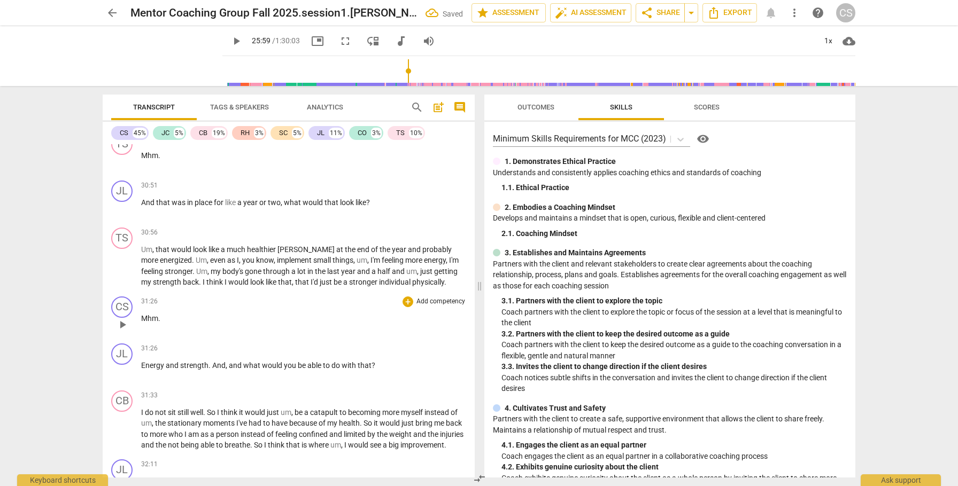
click at [149, 319] on span "Mhm" at bounding box center [149, 318] width 17 height 9
click at [125, 326] on span "pause" at bounding box center [122, 325] width 13 height 13
click at [141, 363] on span "Energy" at bounding box center [153, 365] width 25 height 9
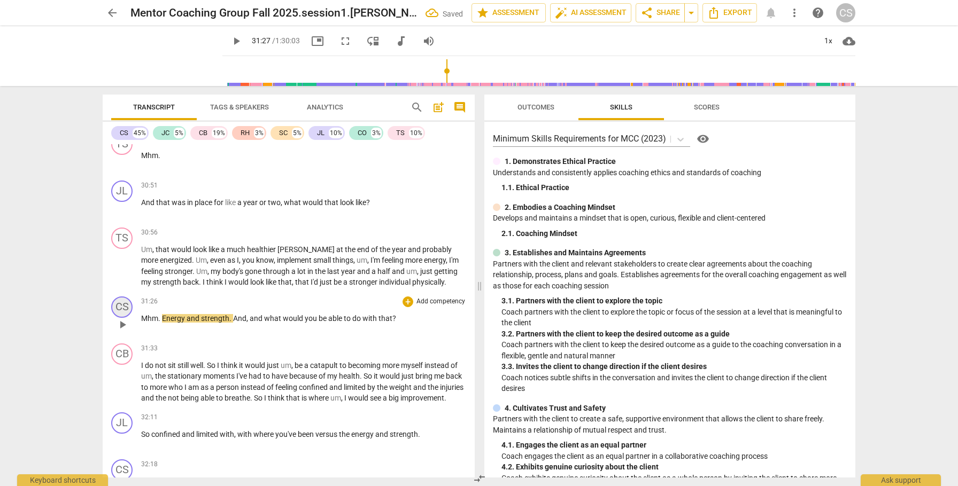
click at [123, 310] on div "CS" at bounding box center [121, 307] width 21 height 21
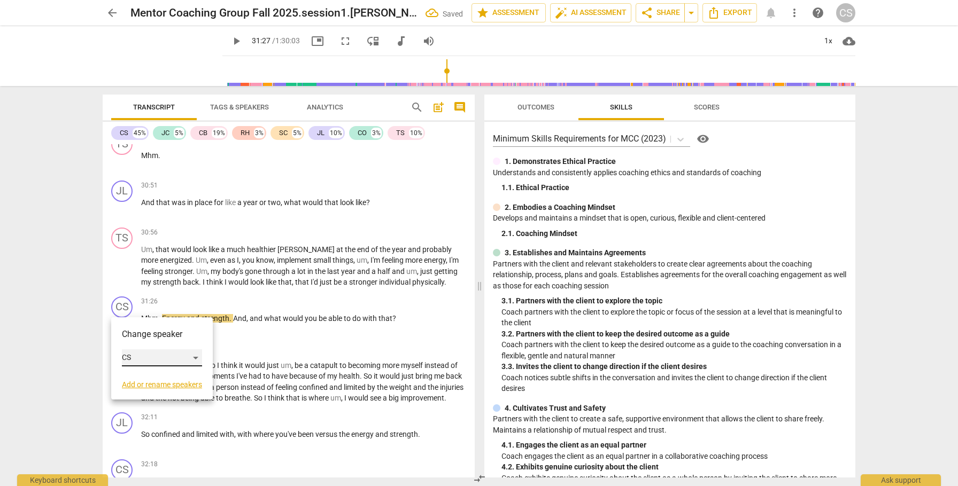
click at [196, 356] on div "CS" at bounding box center [162, 358] width 80 height 17
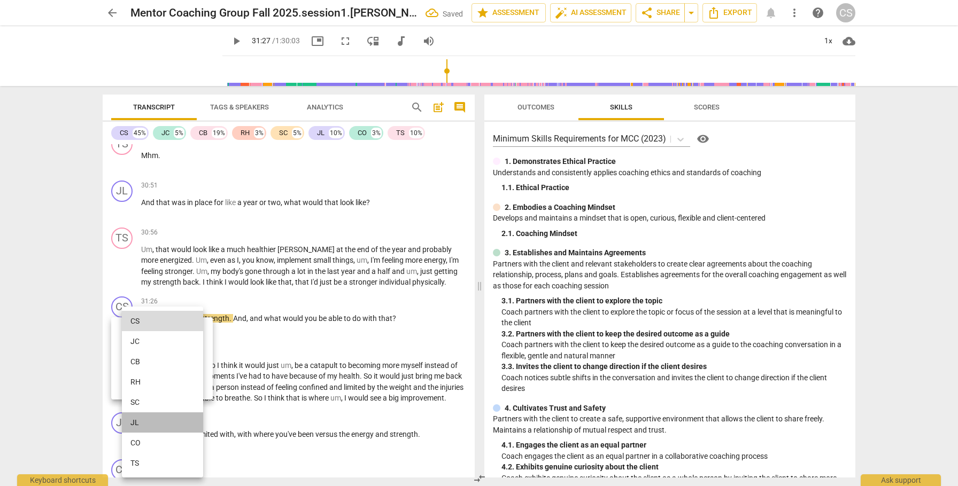
click at [157, 425] on li "JL" at bounding box center [162, 423] width 81 height 20
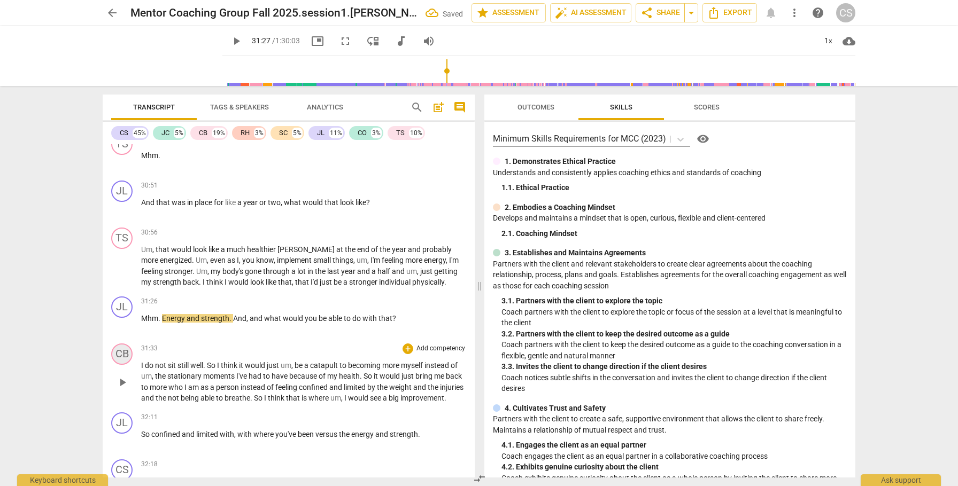
click at [122, 354] on div "CB" at bounding box center [121, 354] width 21 height 21
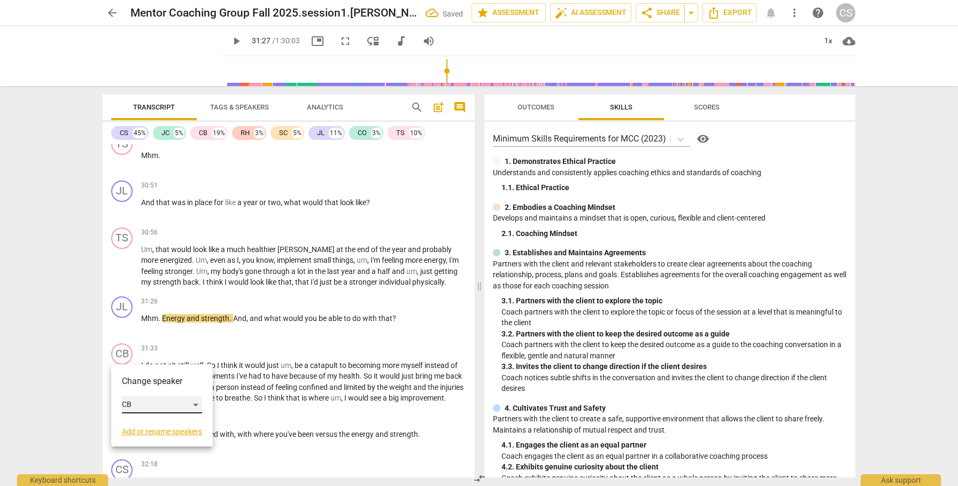
click at [200, 404] on div "CB" at bounding box center [162, 405] width 80 height 17
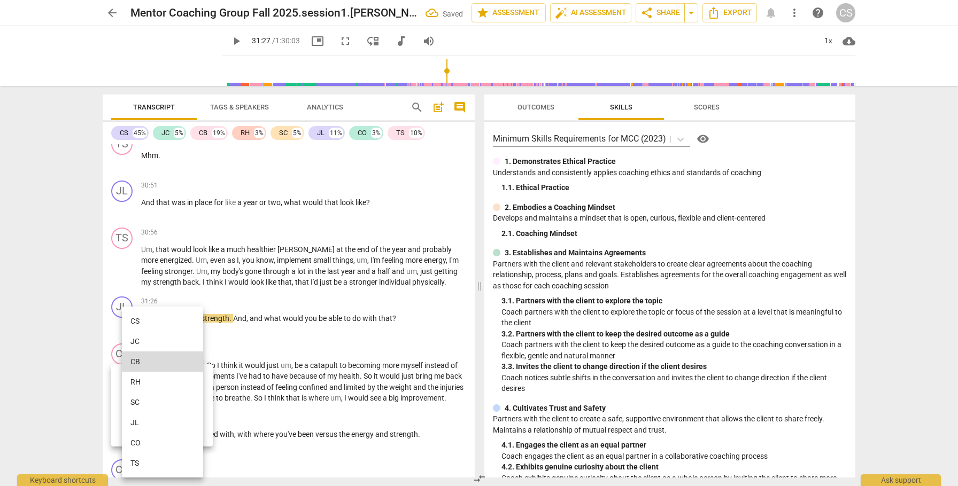
click at [167, 464] on li "TS" at bounding box center [162, 463] width 81 height 20
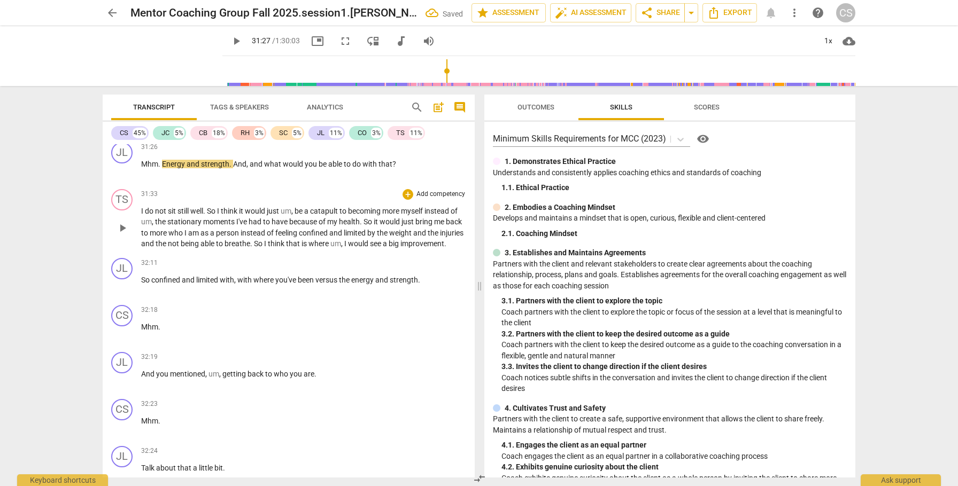
scroll to position [5488, 0]
click at [125, 325] on div "CS" at bounding box center [121, 314] width 21 height 21
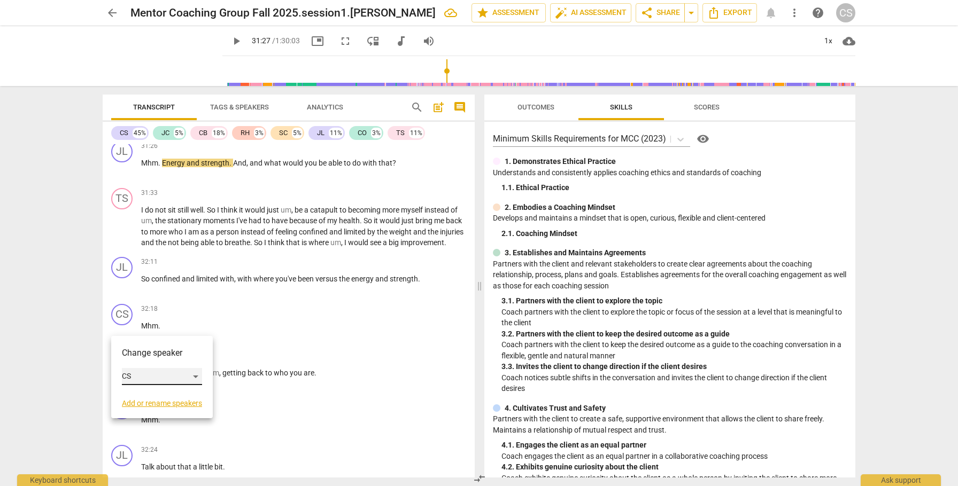
click at [192, 375] on div "CS" at bounding box center [162, 376] width 80 height 17
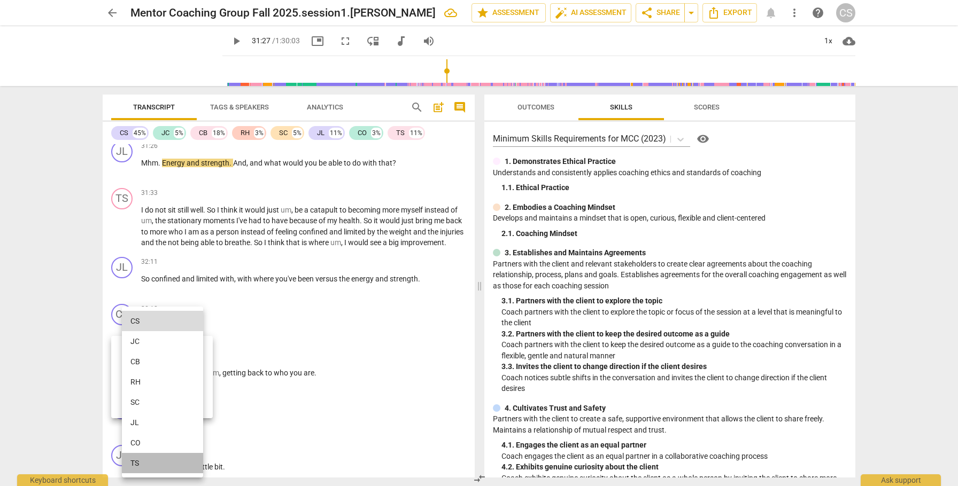
click at [167, 461] on li "TS" at bounding box center [162, 463] width 81 height 20
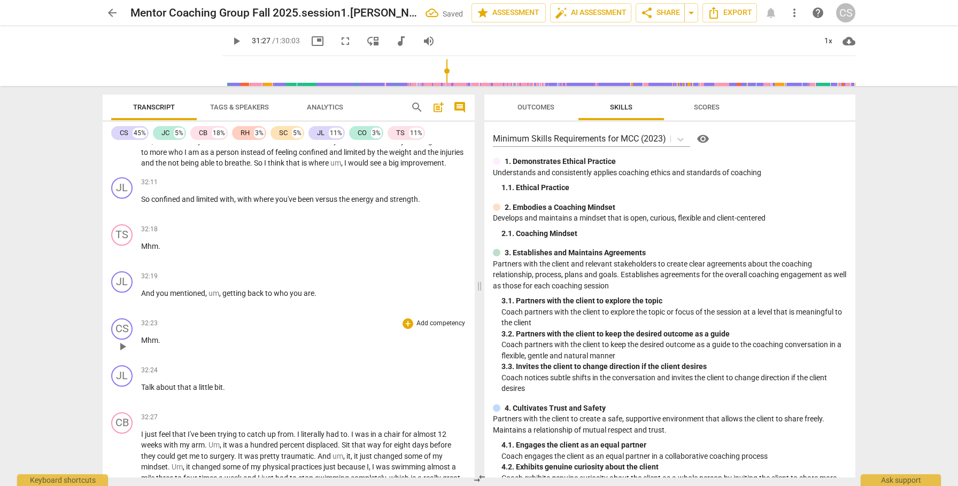
scroll to position [5569, 0]
click at [119, 339] on div "CS" at bounding box center [121, 328] width 21 height 21
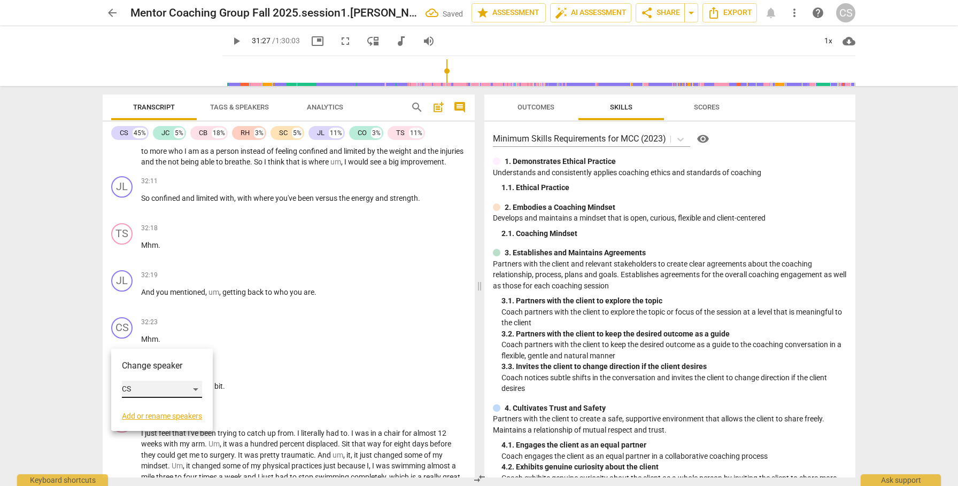
click at [199, 390] on div "CS" at bounding box center [162, 389] width 80 height 17
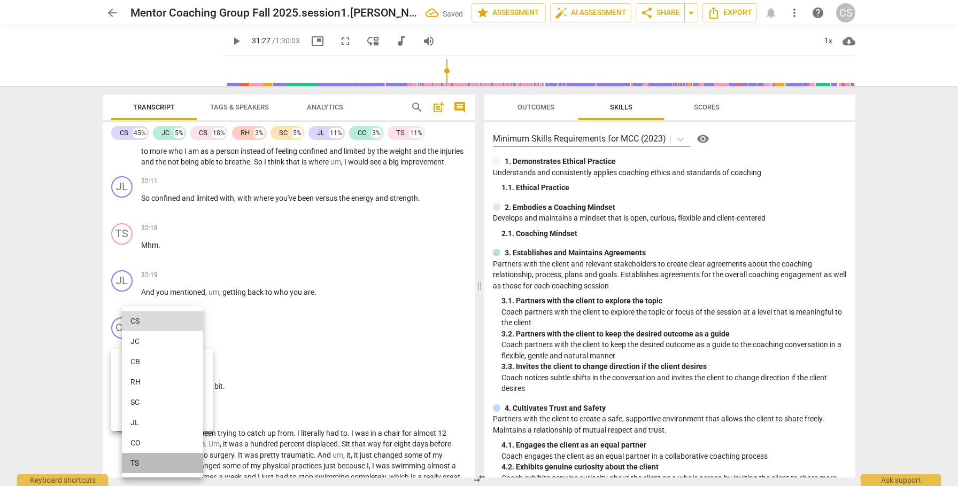
click at [154, 468] on li "TS" at bounding box center [162, 463] width 81 height 20
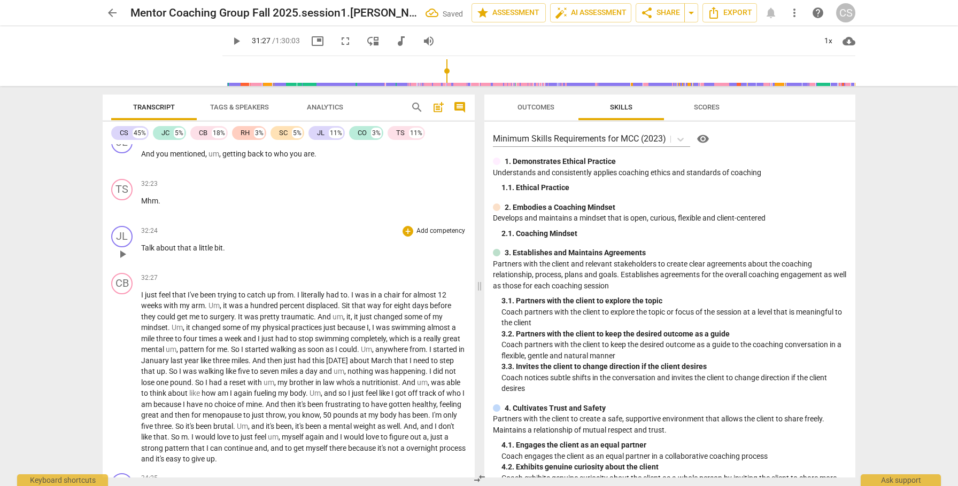
scroll to position [5716, 0]
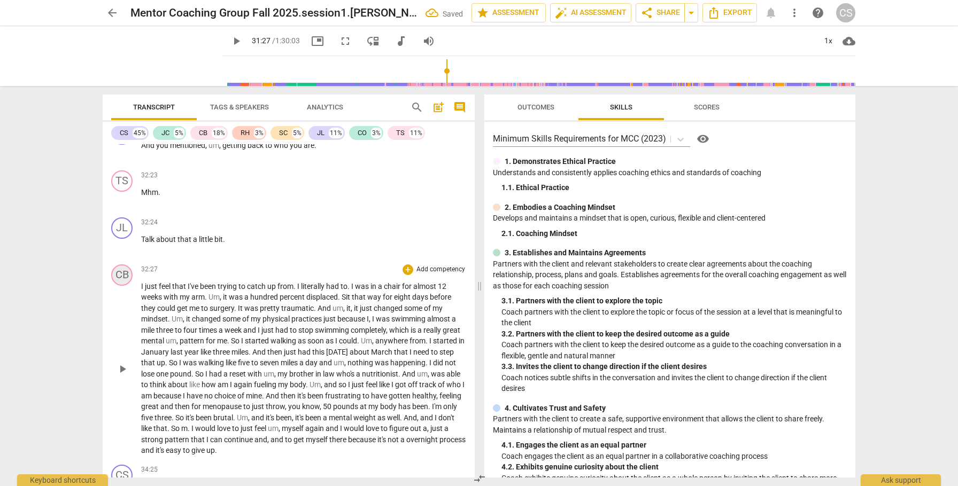
click at [127, 286] on div "CB" at bounding box center [121, 275] width 21 height 21
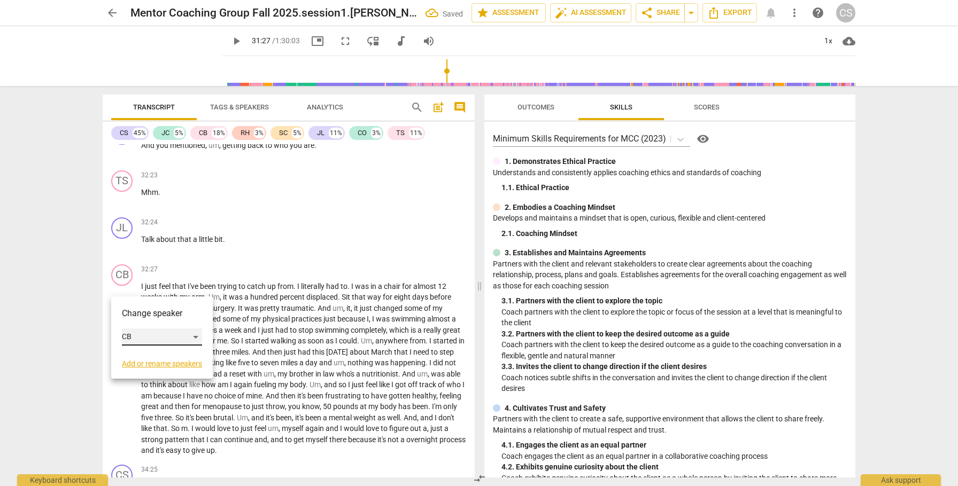
click at [198, 336] on div "CB" at bounding box center [162, 337] width 80 height 17
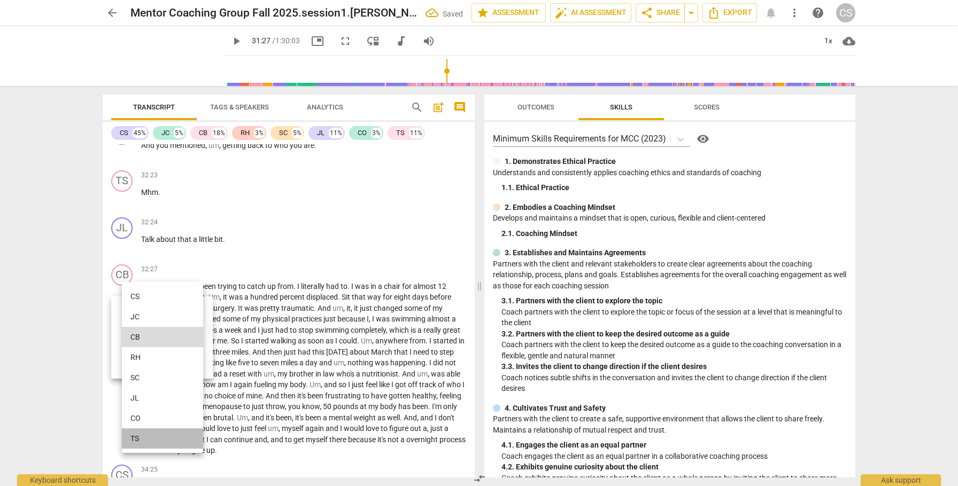
click at [175, 437] on li "TS" at bounding box center [162, 439] width 81 height 20
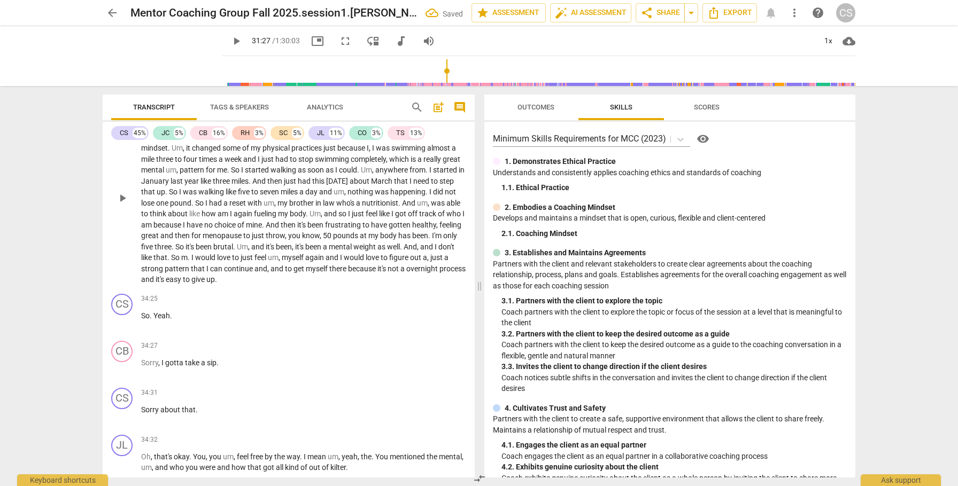
scroll to position [5893, 0]
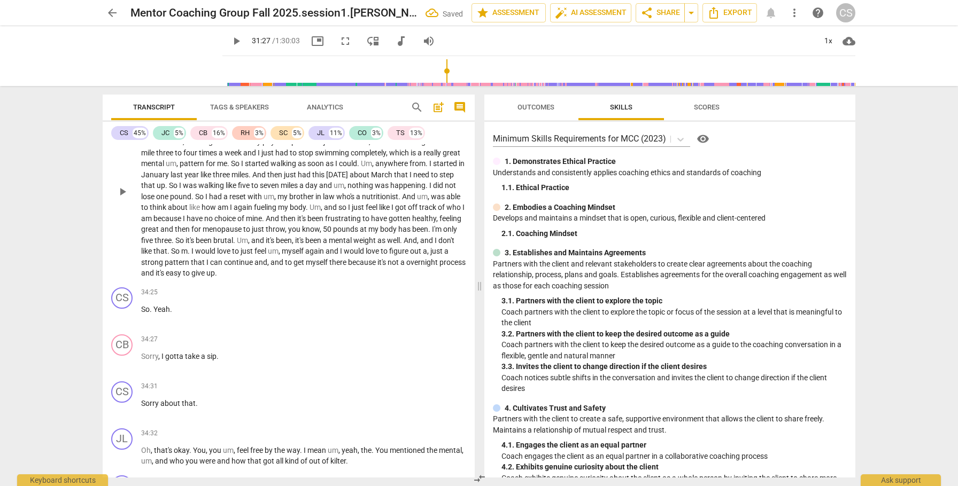
click at [166, 277] on span "it's" at bounding box center [161, 273] width 10 height 9
click at [123, 322] on span "pause" at bounding box center [122, 316] width 13 height 13
click at [119, 309] on div "CS" at bounding box center [121, 298] width 21 height 21
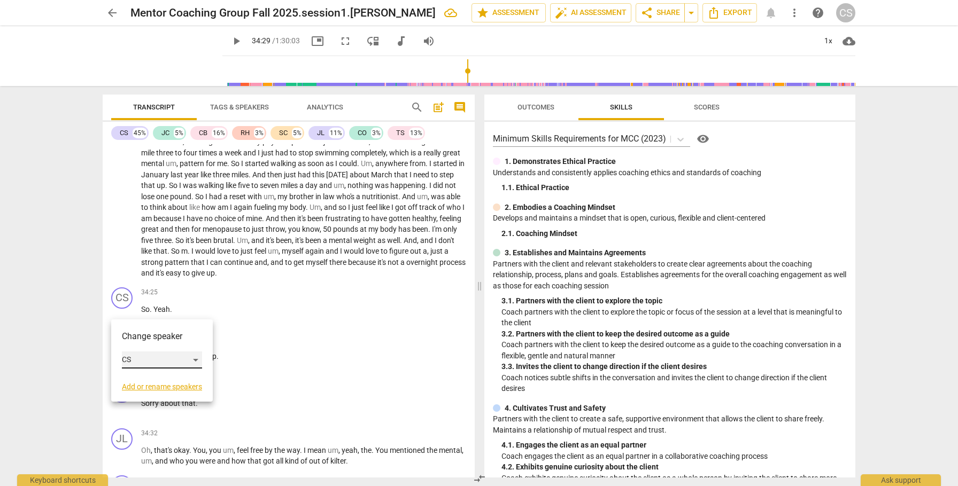
click at [196, 359] on div "CS" at bounding box center [162, 360] width 80 height 17
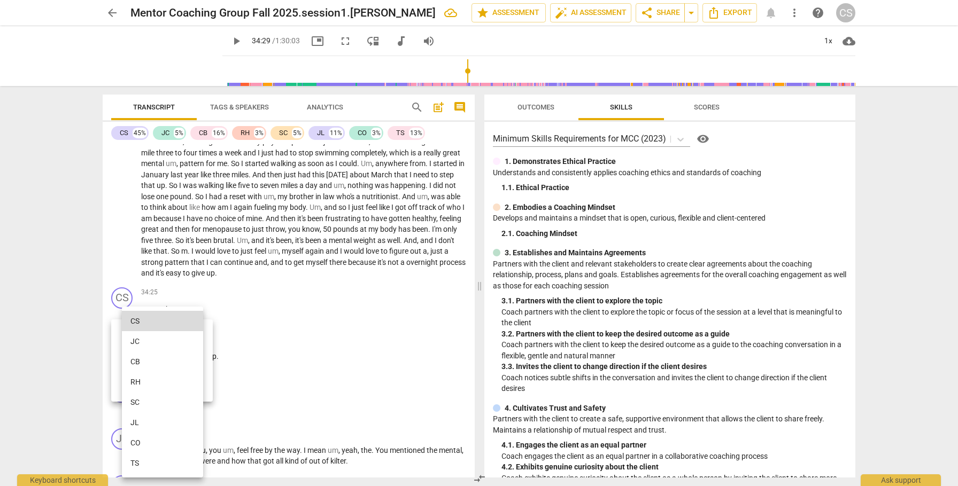
click at [137, 463] on li "TS" at bounding box center [162, 463] width 81 height 20
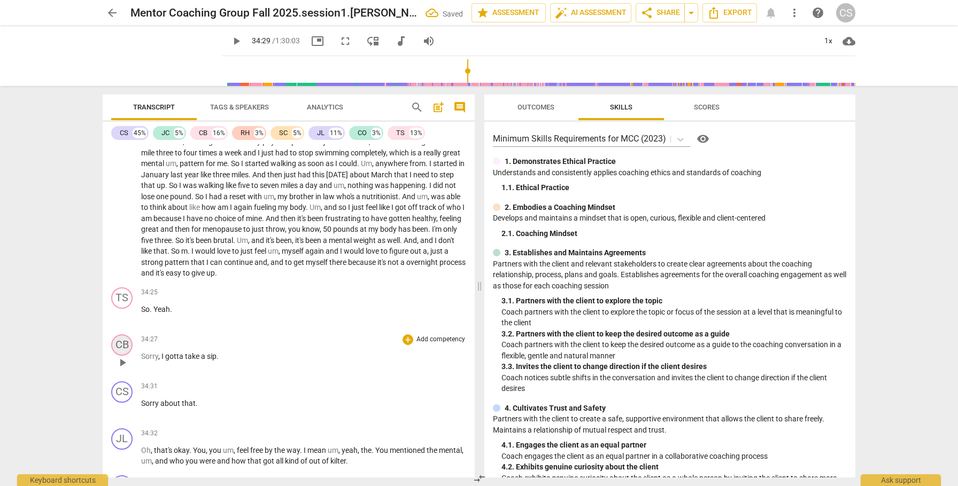
click at [126, 356] on div "CB" at bounding box center [121, 345] width 21 height 21
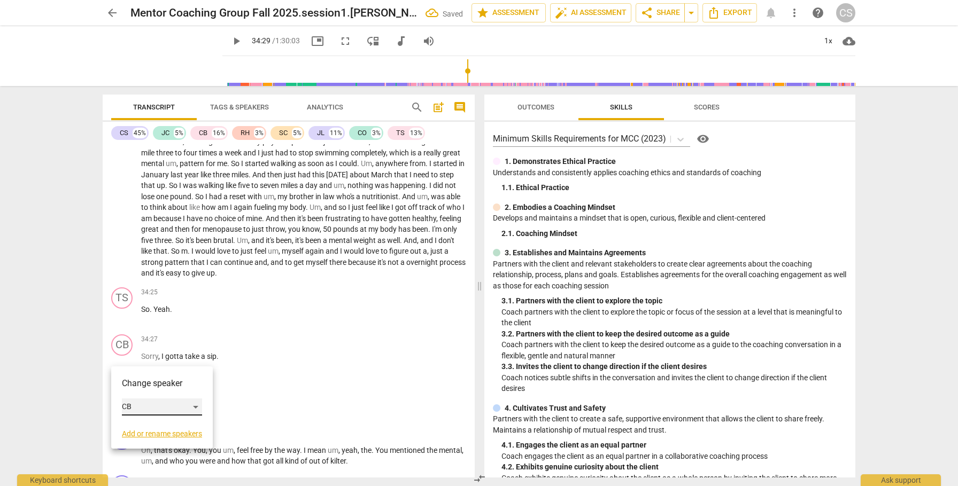
click at [200, 407] on div "CB" at bounding box center [162, 407] width 80 height 17
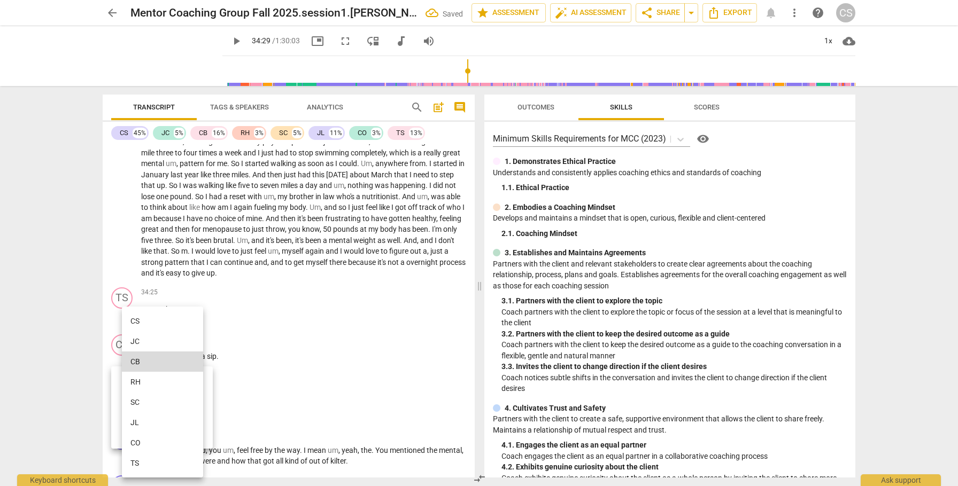
click at [162, 461] on li "TS" at bounding box center [162, 463] width 81 height 20
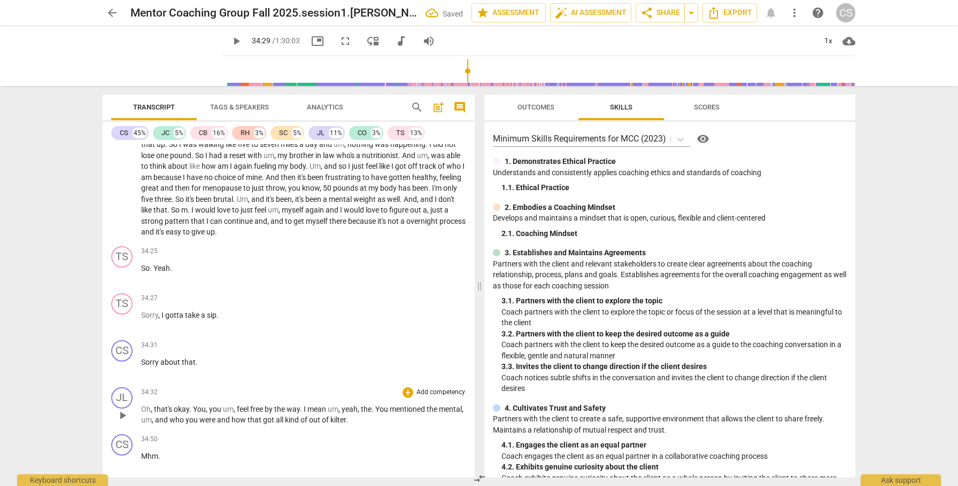
scroll to position [5935, 0]
click at [123, 361] on div "CS" at bounding box center [121, 350] width 21 height 21
click at [197, 410] on div "CS" at bounding box center [162, 412] width 80 height 17
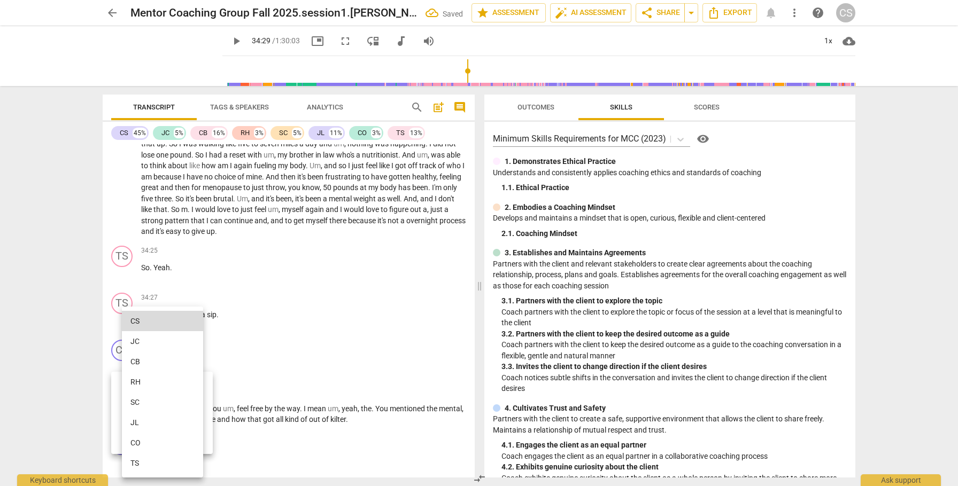
click at [184, 461] on li "TS" at bounding box center [162, 463] width 81 height 20
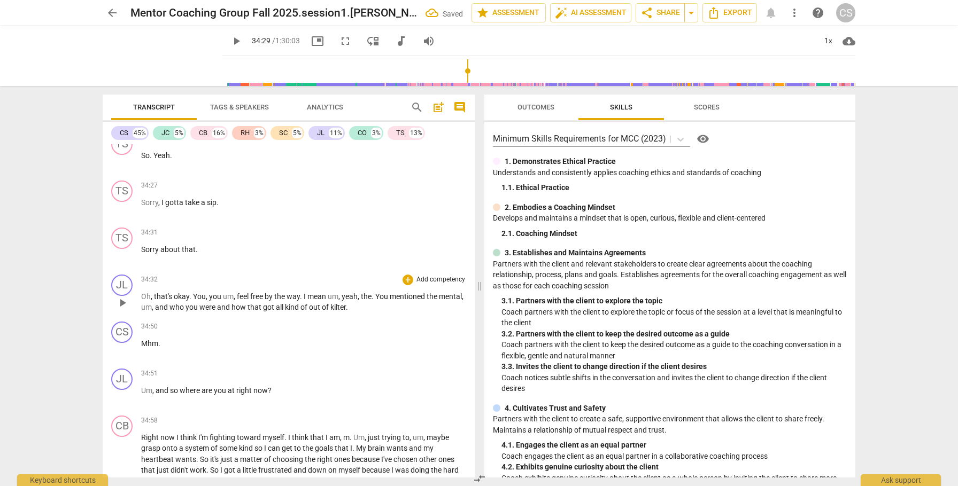
scroll to position [6054, 0]
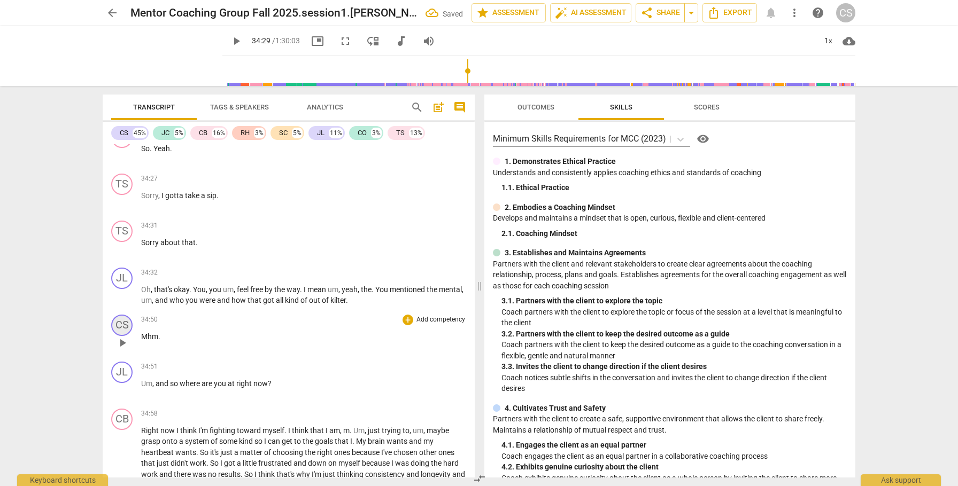
click at [128, 336] on div "CS" at bounding box center [121, 325] width 21 height 21
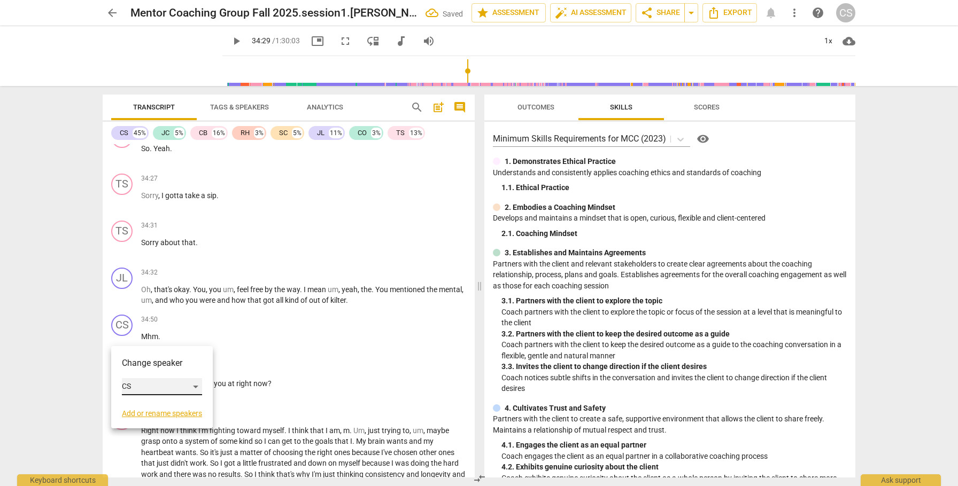
click at [194, 388] on div "CS" at bounding box center [162, 386] width 80 height 17
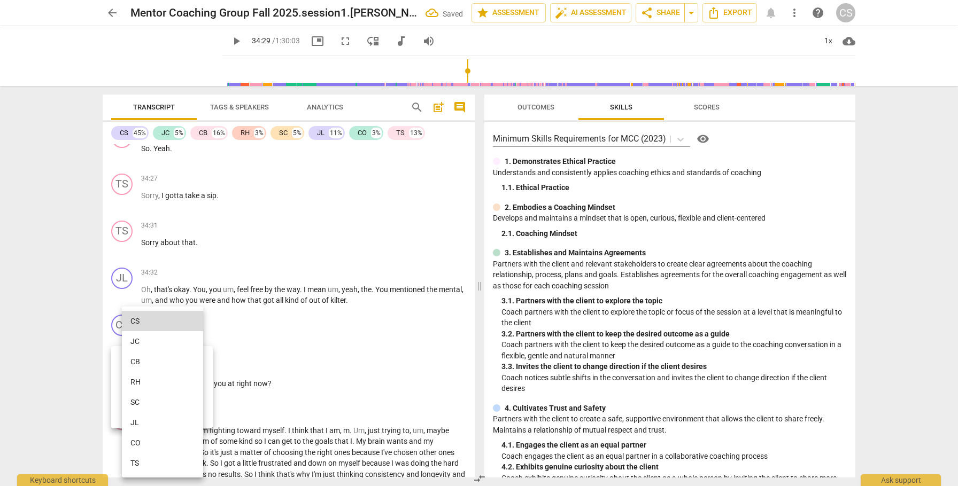
click at [152, 459] on li "TS" at bounding box center [162, 463] width 81 height 20
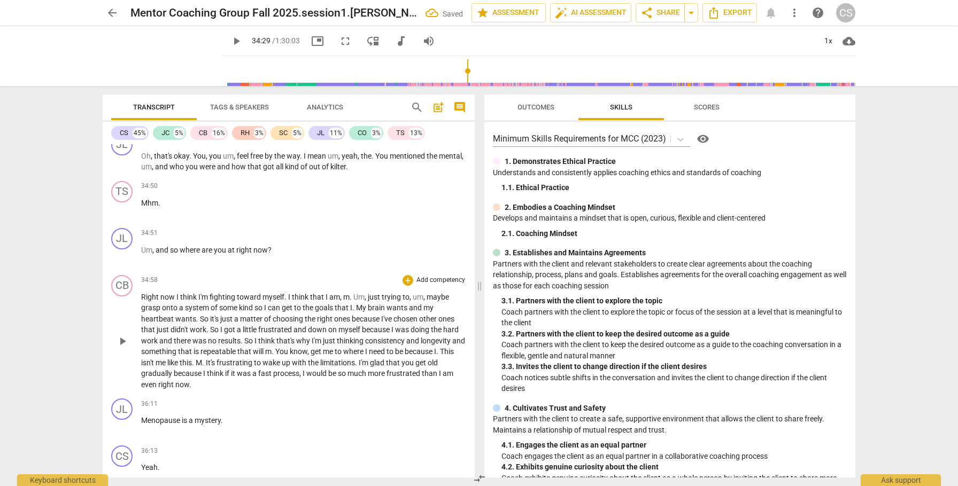
scroll to position [6190, 0]
click at [122, 295] on div "CB" at bounding box center [121, 284] width 21 height 21
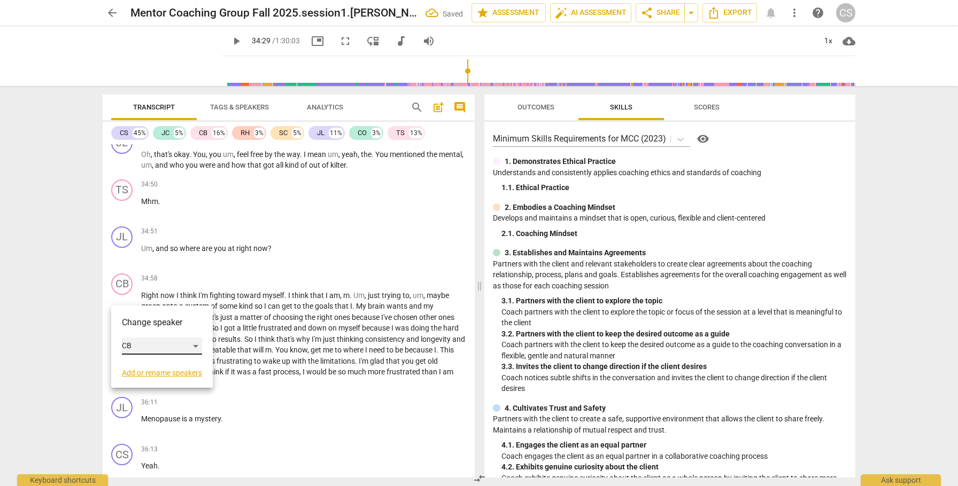
click at [197, 345] on div "CB" at bounding box center [162, 346] width 80 height 17
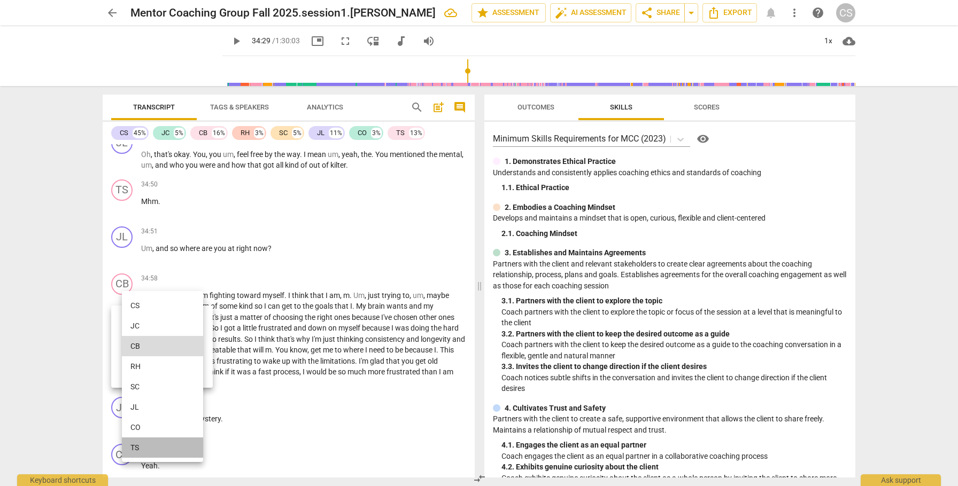
click at [153, 450] on li "TS" at bounding box center [162, 448] width 81 height 20
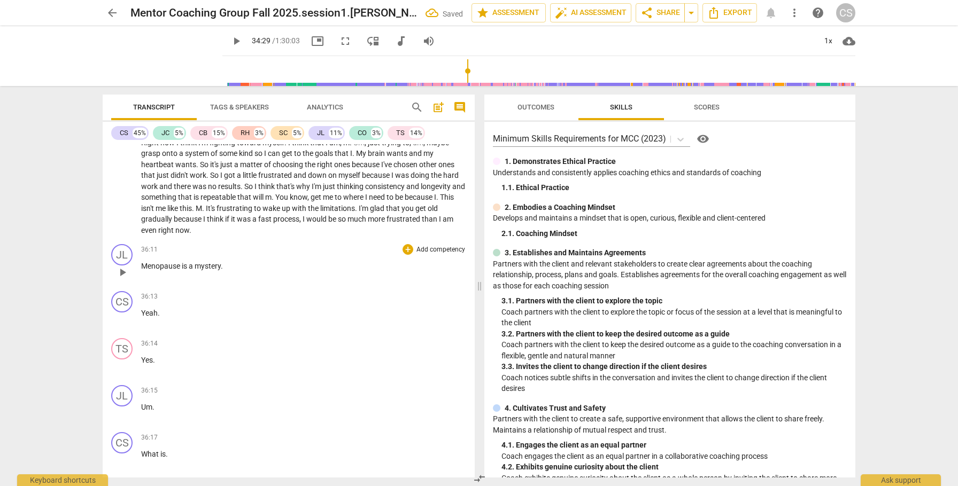
scroll to position [6351, 0]
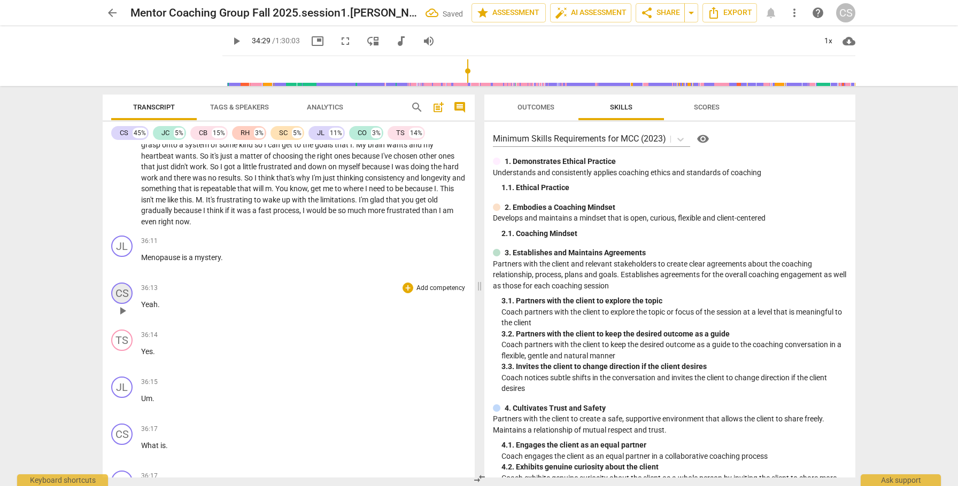
click at [122, 304] on div "CS" at bounding box center [121, 293] width 21 height 21
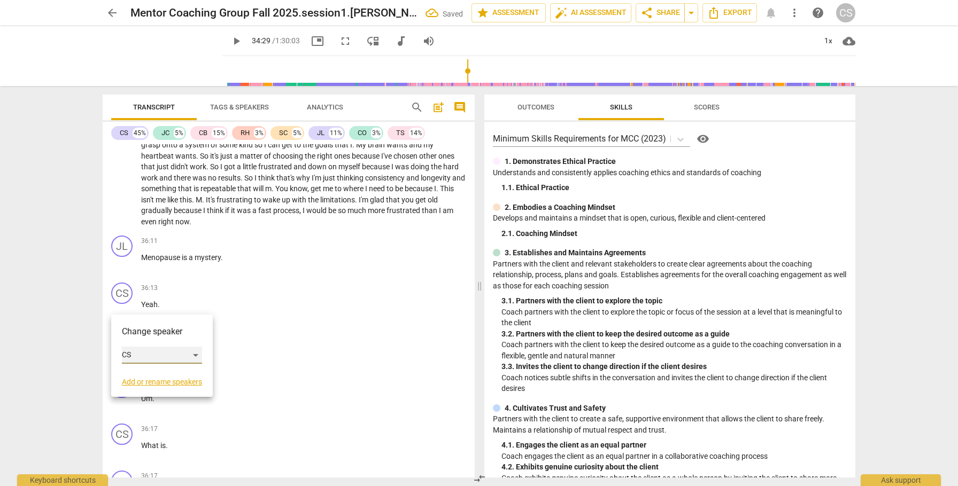
click at [199, 357] on div "CS" at bounding box center [162, 355] width 80 height 17
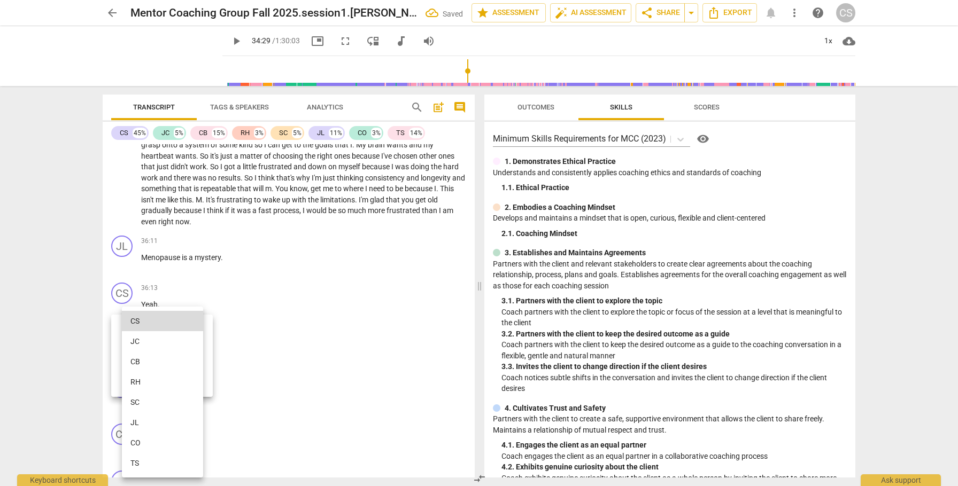
click at [161, 457] on li "TS" at bounding box center [162, 463] width 81 height 20
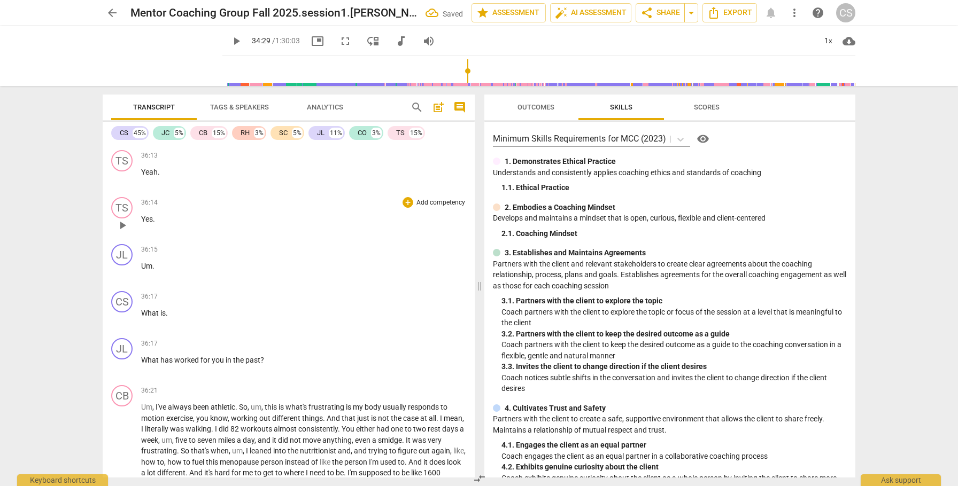
scroll to position [6487, 0]
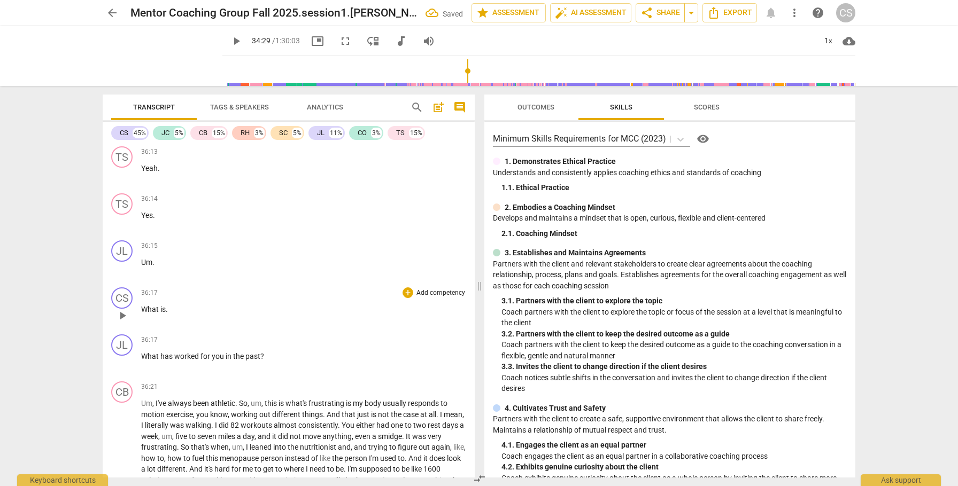
click at [147, 314] on span "What" at bounding box center [150, 309] width 19 height 9
click at [123, 322] on span "pause" at bounding box center [122, 316] width 13 height 13
click at [142, 361] on span "What" at bounding box center [150, 356] width 19 height 9
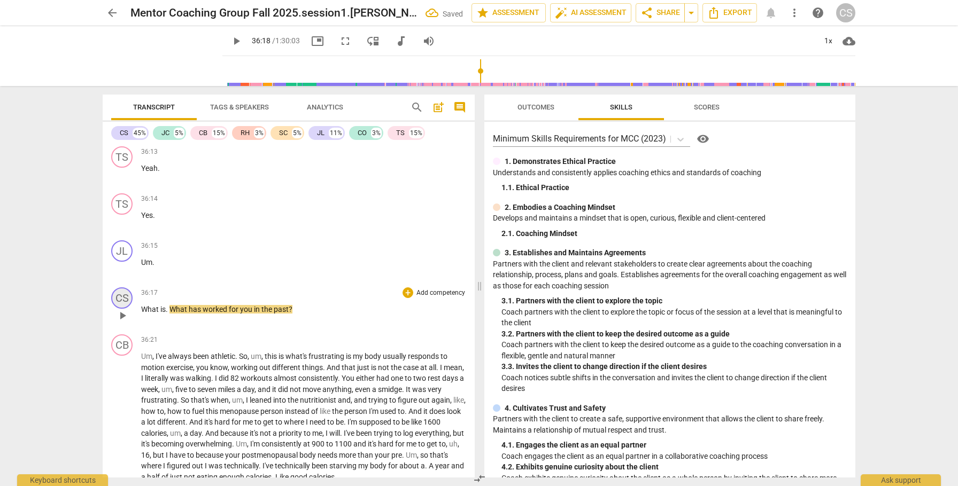
click at [124, 309] on div "CS" at bounding box center [121, 298] width 21 height 21
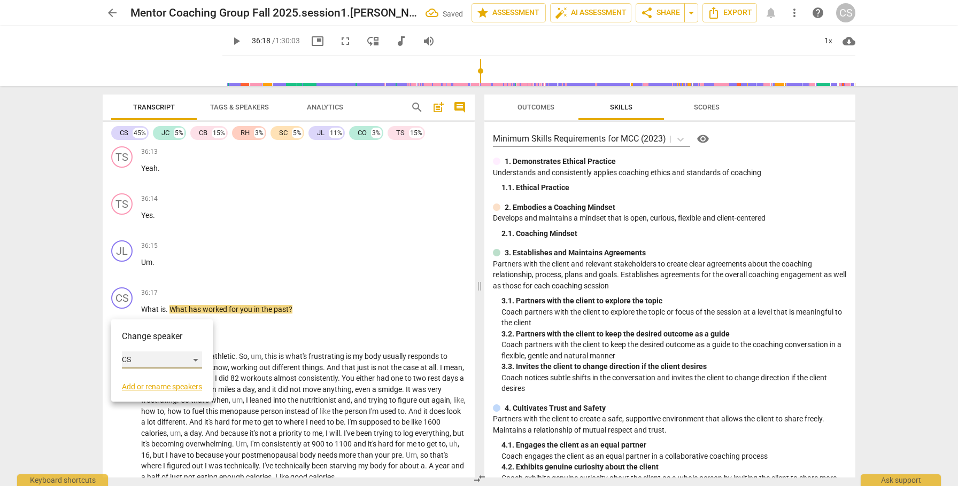
click at [197, 358] on div "CS" at bounding box center [162, 360] width 80 height 17
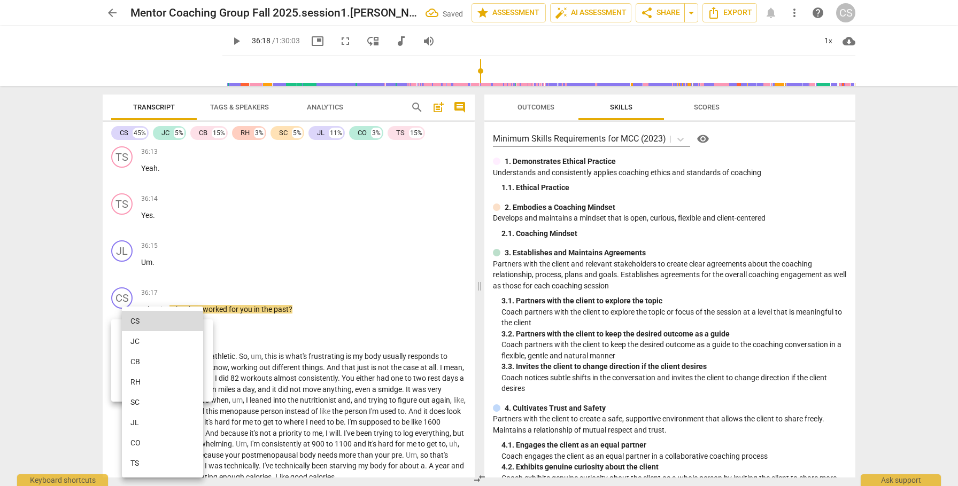
click at [168, 416] on li "JL" at bounding box center [162, 423] width 81 height 20
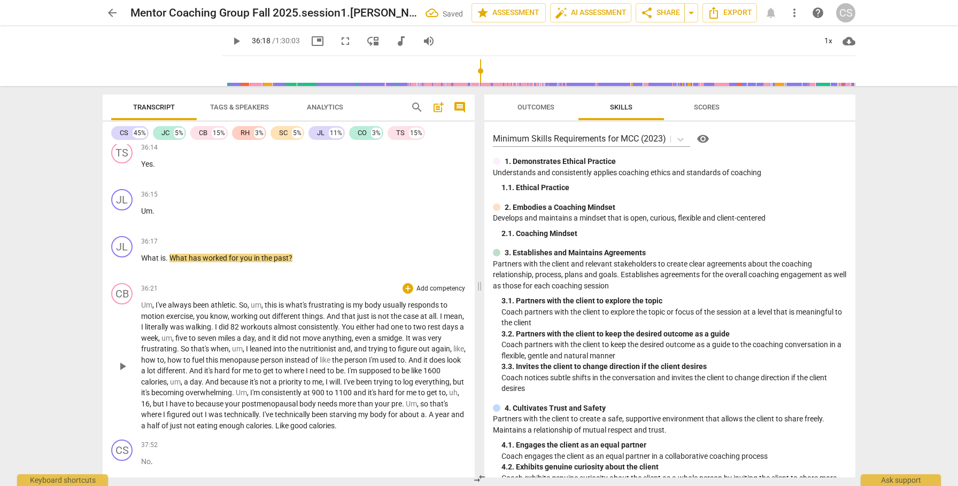
scroll to position [6540, 0]
click at [129, 304] on div "CB" at bounding box center [121, 292] width 21 height 21
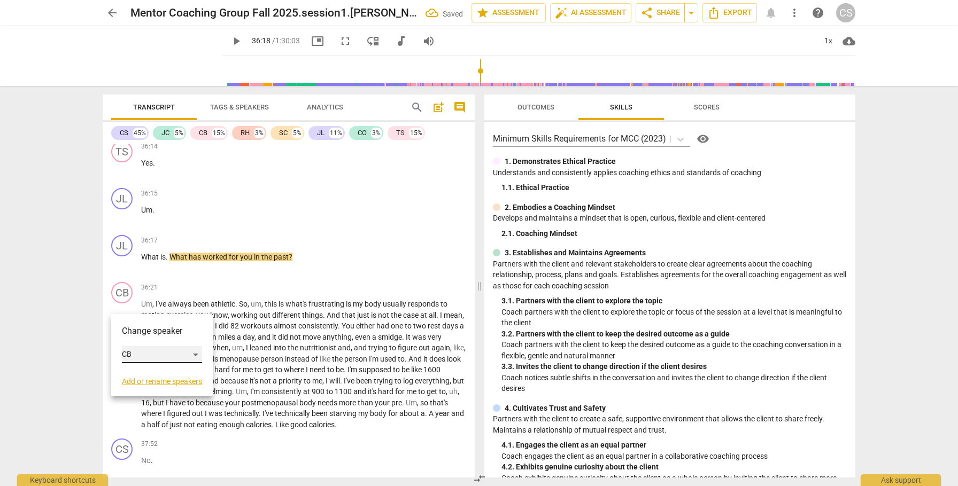
click at [196, 353] on div "CB" at bounding box center [162, 354] width 80 height 17
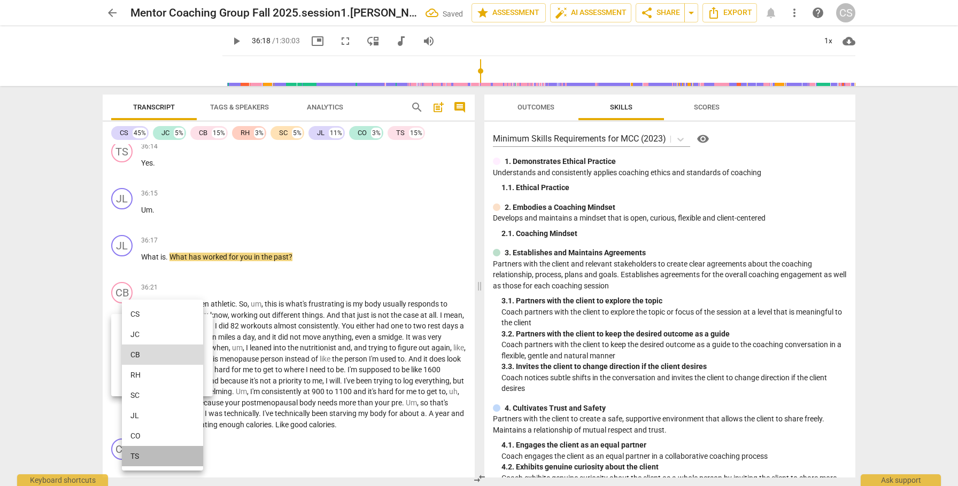
click at [149, 458] on li "TS" at bounding box center [162, 456] width 81 height 20
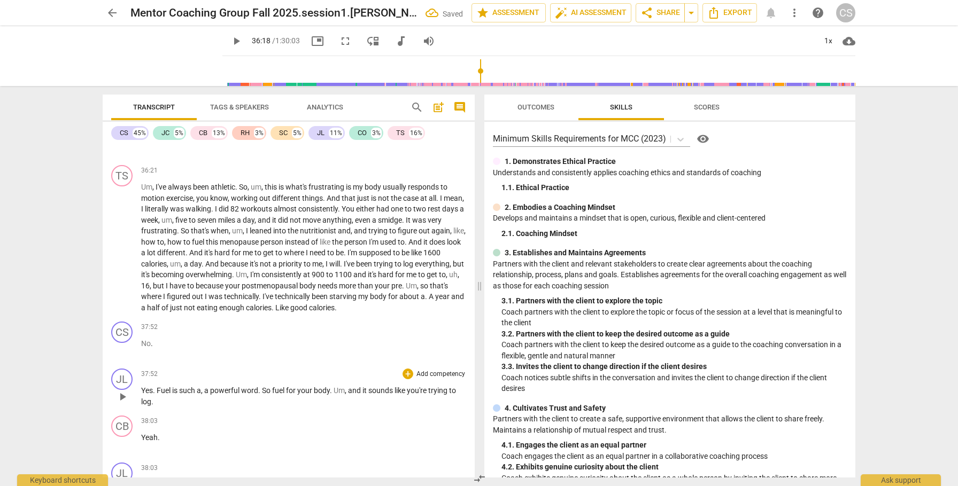
scroll to position [6662, 0]
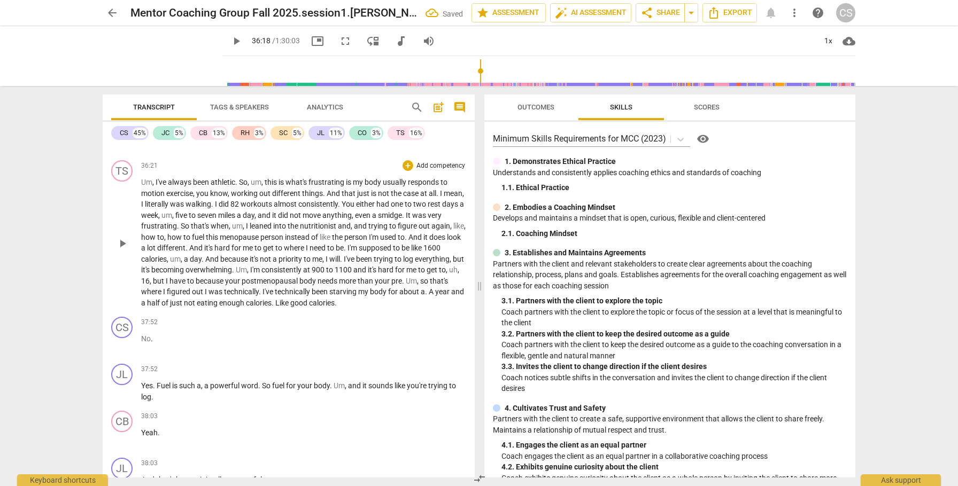
click at [290, 307] on span "Like" at bounding box center [282, 303] width 15 height 9
click at [166, 345] on p "No ." at bounding box center [303, 339] width 325 height 11
type input "2277"
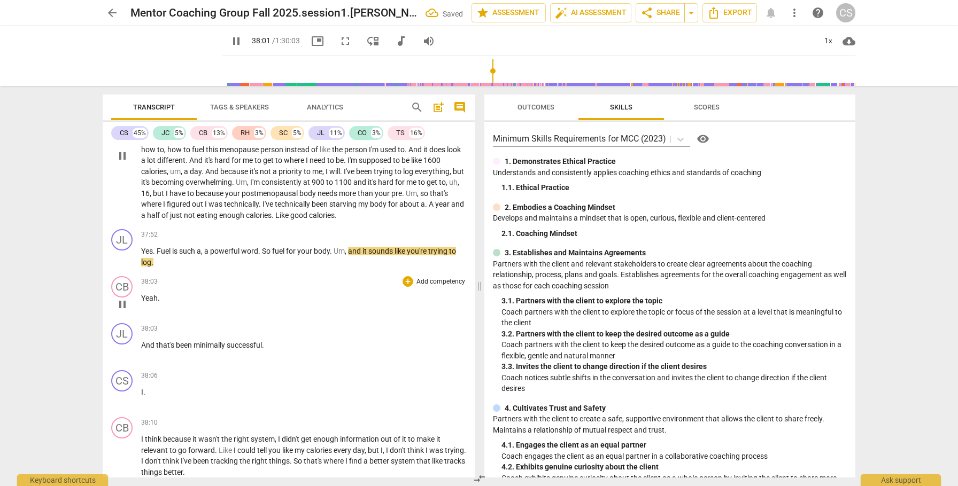
scroll to position [6753, 0]
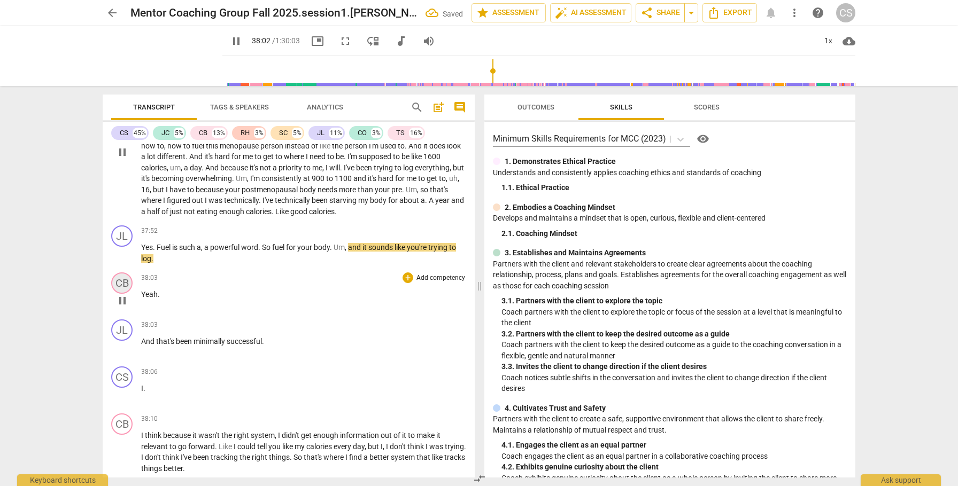
click at [125, 292] on div "CB" at bounding box center [121, 283] width 21 height 21
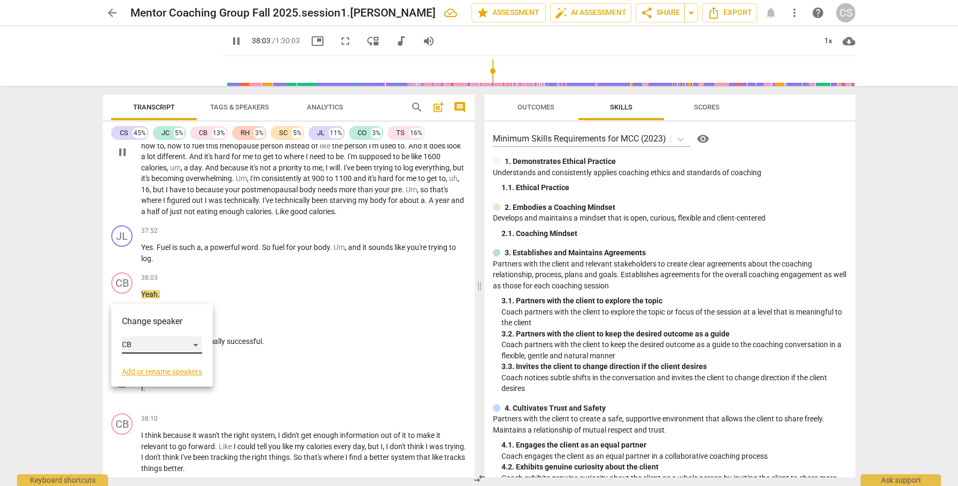
click at [195, 341] on div "CB" at bounding box center [162, 345] width 80 height 17
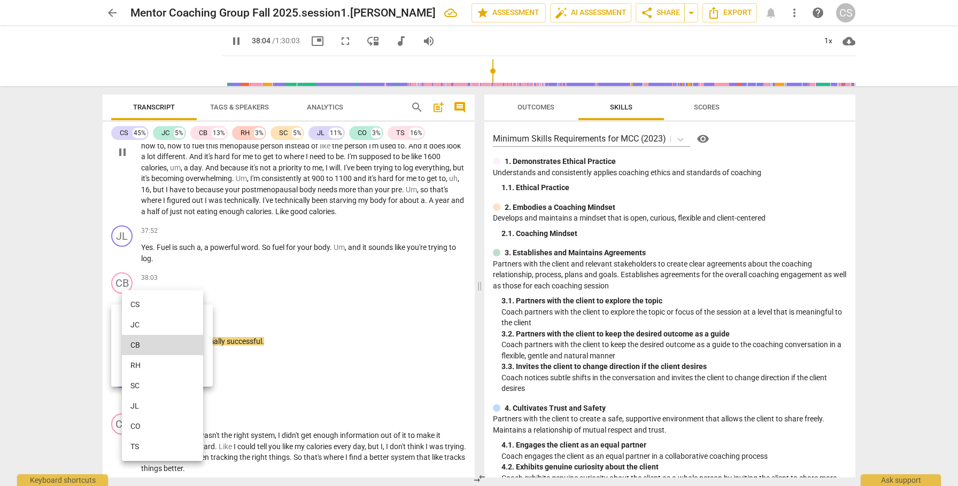
click at [160, 449] on li "TS" at bounding box center [162, 447] width 81 height 20
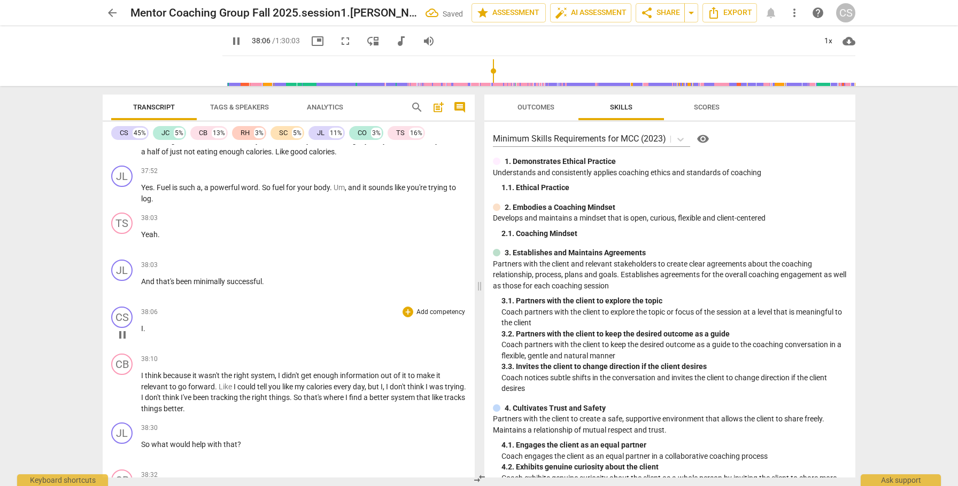
scroll to position [6843, 0]
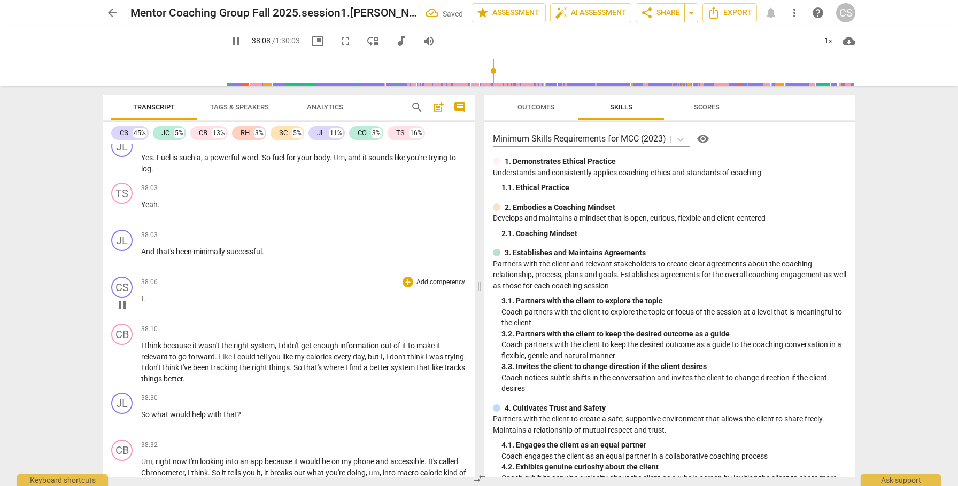
click at [165, 305] on p "I ." at bounding box center [303, 298] width 325 height 11
type input "2289"
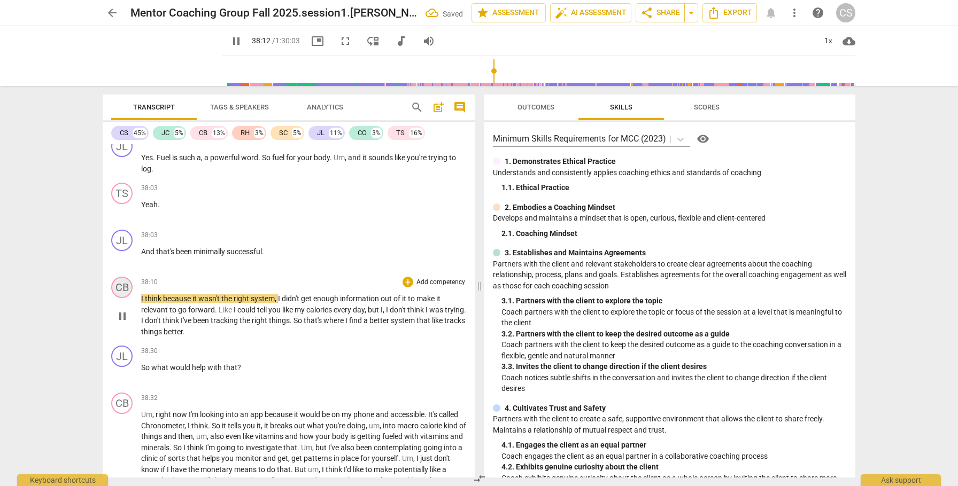
click at [119, 298] on div "CB" at bounding box center [121, 287] width 21 height 21
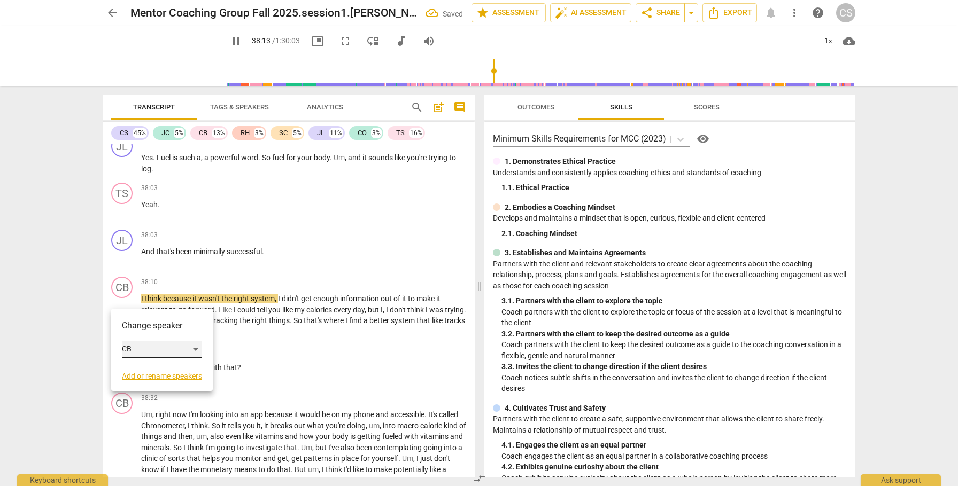
click at [194, 348] on div "CB" at bounding box center [162, 349] width 80 height 17
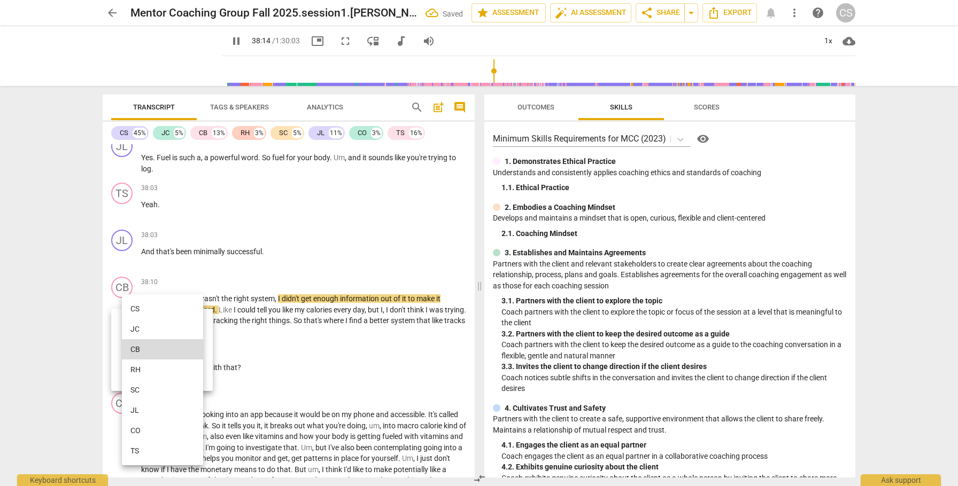
click at [163, 455] on li "TS" at bounding box center [162, 451] width 81 height 20
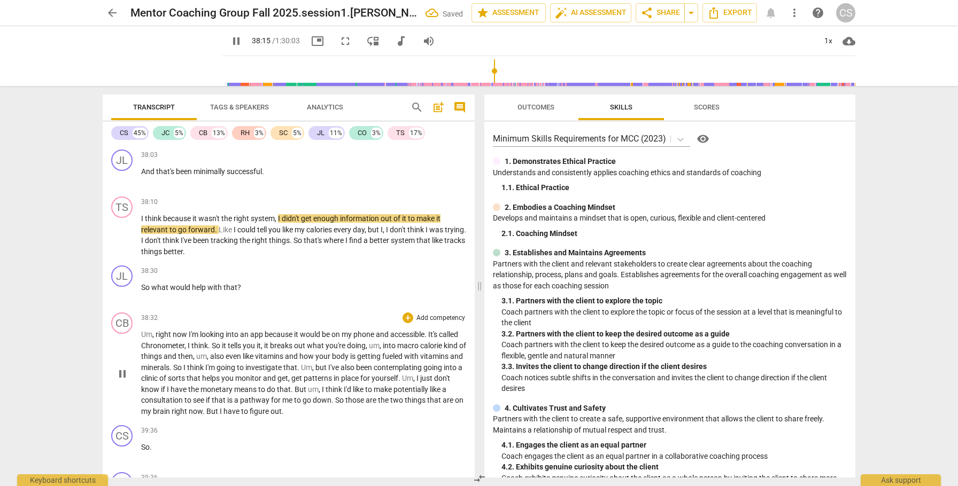
scroll to position [6926, 0]
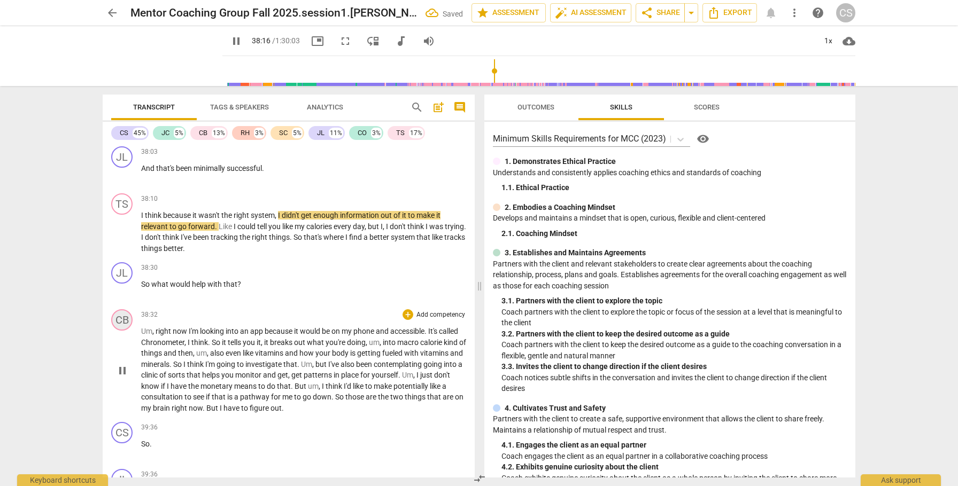
click at [120, 331] on div "CB" at bounding box center [121, 320] width 21 height 21
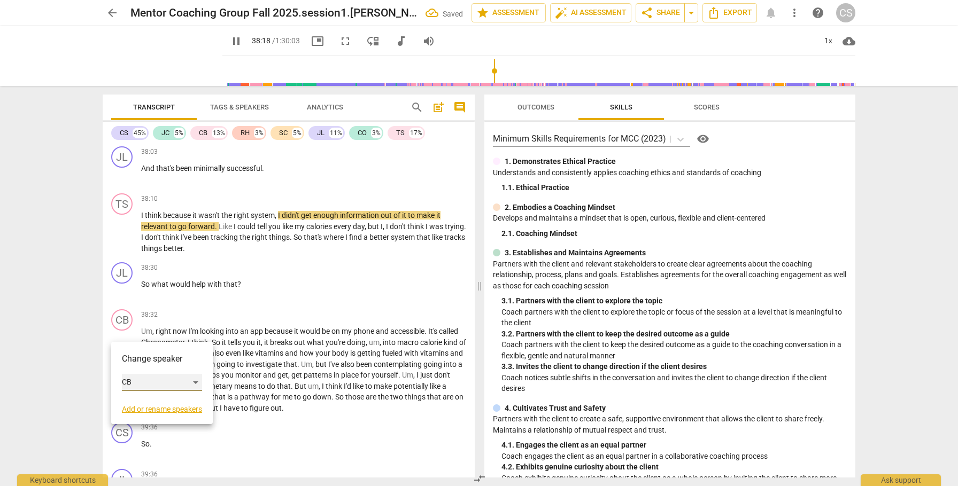
click at [198, 380] on div "CB" at bounding box center [162, 382] width 80 height 17
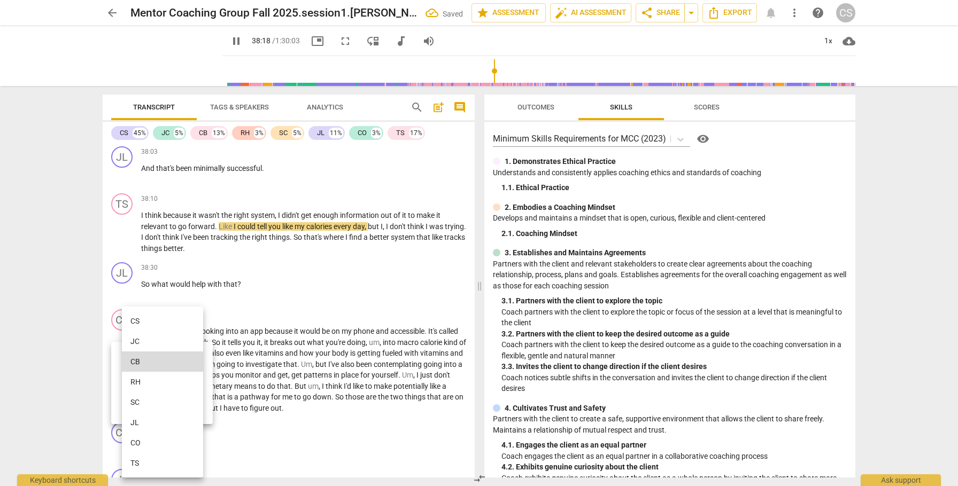
click at [176, 464] on li "TS" at bounding box center [162, 463] width 81 height 20
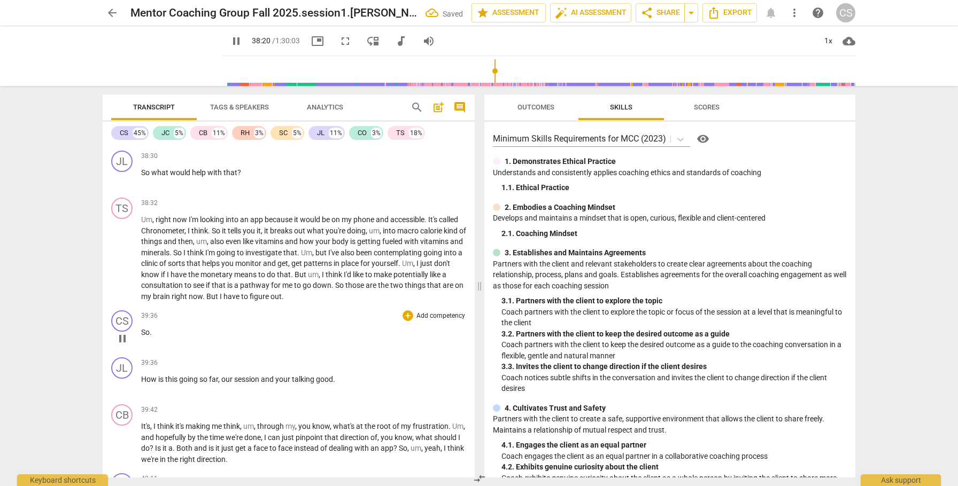
scroll to position [7040, 0]
click at [271, 299] on span "figure" at bounding box center [260, 294] width 21 height 9
click at [125, 326] on div "CS" at bounding box center [121, 318] width 21 height 21
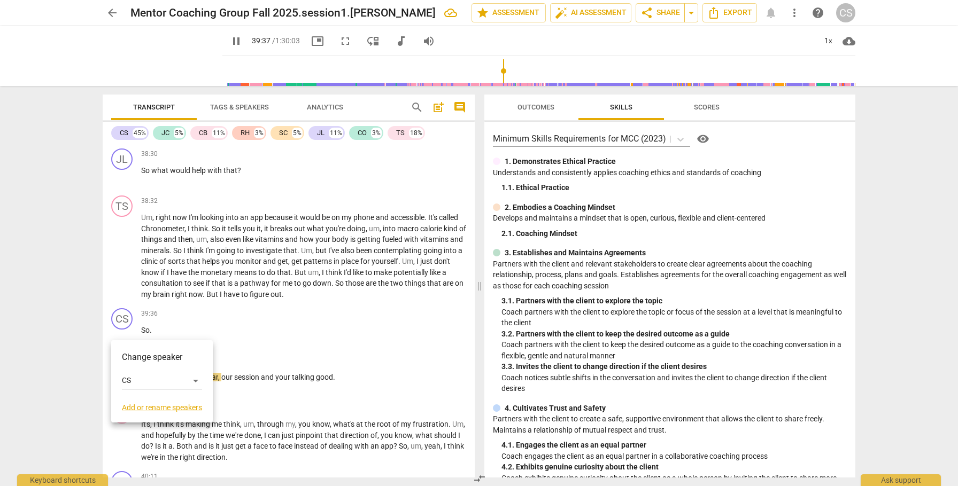
click at [271, 347] on div at bounding box center [479, 243] width 958 height 486
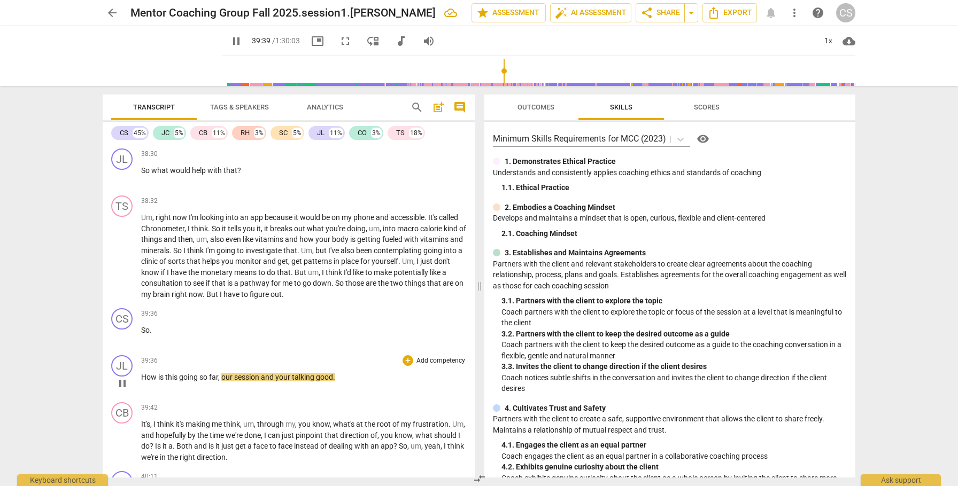
click at [142, 382] on span "How" at bounding box center [149, 377] width 17 height 9
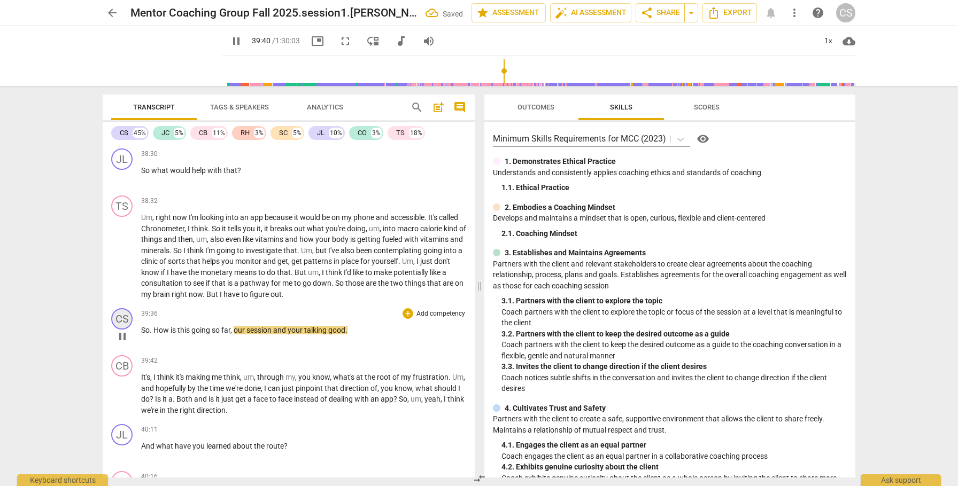
click at [117, 329] on div "CS" at bounding box center [121, 318] width 21 height 21
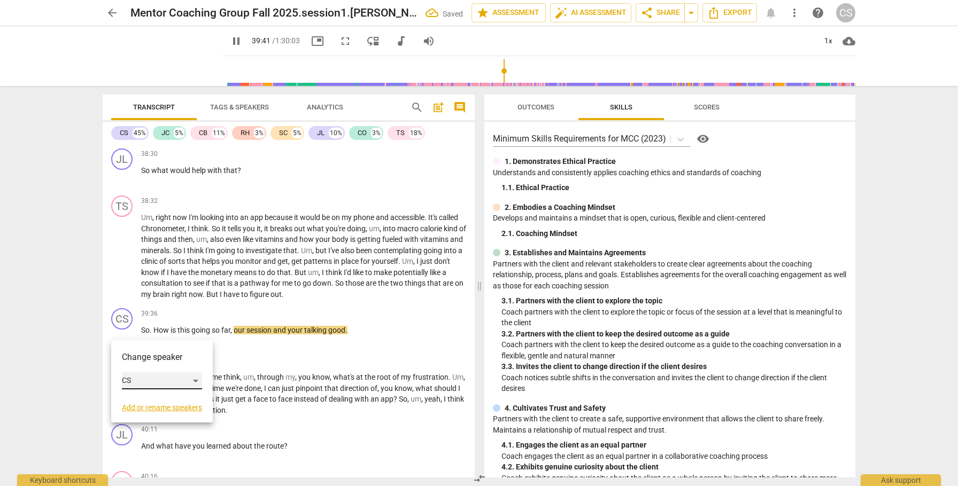
click at [197, 378] on div "CS" at bounding box center [162, 381] width 80 height 17
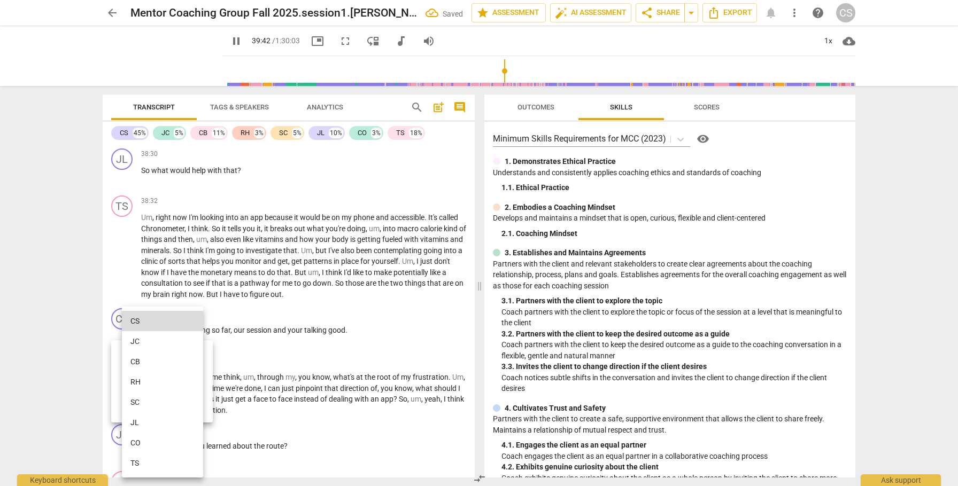
click at [157, 425] on li "JL" at bounding box center [162, 423] width 81 height 20
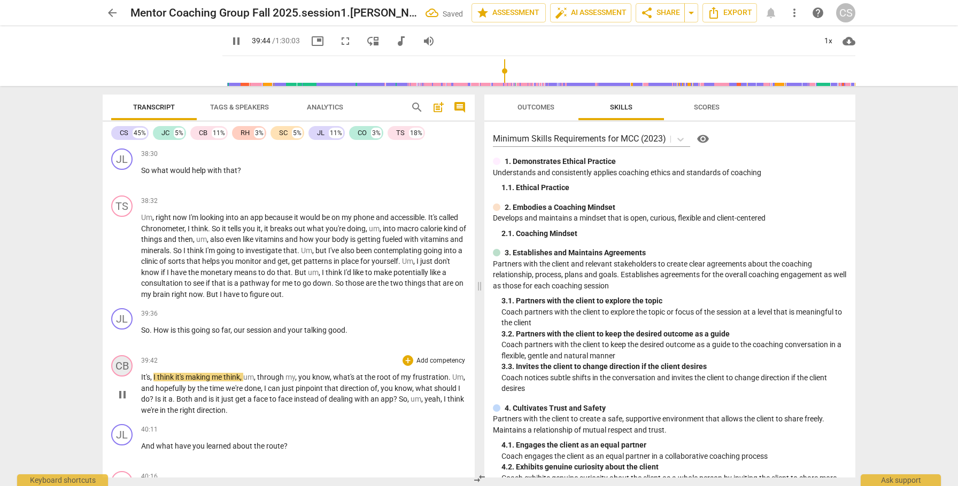
click at [125, 377] on div "CB" at bounding box center [121, 366] width 21 height 21
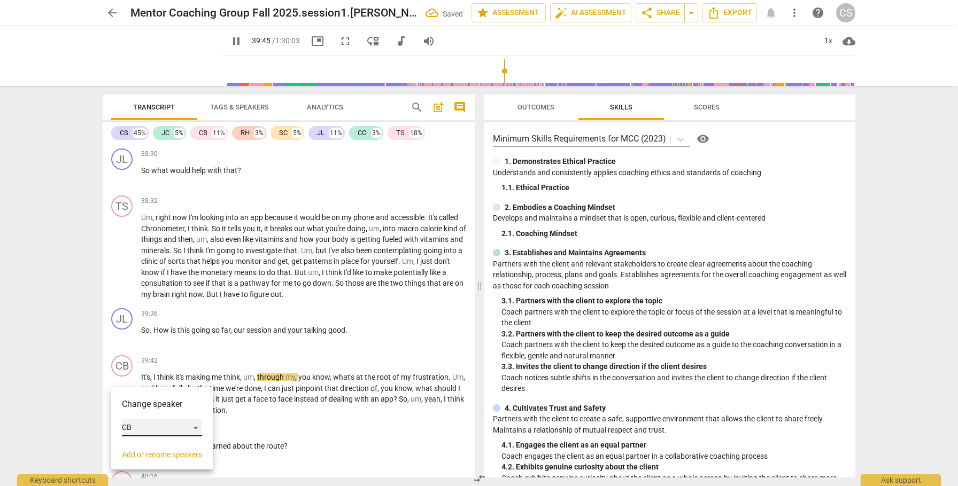
click at [195, 425] on div "CB" at bounding box center [162, 428] width 80 height 17
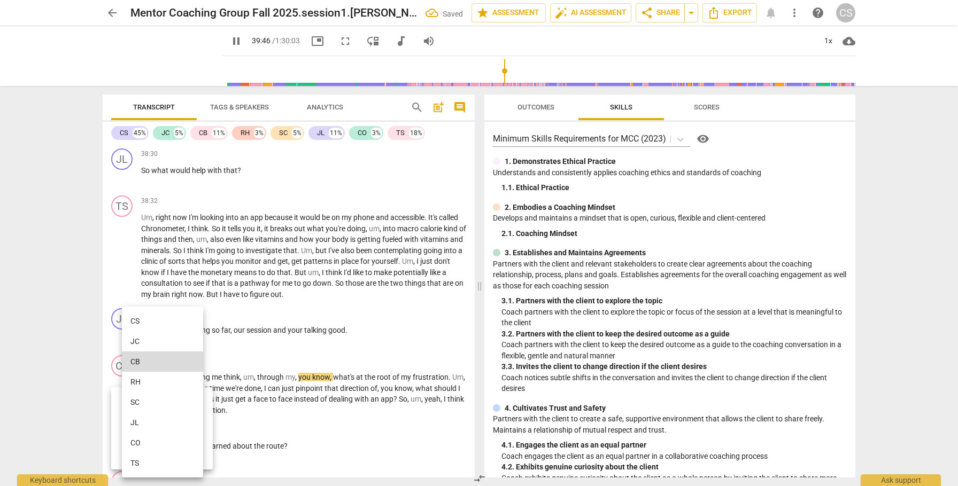
click at [183, 462] on li "TS" at bounding box center [162, 463] width 81 height 20
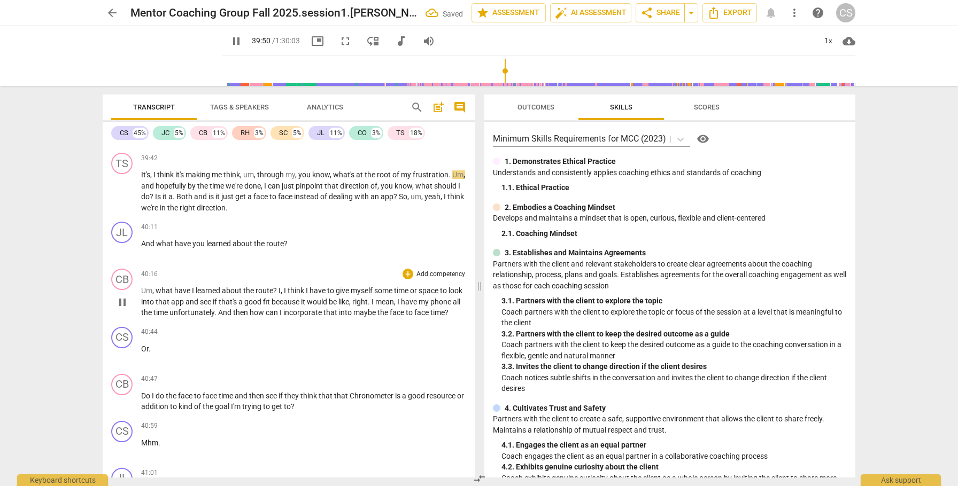
scroll to position [7244, 0]
click at [284, 247] on span "?" at bounding box center [286, 242] width 4 height 9
type input "2394"
click at [122, 289] on div "CB" at bounding box center [121, 278] width 21 height 21
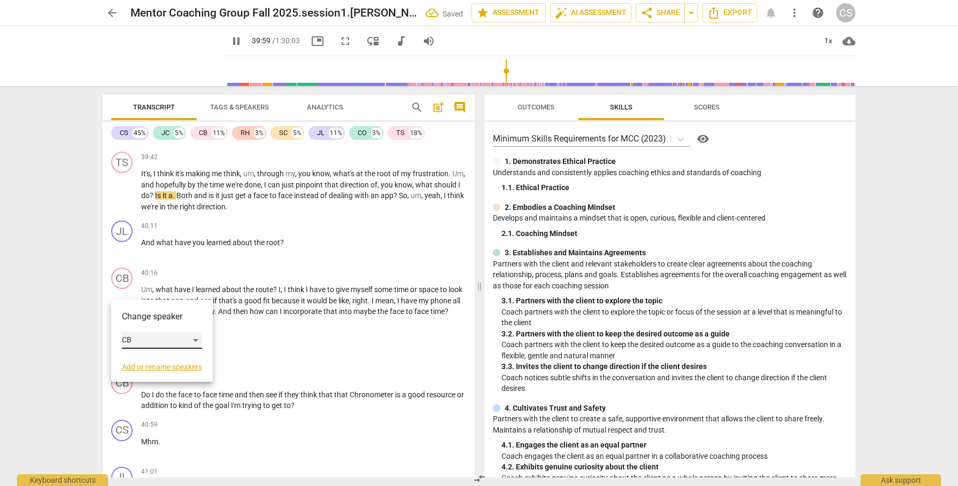
click at [195, 336] on div "CB" at bounding box center [162, 340] width 80 height 17
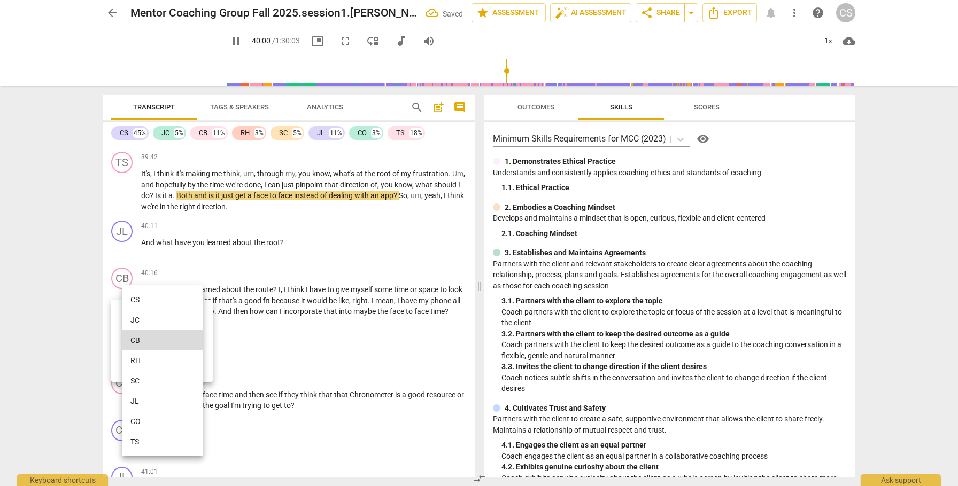
click at [153, 442] on li "TS" at bounding box center [162, 442] width 81 height 20
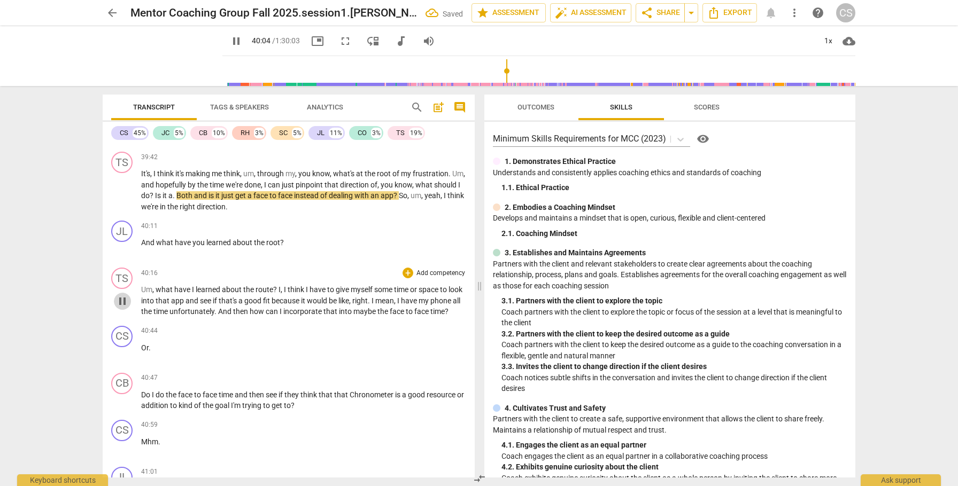
click at [122, 308] on span "pause" at bounding box center [122, 301] width 13 height 13
type input "2405"
